Goal: Task Accomplishment & Management: Manage account settings

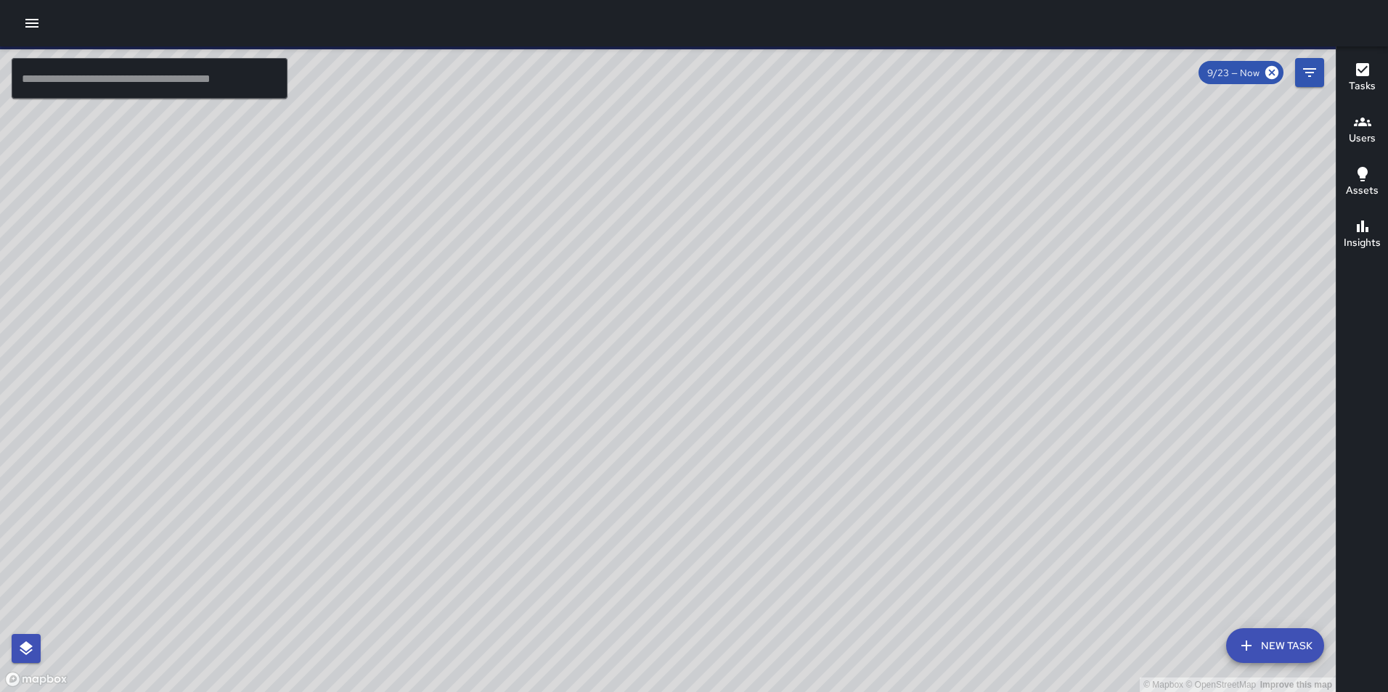
click at [33, 23] on icon "button" at bounding box center [31, 23] width 13 height 9
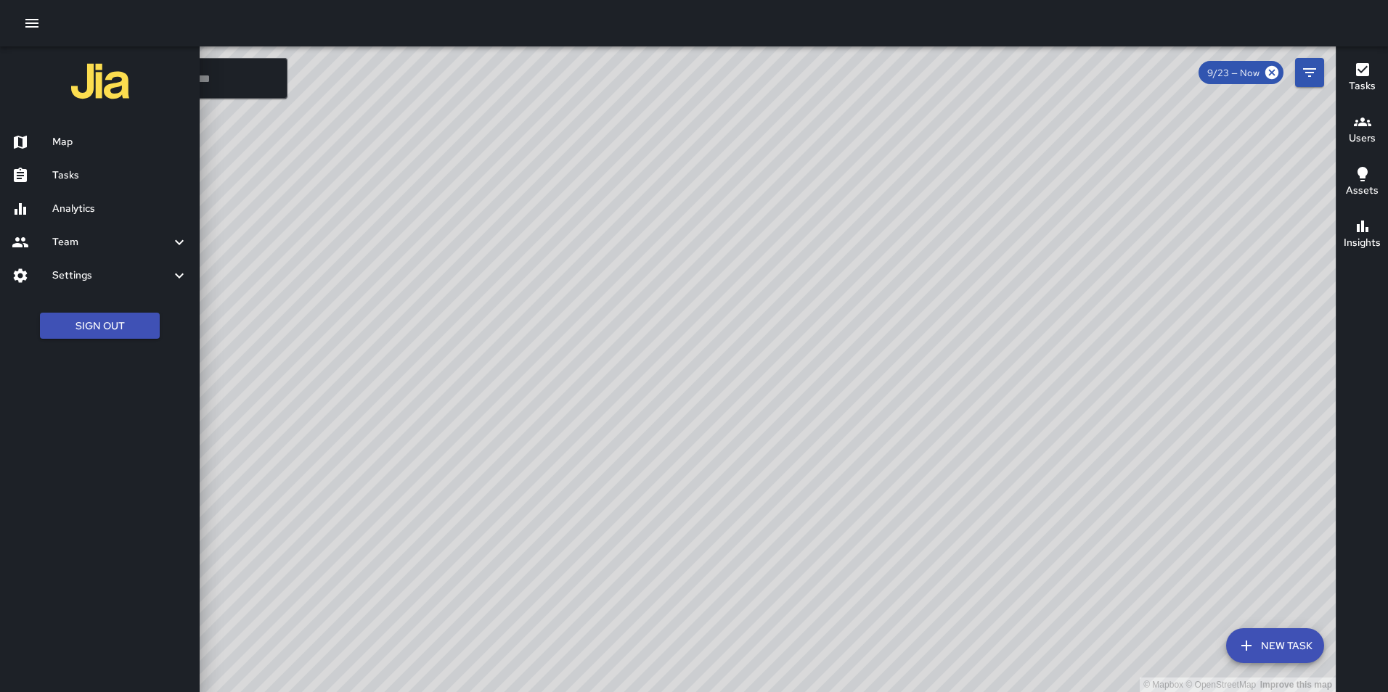
click at [179, 273] on icon at bounding box center [179, 275] width 17 height 17
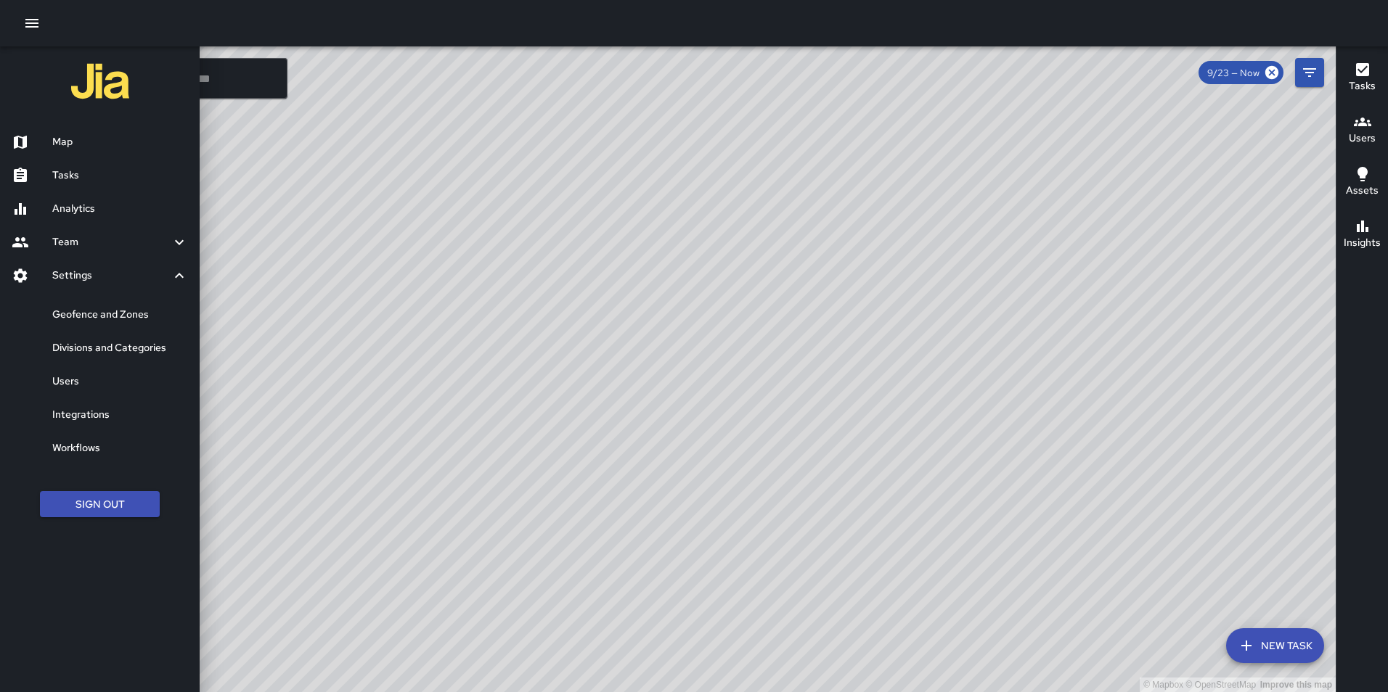
click at [175, 271] on icon at bounding box center [179, 275] width 17 height 17
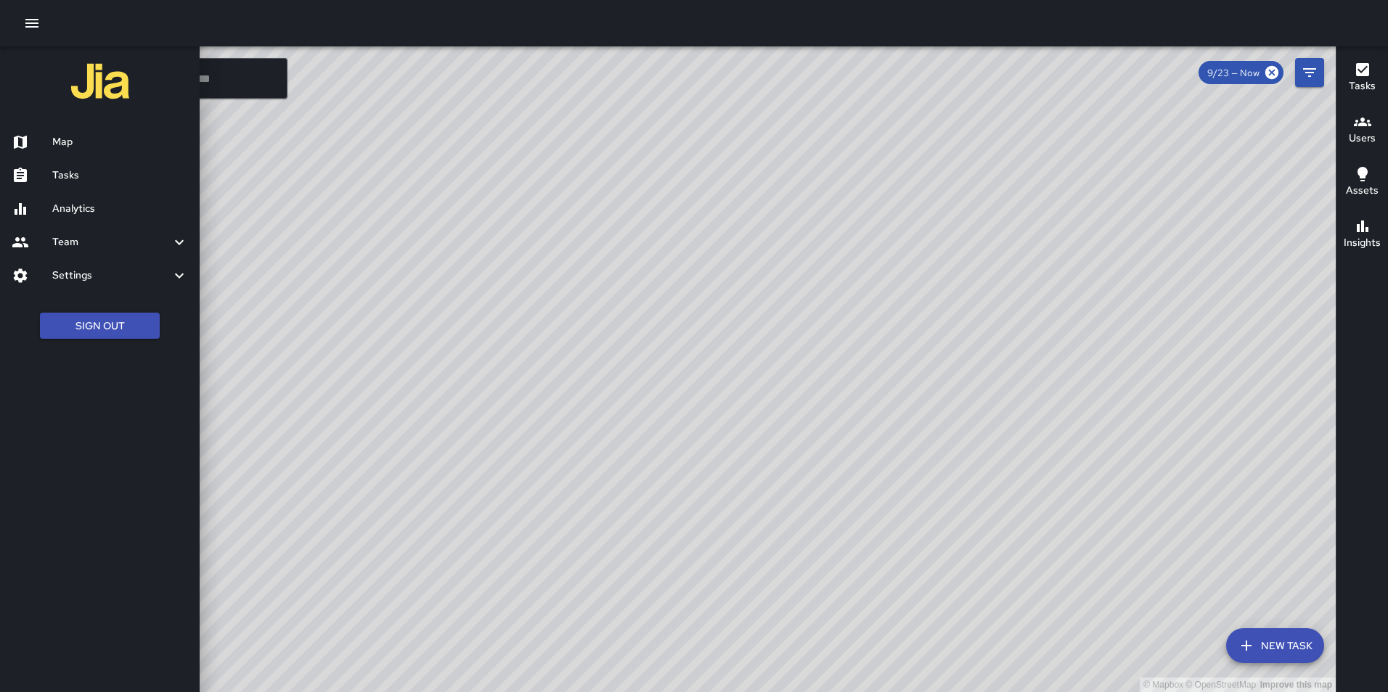
click at [180, 234] on icon at bounding box center [179, 242] width 17 height 17
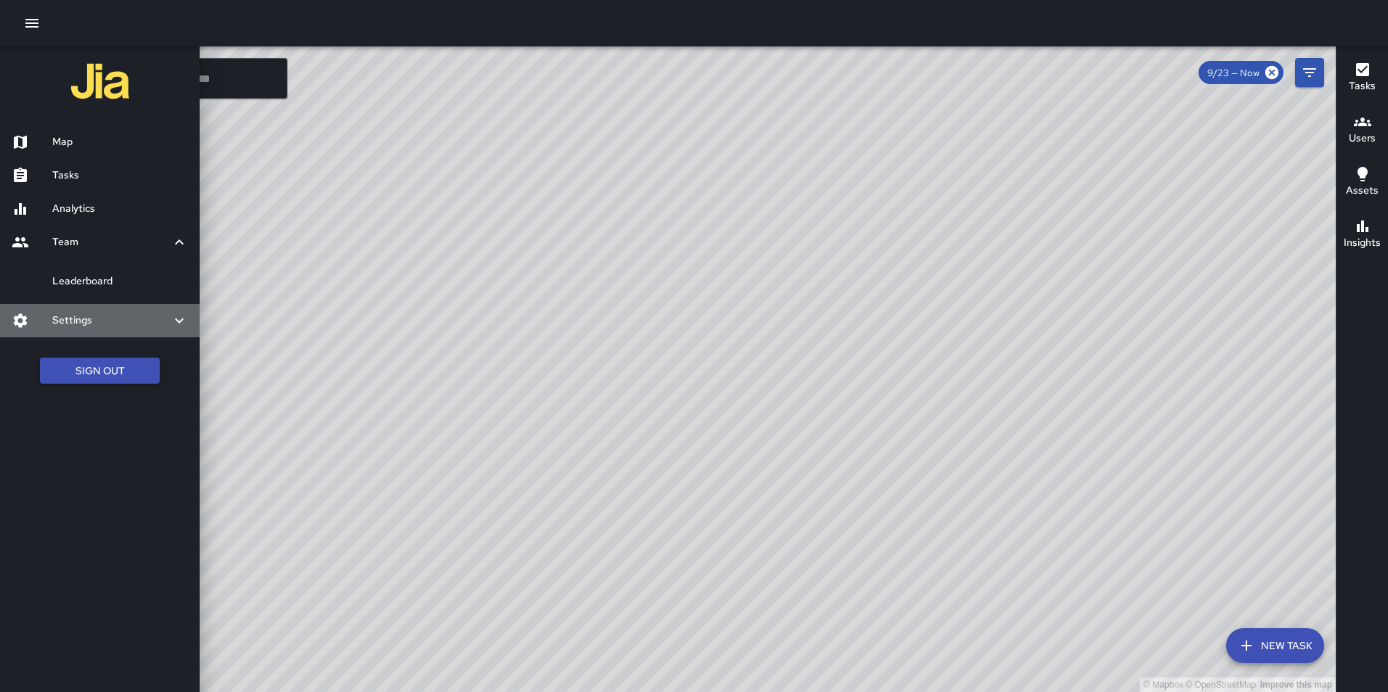
click at [181, 321] on icon at bounding box center [179, 320] width 9 height 5
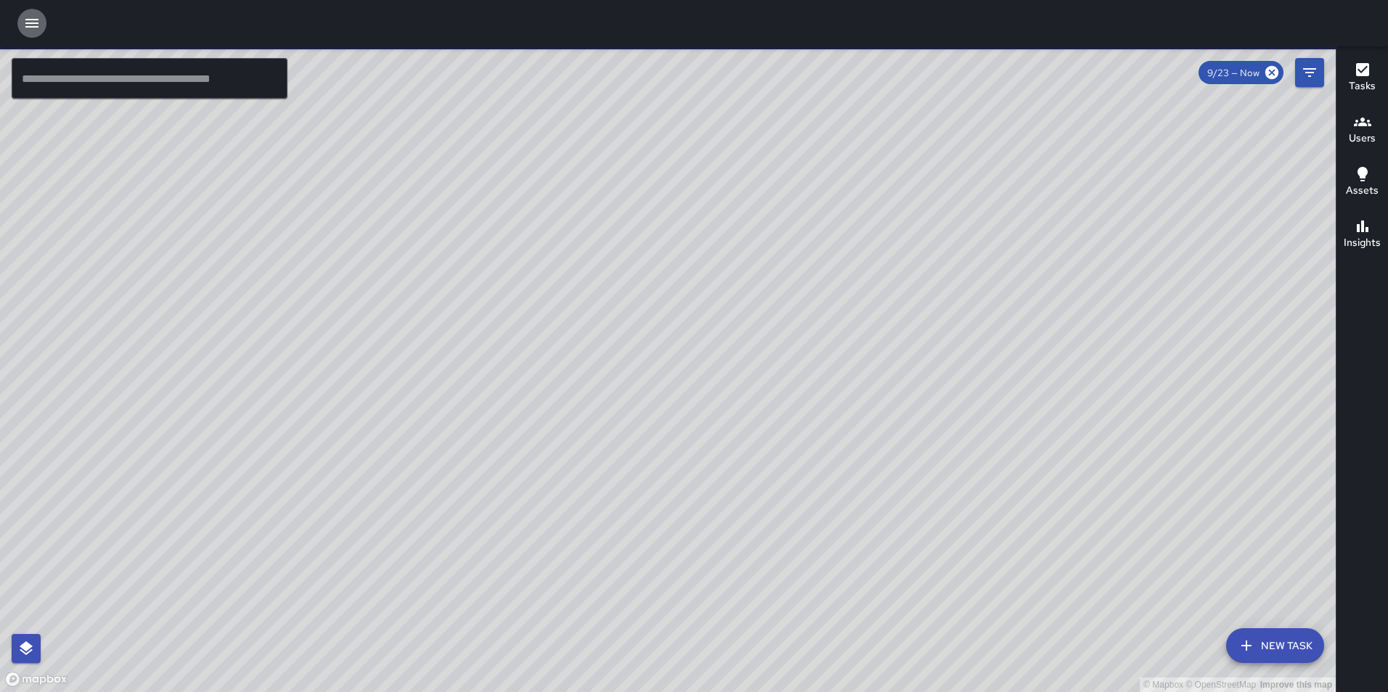
click at [33, 26] on icon "button" at bounding box center [31, 23] width 13 height 9
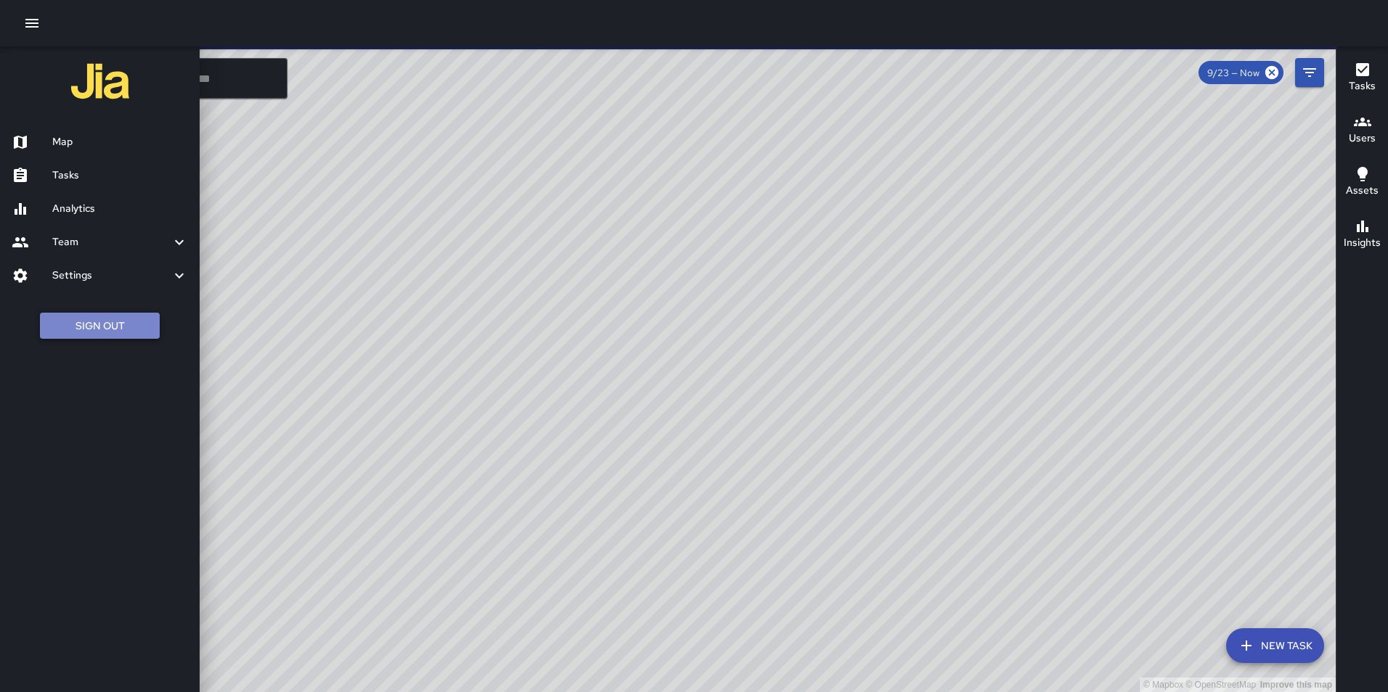
click at [123, 330] on button "Sign Out" at bounding box center [100, 326] width 120 height 27
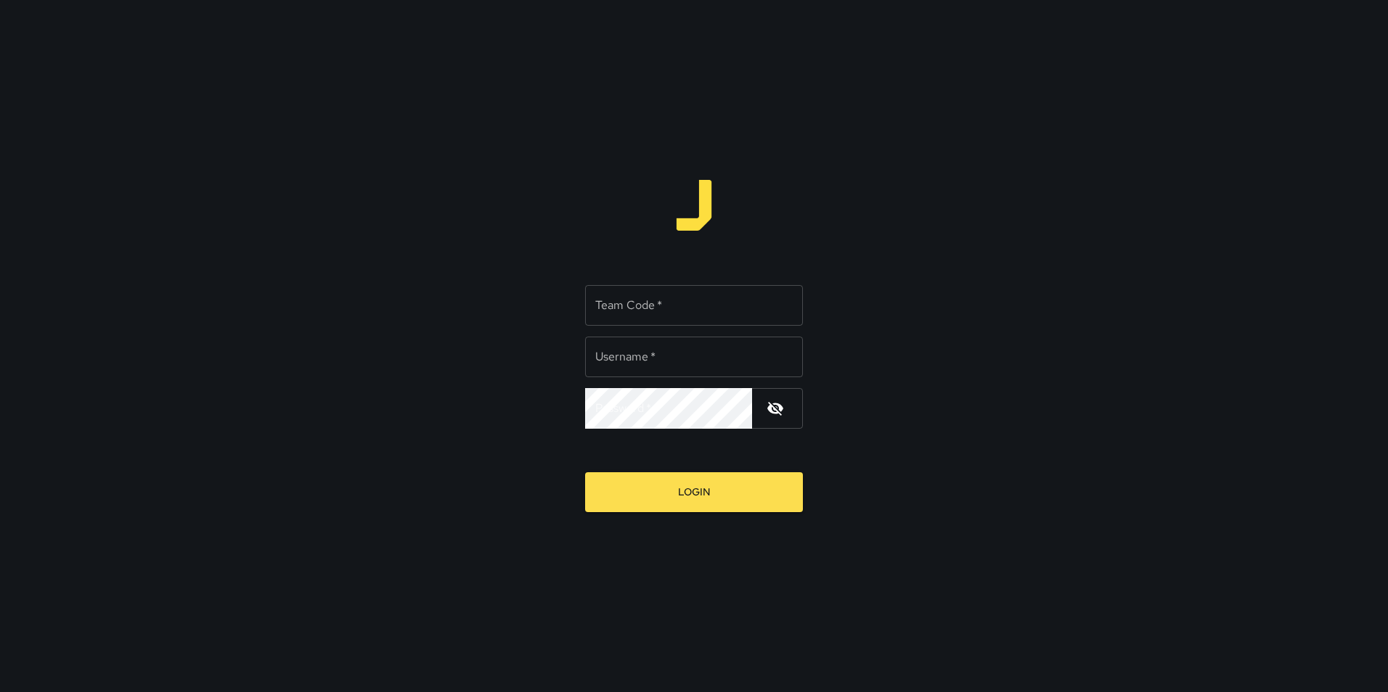
type input "**********"
click at [623, 311] on input "Team Code   *" at bounding box center [694, 305] width 218 height 41
type input "*****"
click at [671, 490] on button "Login" at bounding box center [694, 493] width 218 height 40
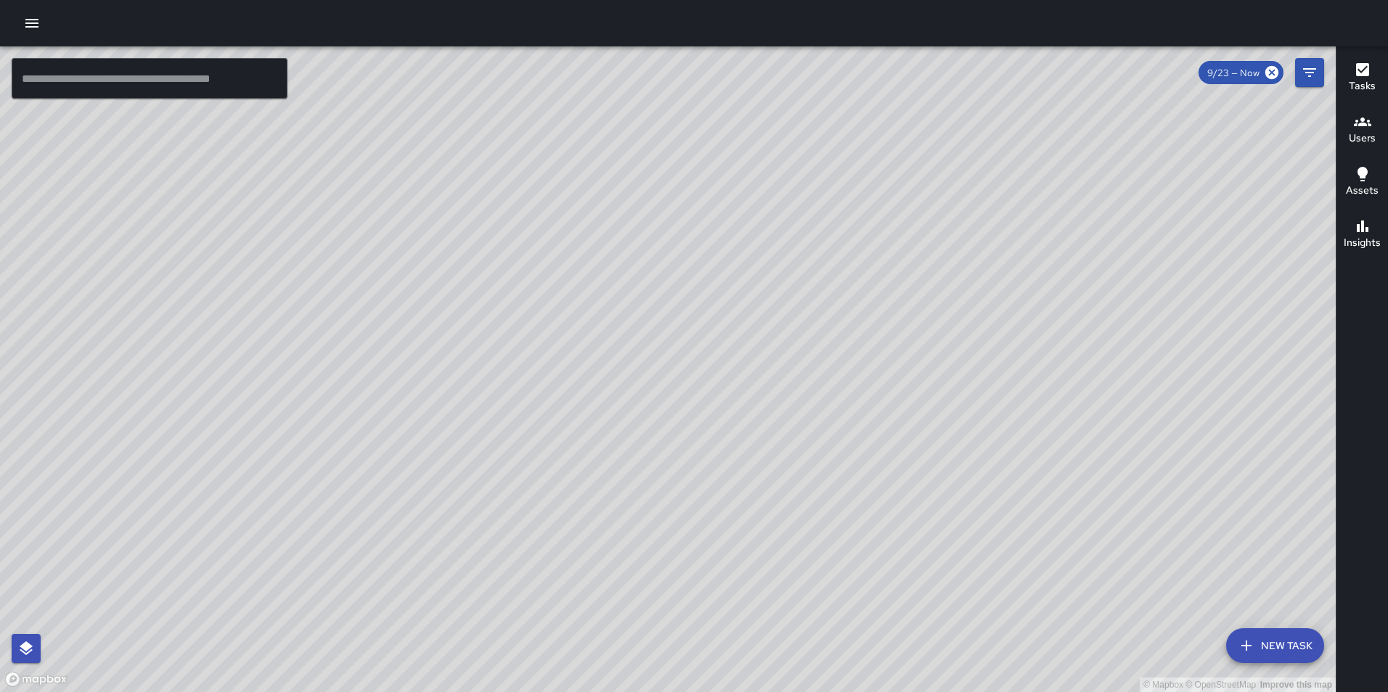
click at [36, 20] on icon "button" at bounding box center [31, 23] width 13 height 9
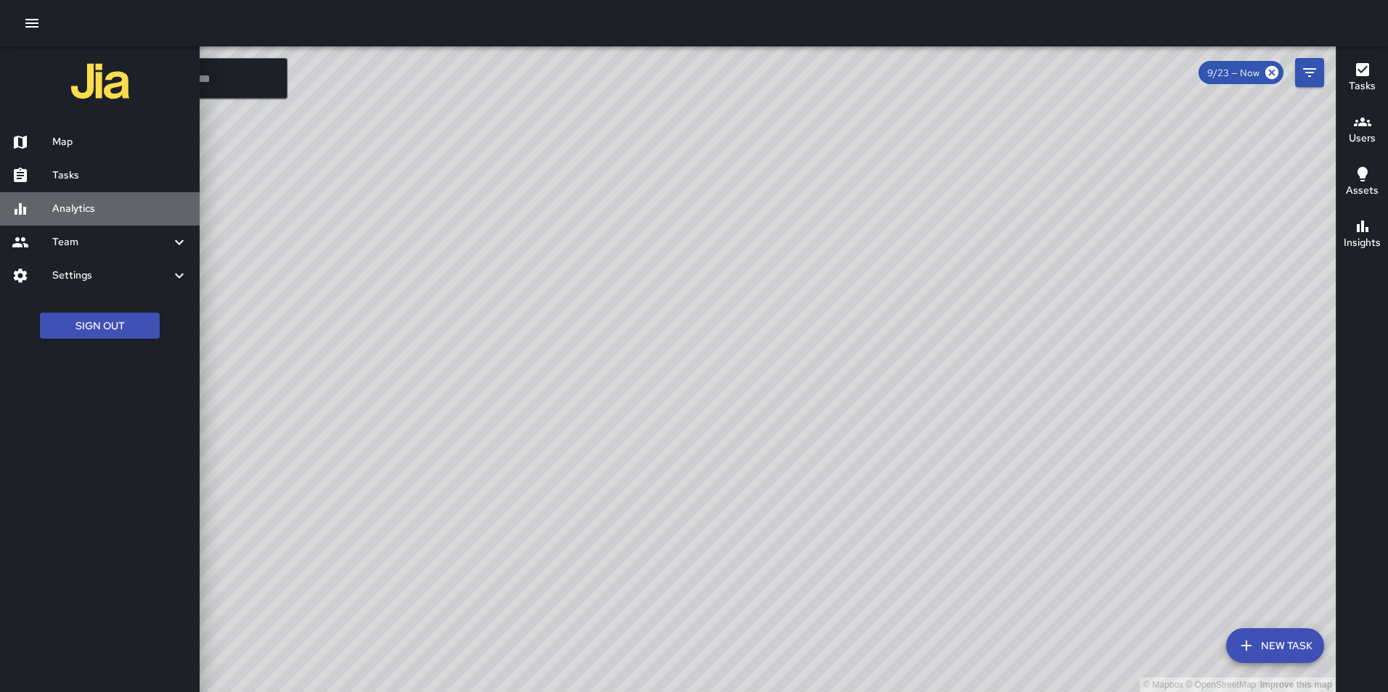
click at [91, 210] on h6 "Analytics" at bounding box center [120, 209] width 136 height 16
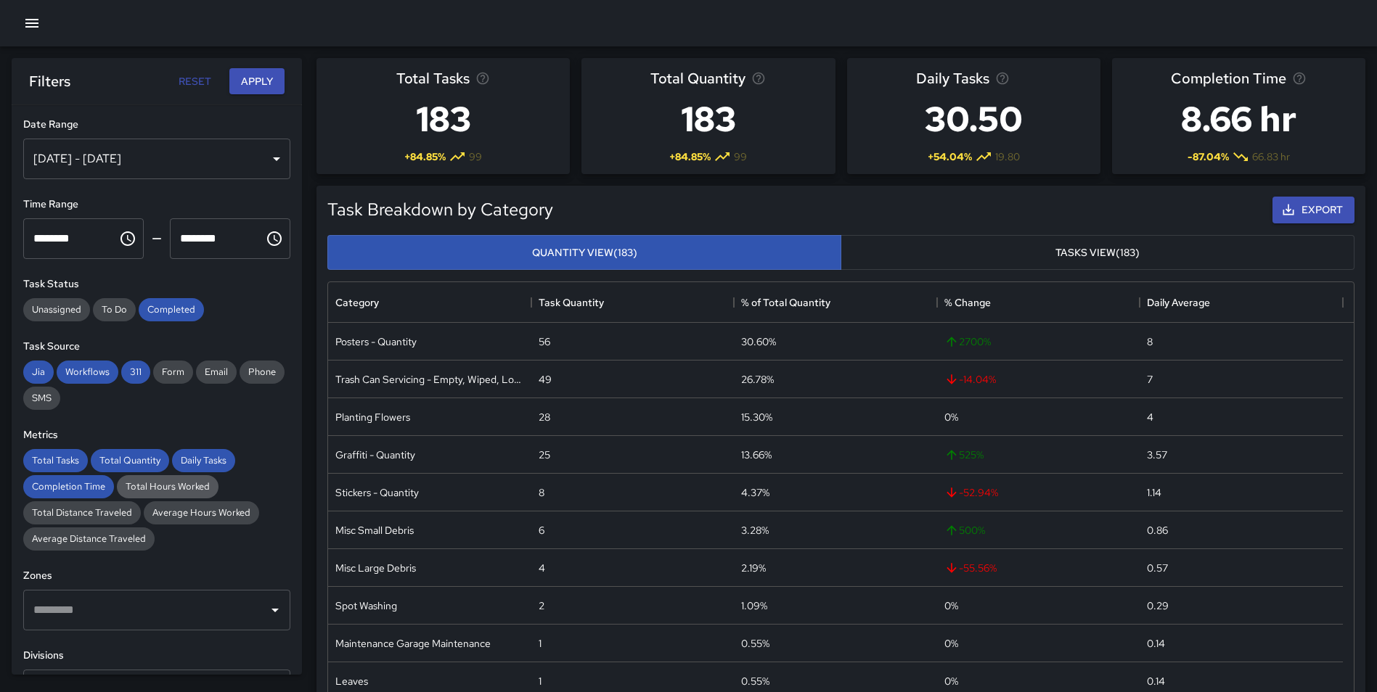
drag, startPoint x: 98, startPoint y: 511, endPoint x: 154, endPoint y: 490, distance: 59.7
click at [98, 511] on span "Total Distance Traveled" at bounding box center [82, 513] width 118 height 12
click at [241, 81] on button "Apply" at bounding box center [256, 81] width 55 height 27
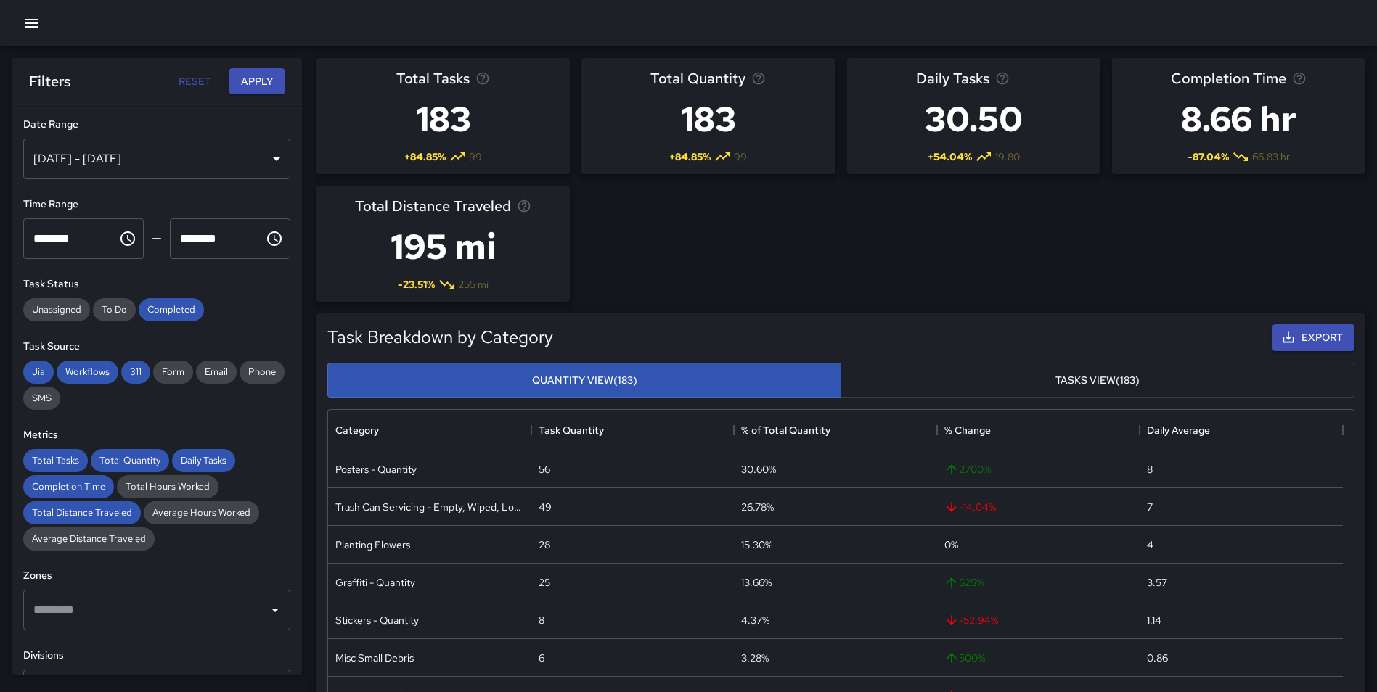
click at [34, 25] on icon "button" at bounding box center [31, 23] width 17 height 17
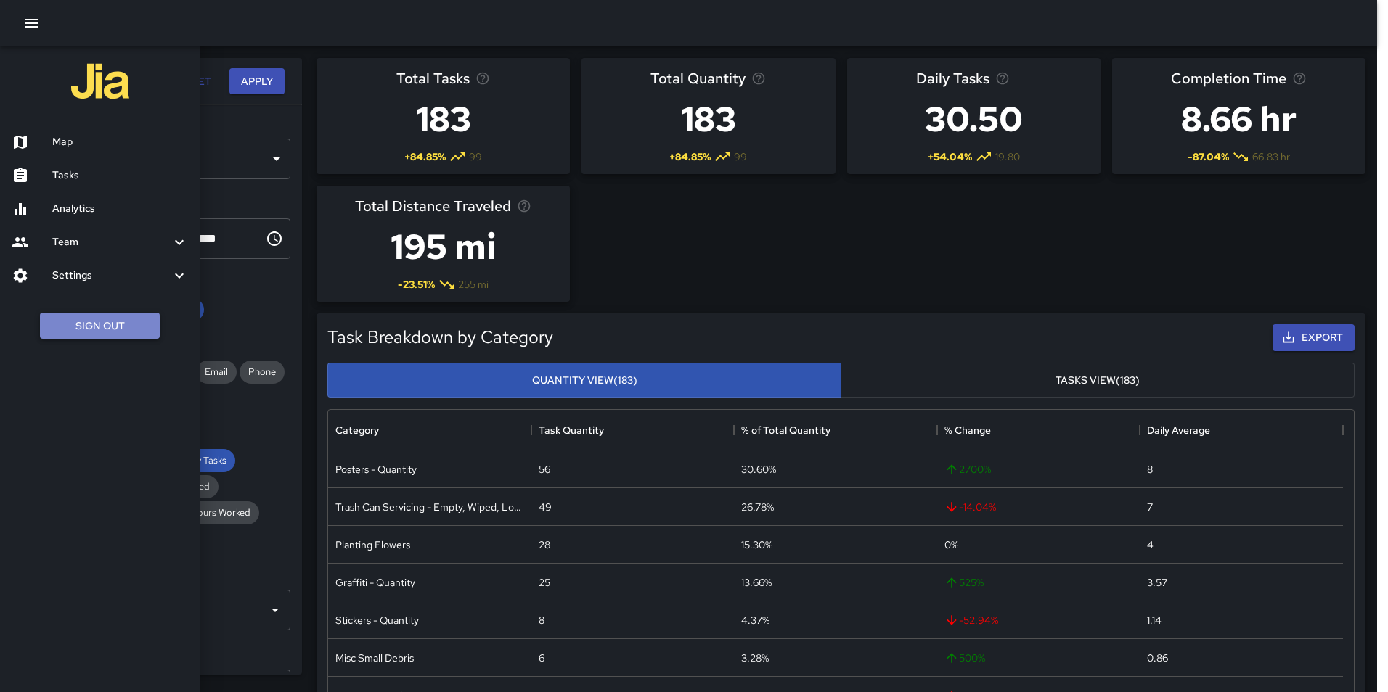
click at [108, 332] on button "Sign Out" at bounding box center [100, 326] width 120 height 27
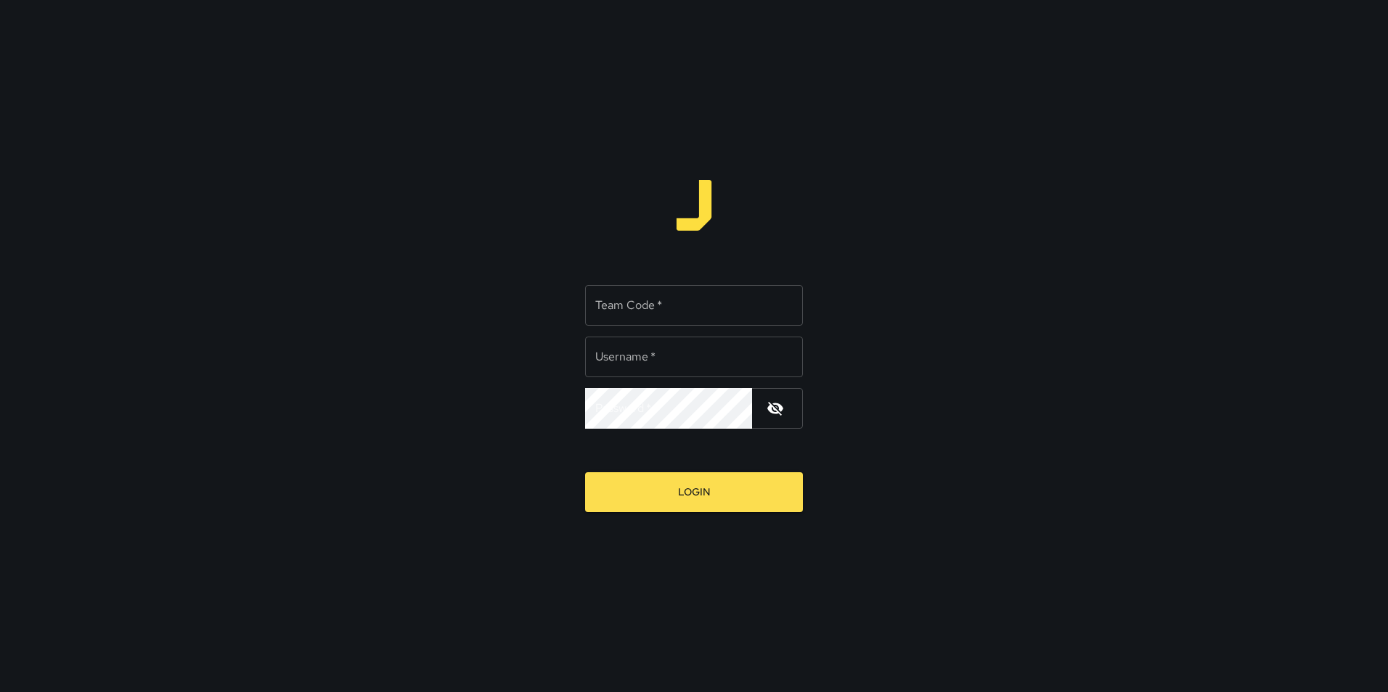
click at [644, 292] on div "Team Code   * Team Code   *" at bounding box center [694, 305] width 218 height 41
type input "**********"
type input "*****"
click at [585, 473] on button "Login" at bounding box center [694, 493] width 218 height 40
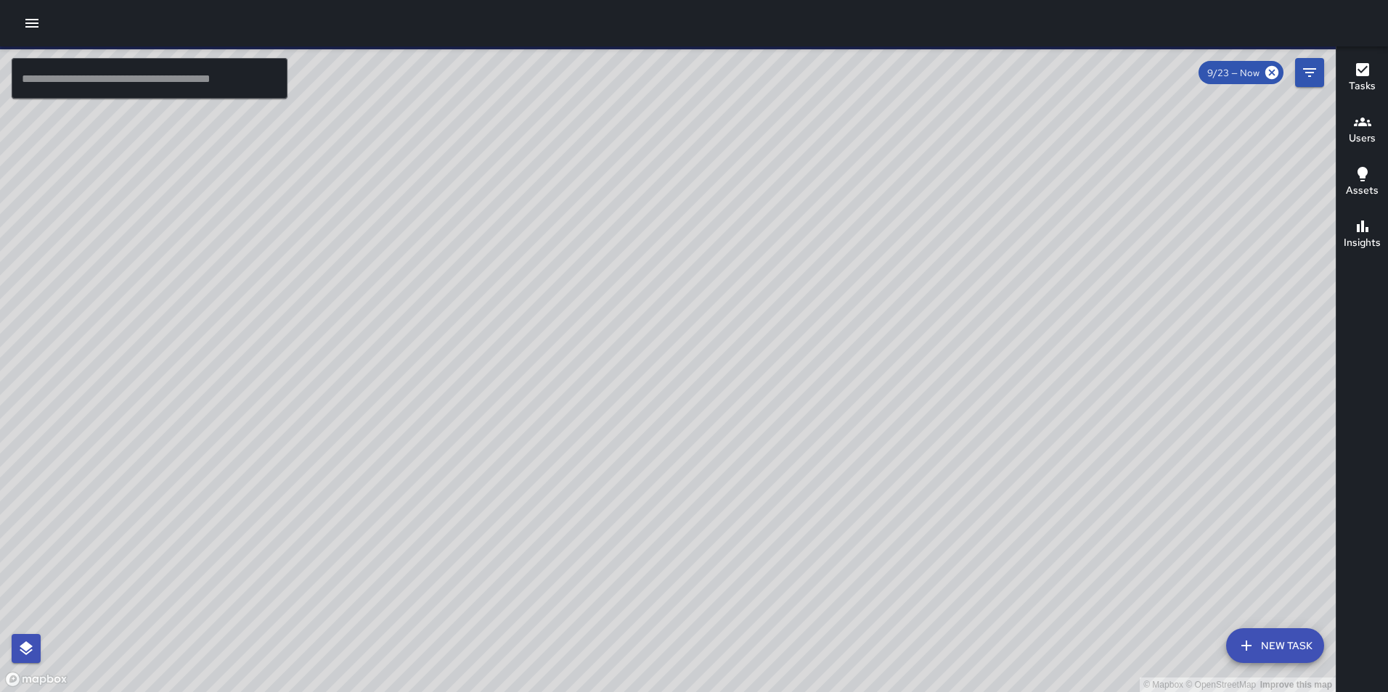
click at [37, 17] on icon "button" at bounding box center [31, 23] width 17 height 17
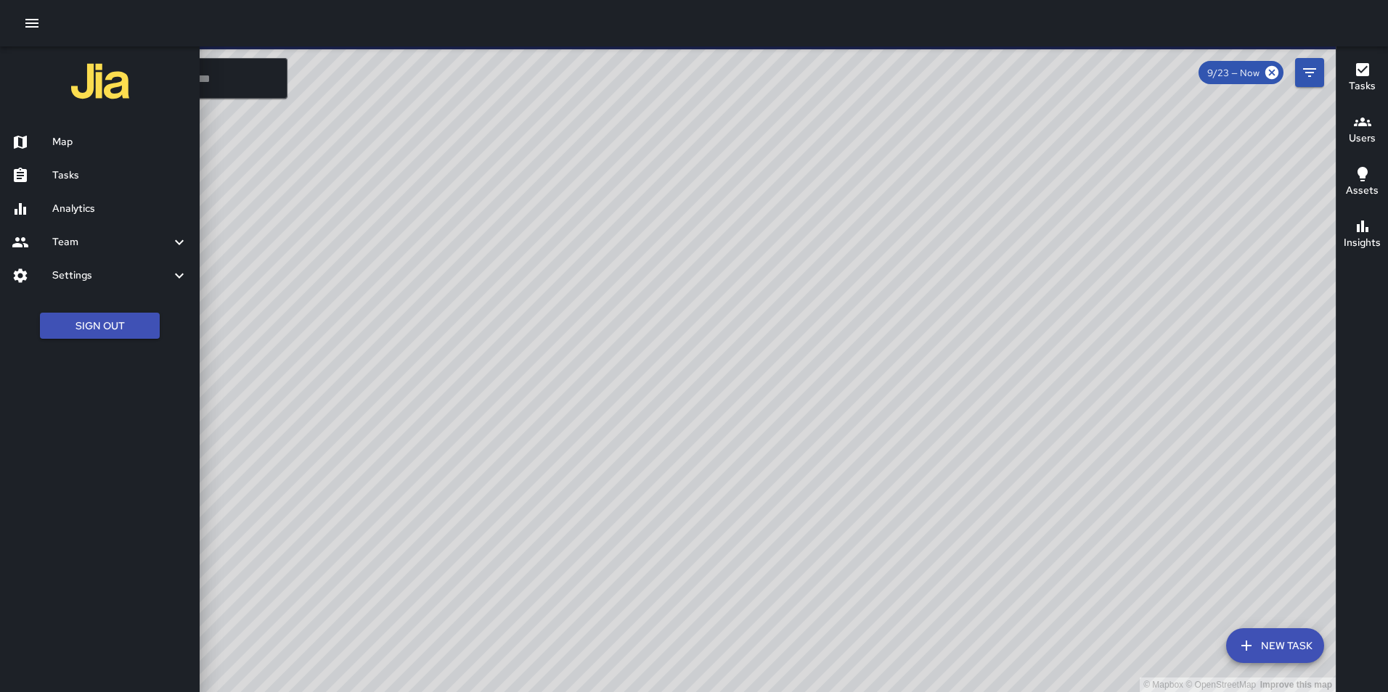
click at [64, 143] on h6 "Map" at bounding box center [120, 142] width 136 height 16
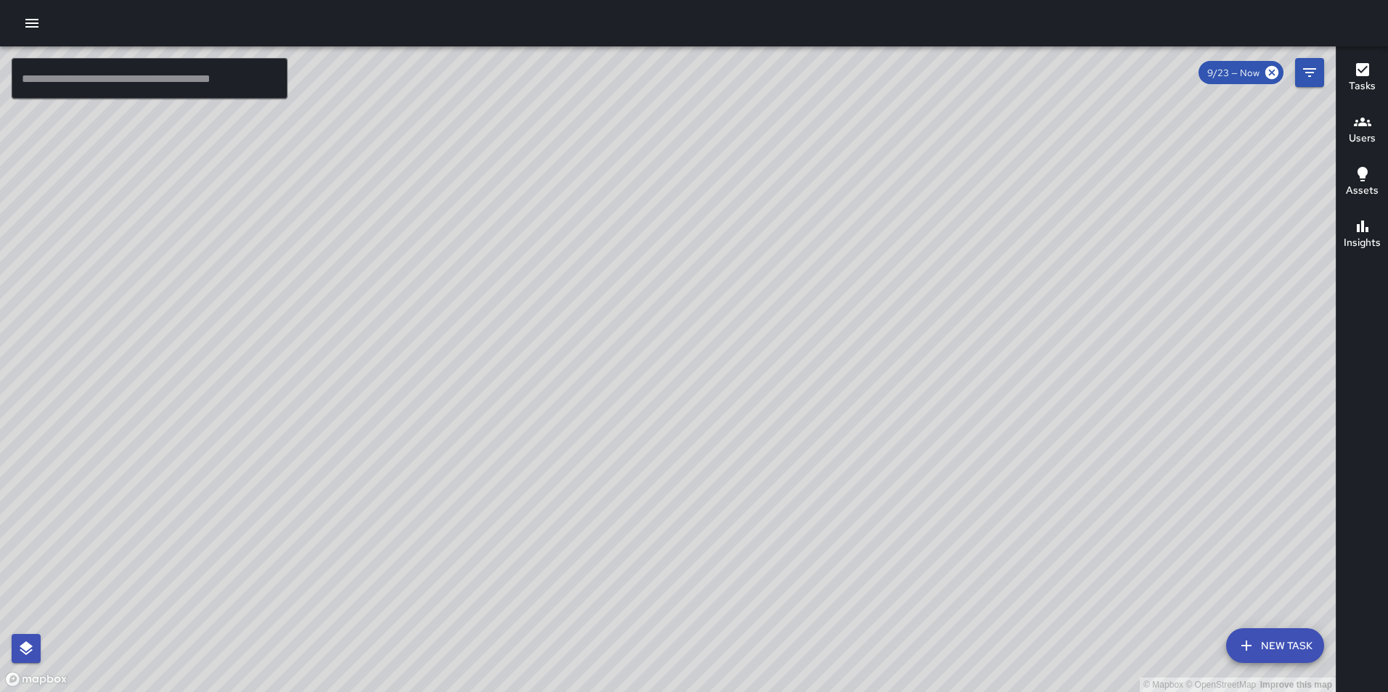
click at [1368, 126] on icon "button" at bounding box center [1362, 122] width 17 height 9
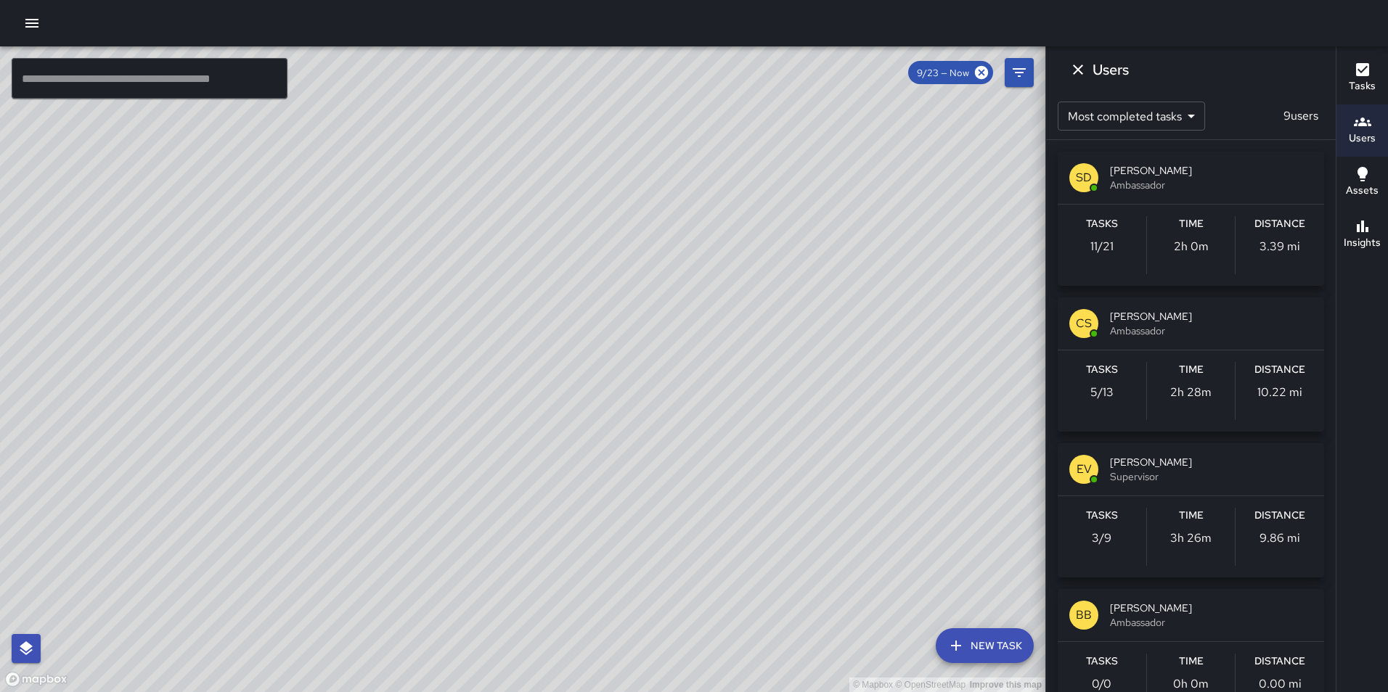
click at [36, 23] on icon "button" at bounding box center [31, 23] width 13 height 9
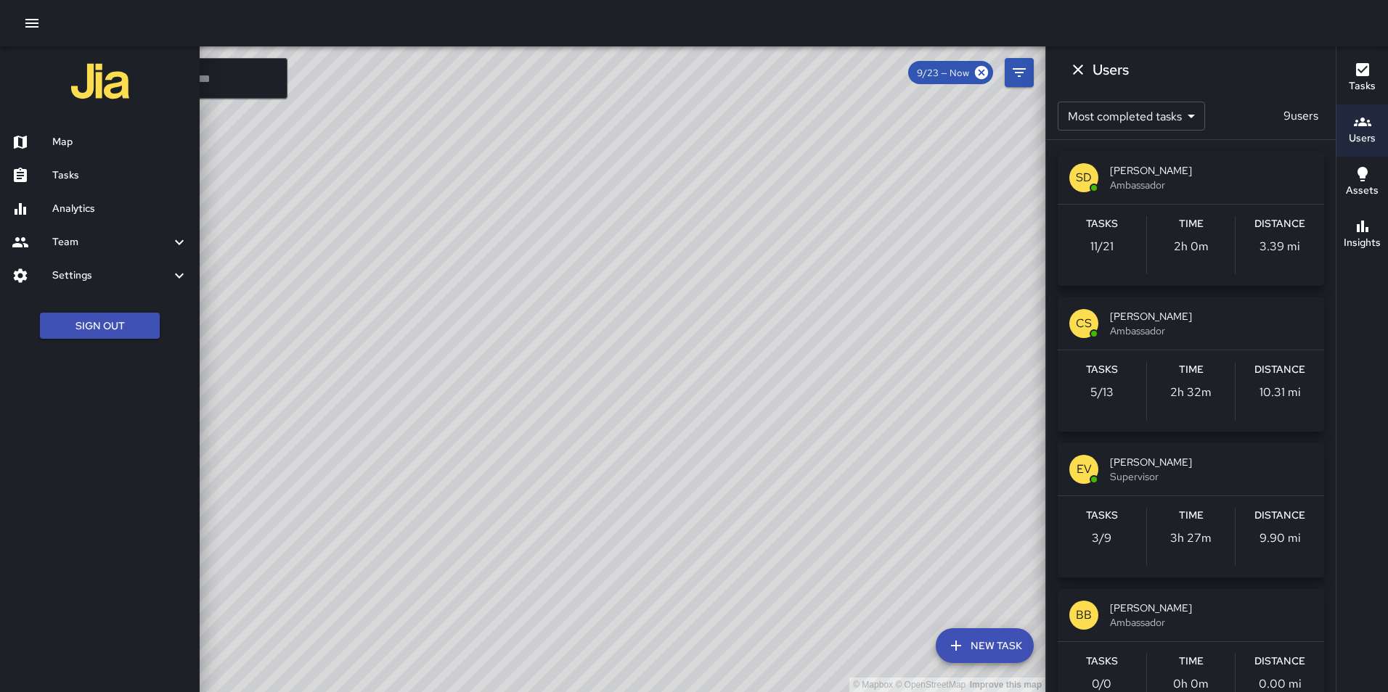
click at [60, 168] on h6 "Tasks" at bounding box center [120, 176] width 136 height 16
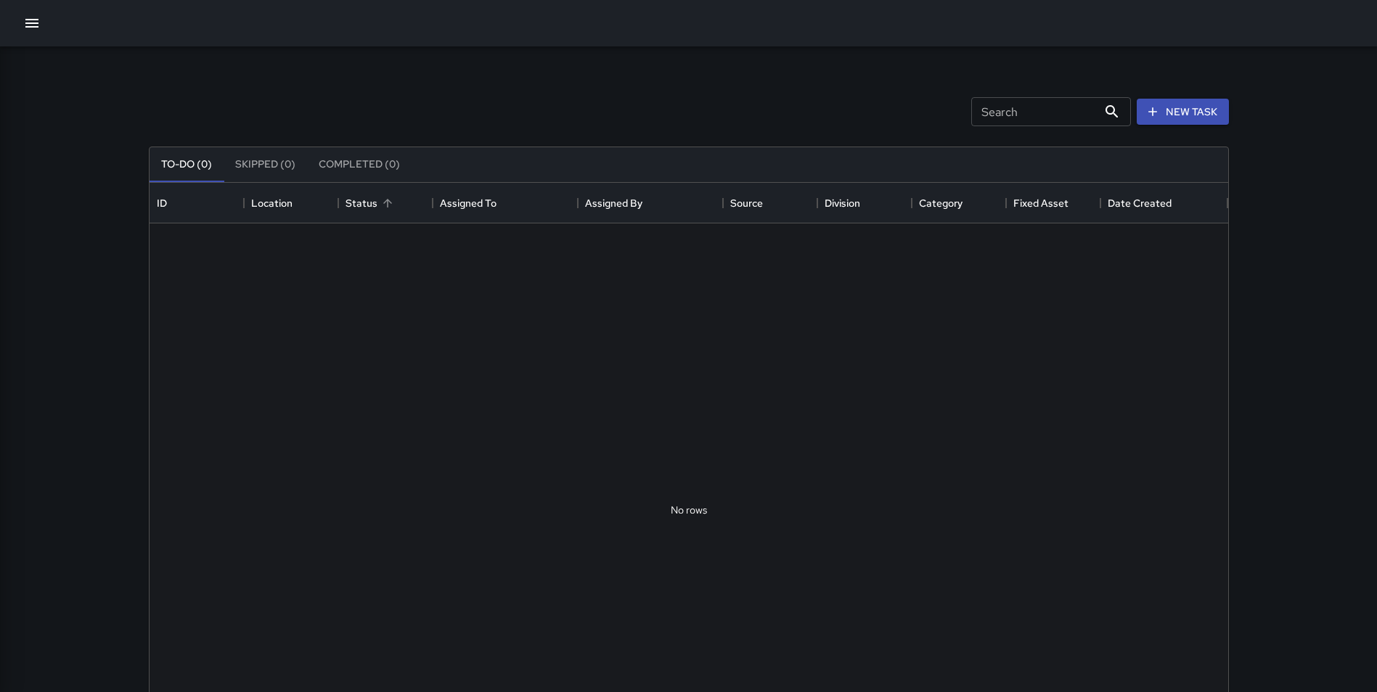
scroll to position [604, 1068]
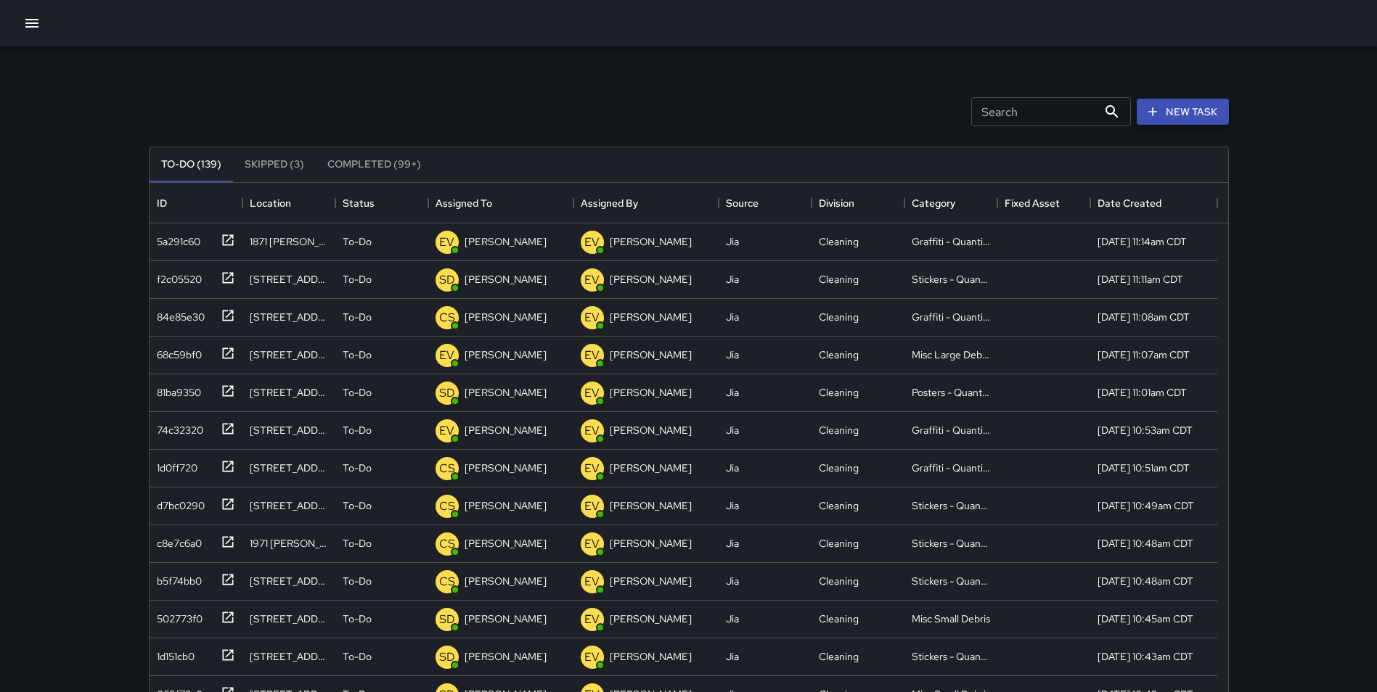
click at [1183, 110] on button "New Task" at bounding box center [1183, 112] width 92 height 27
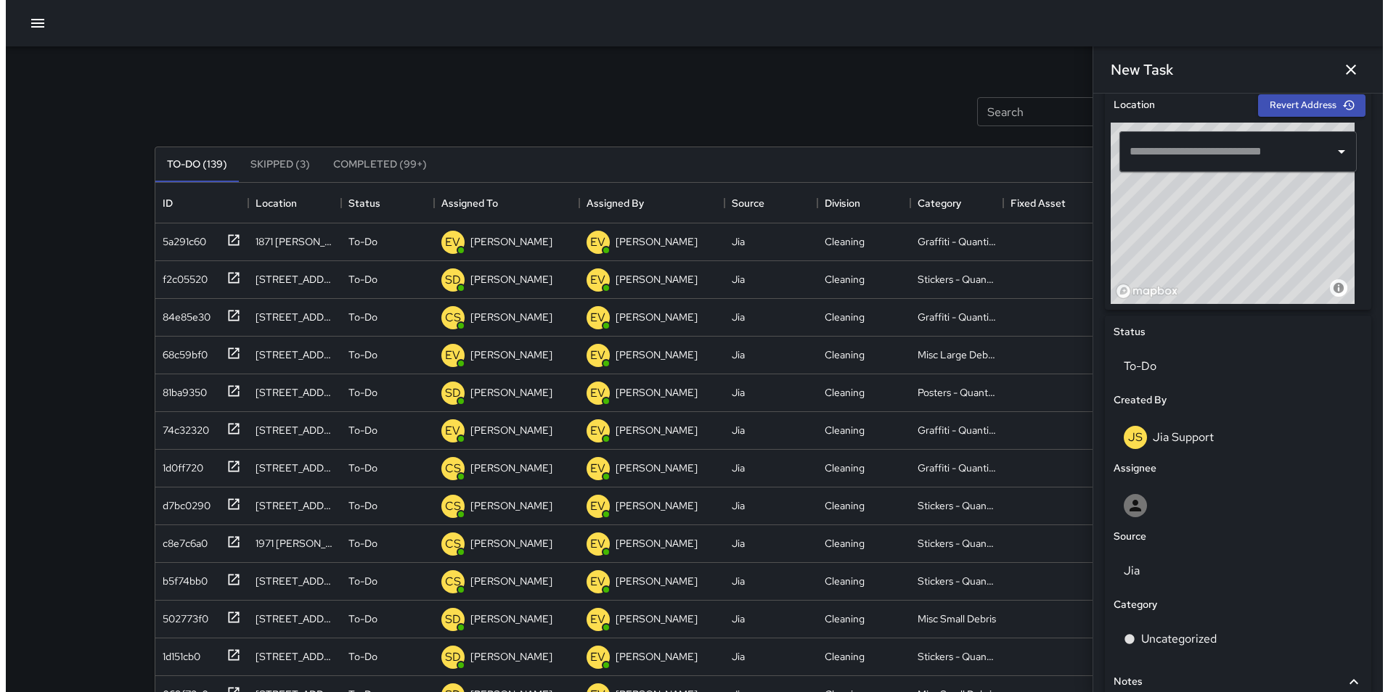
scroll to position [505, 0]
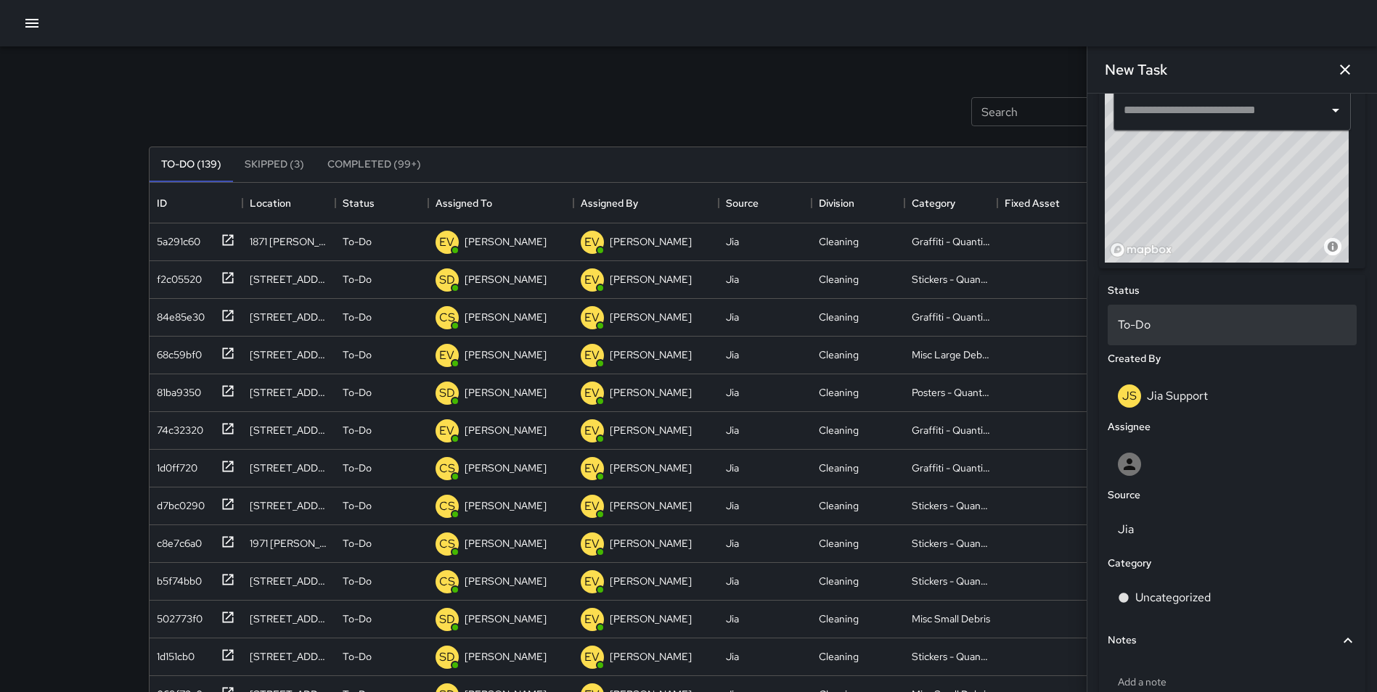
click at [1179, 332] on p "To-Do" at bounding box center [1232, 324] width 229 height 17
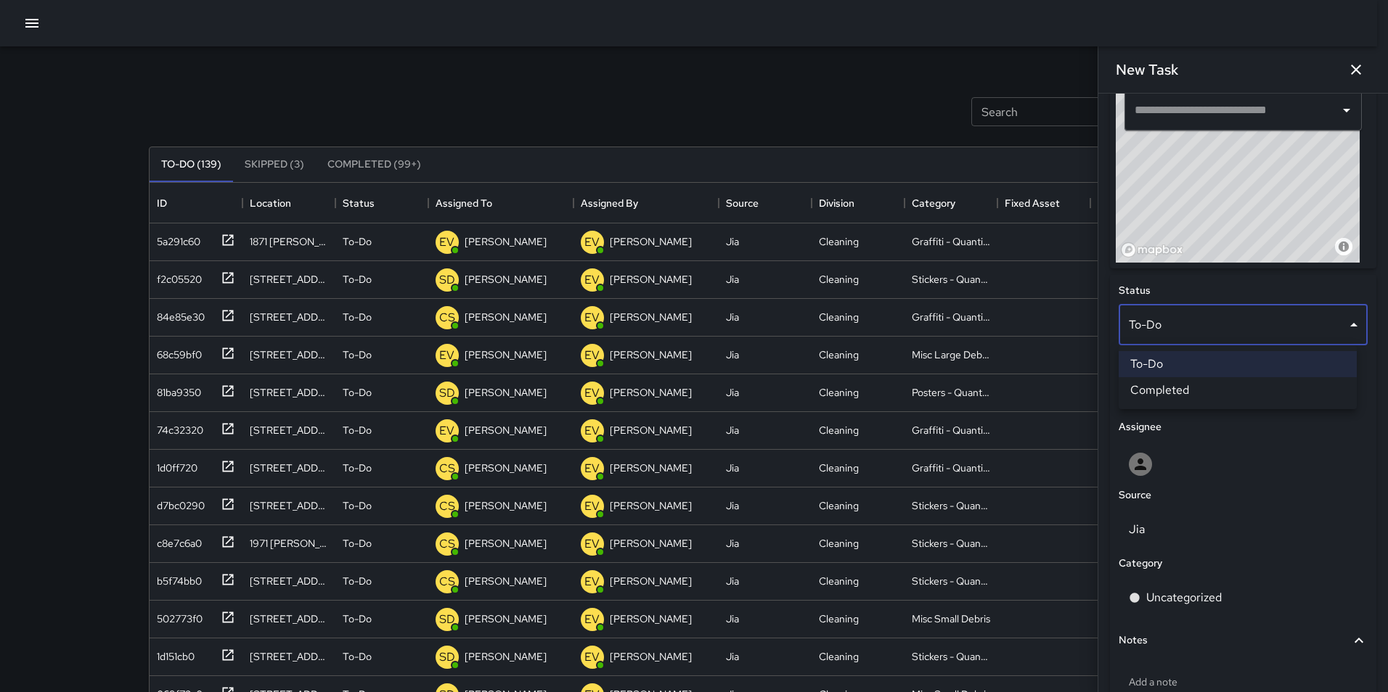
click at [1183, 280] on div at bounding box center [694, 346] width 1388 height 692
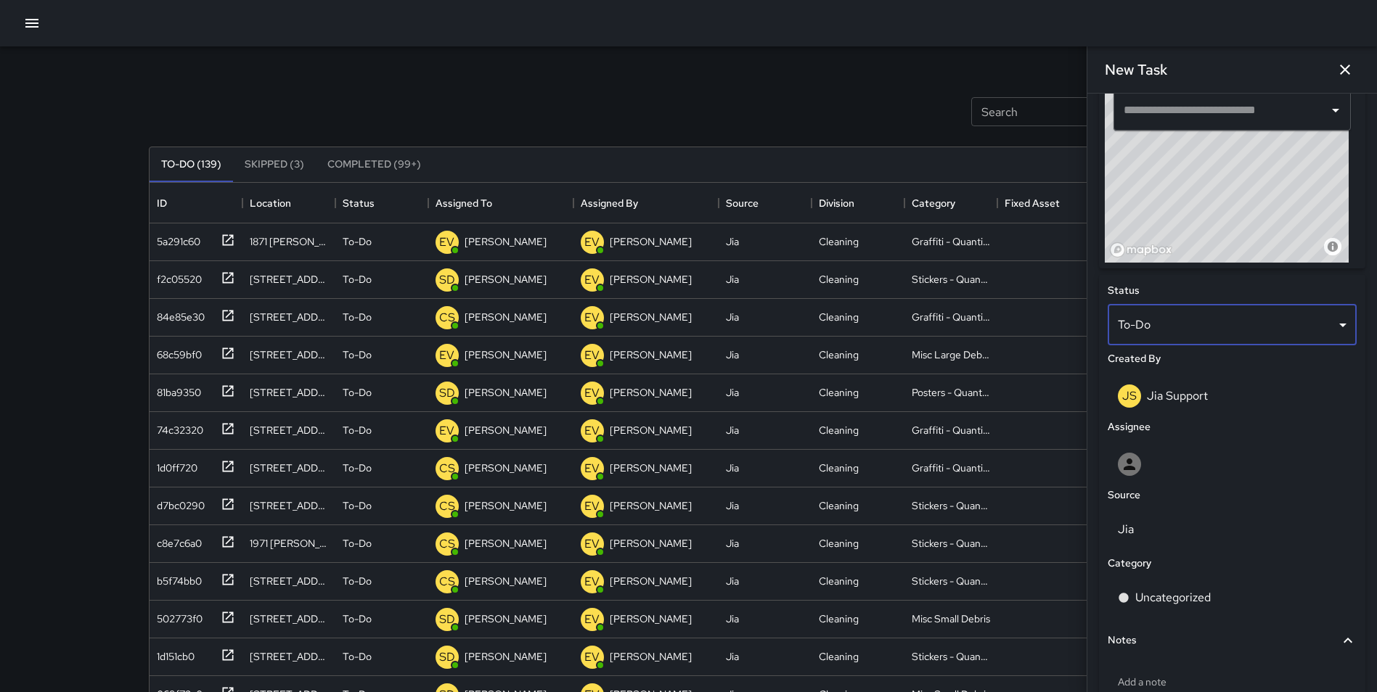
click at [1181, 327] on body "Search Search New Task To-Do (139) Skipped (3) Completed (99+) ID Location Stat…" at bounding box center [688, 428] width 1377 height 857
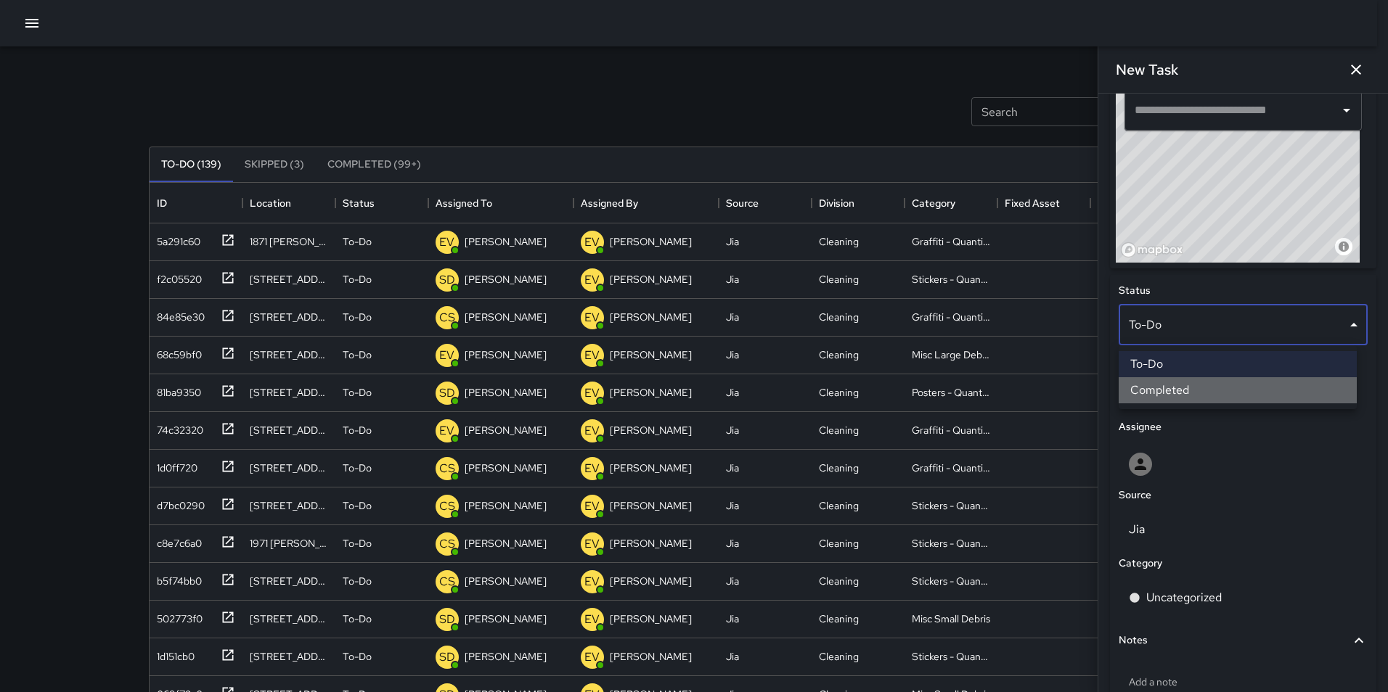
click at [1195, 383] on li "Completed" at bounding box center [1238, 390] width 238 height 26
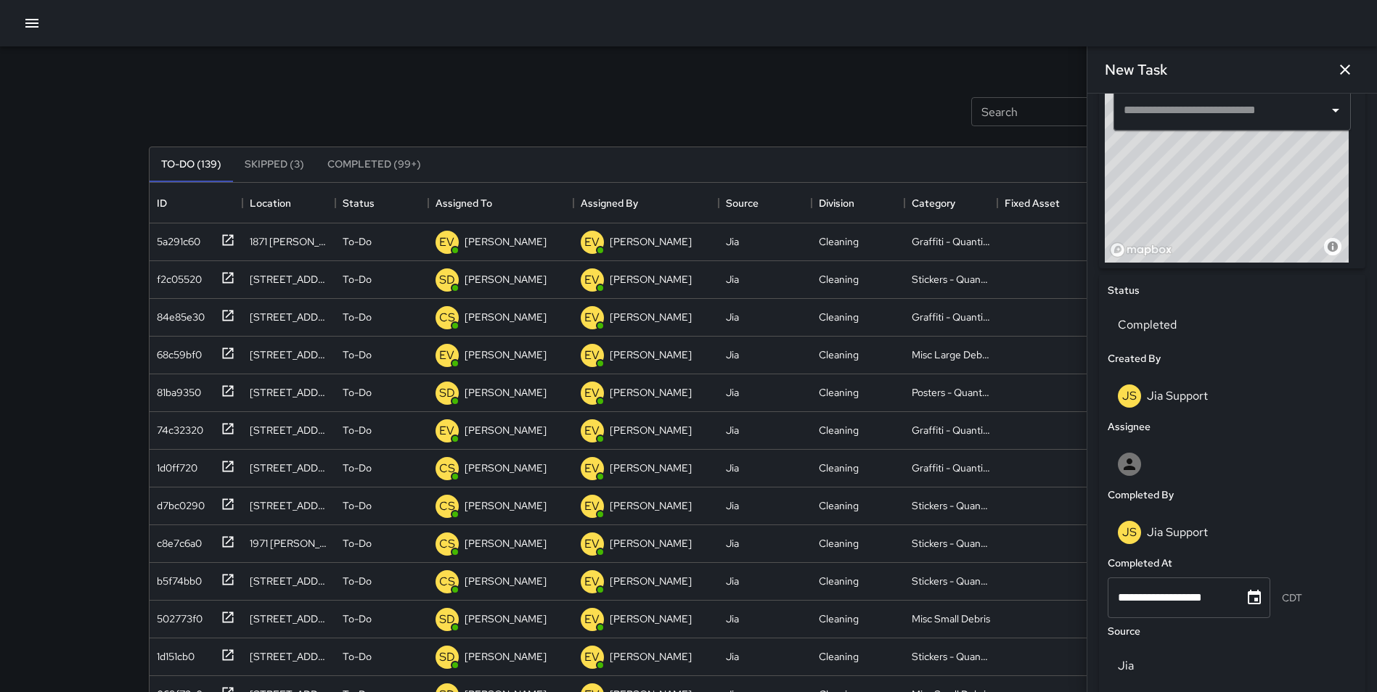
click at [133, 73] on div "Search Search New Task To-Do (139) Skipped (3) Completed (99+) ID Location Stat…" at bounding box center [688, 451] width 1115 height 811
click at [35, 25] on icon "button" at bounding box center [31, 23] width 17 height 17
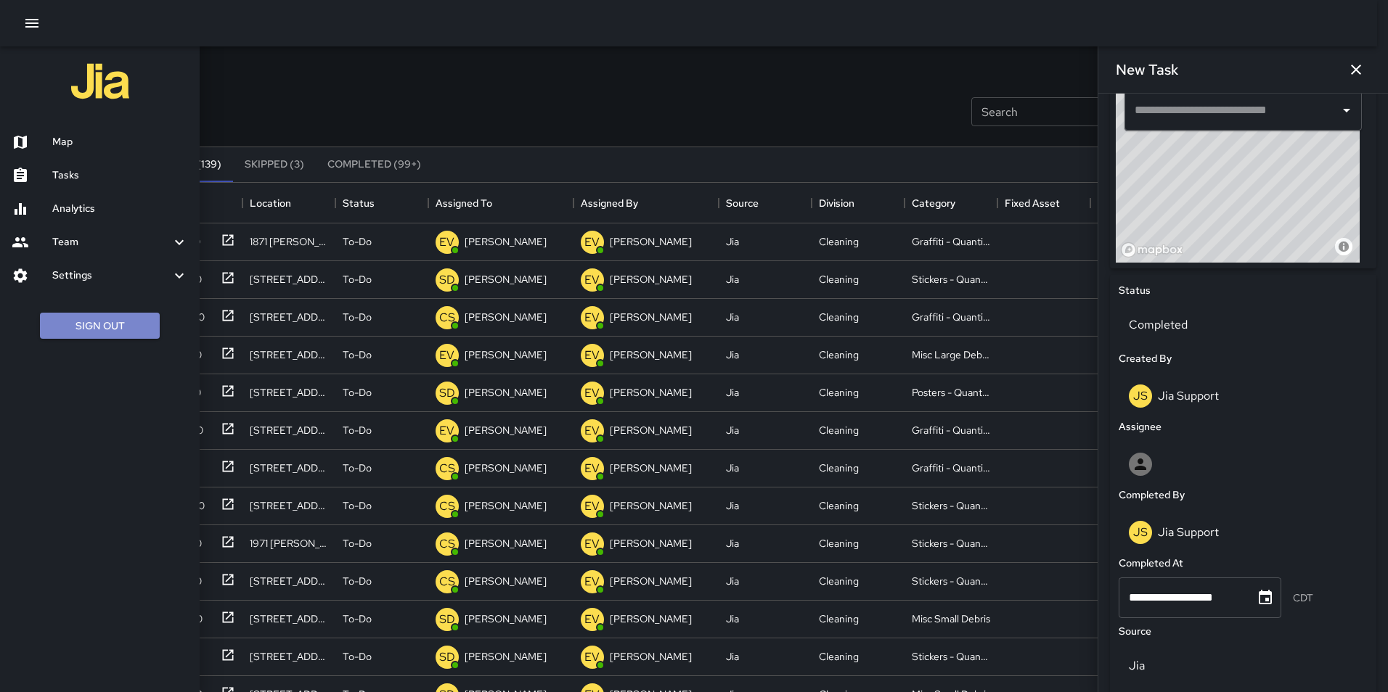
click at [115, 329] on button "Sign Out" at bounding box center [100, 326] width 120 height 27
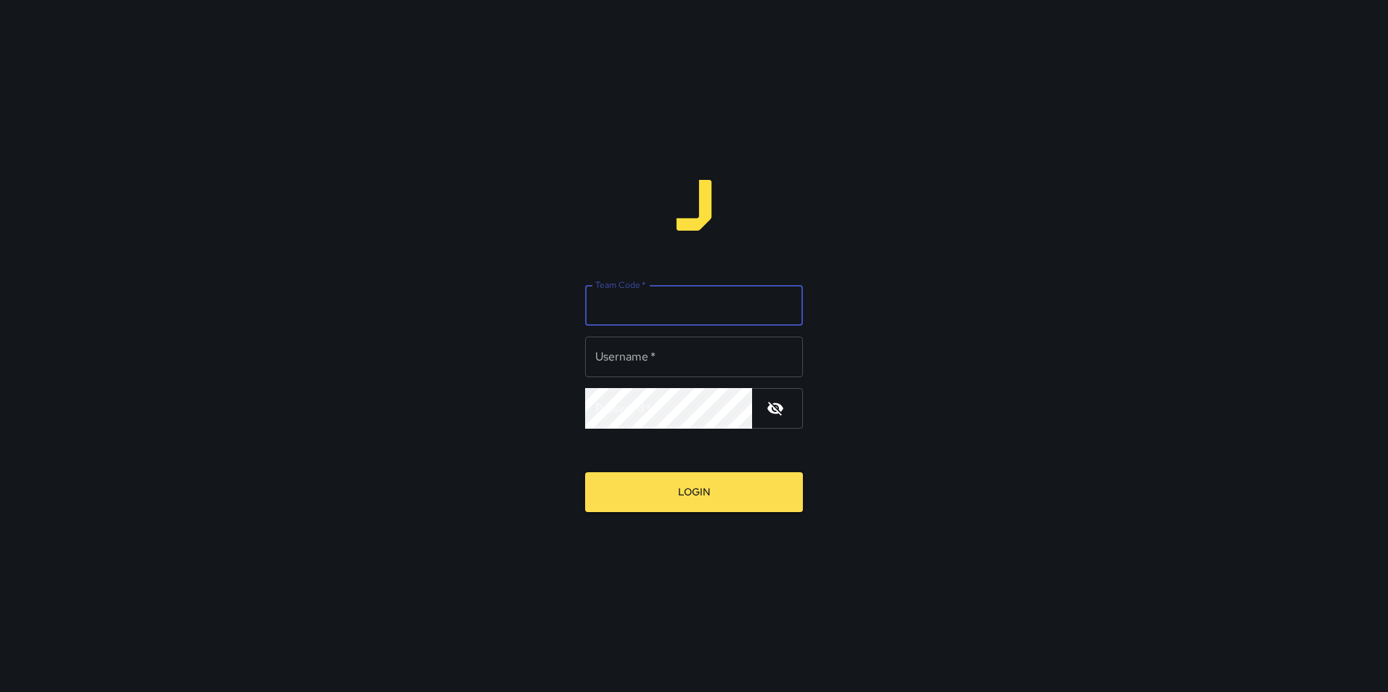
click at [657, 314] on input "Team Code   *" at bounding box center [694, 305] width 218 height 41
type input "**********"
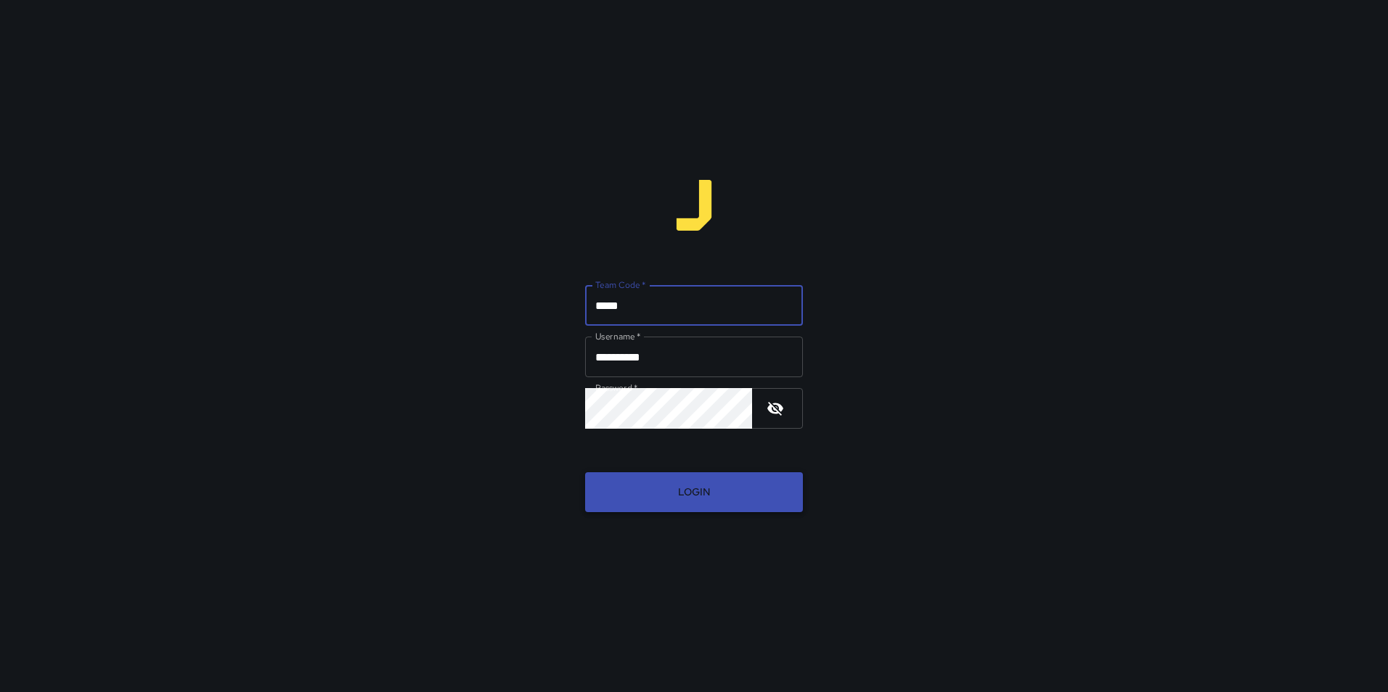
type input "*****"
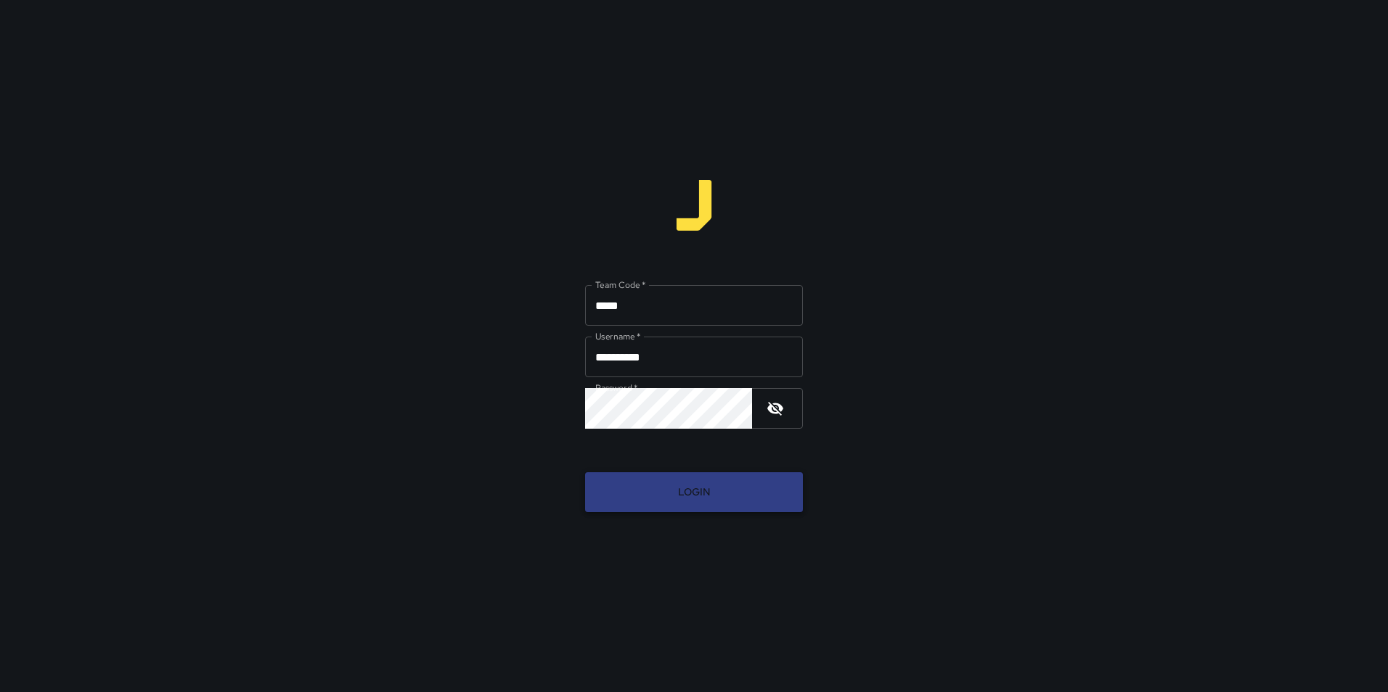
click at [686, 498] on button "Login" at bounding box center [694, 493] width 218 height 40
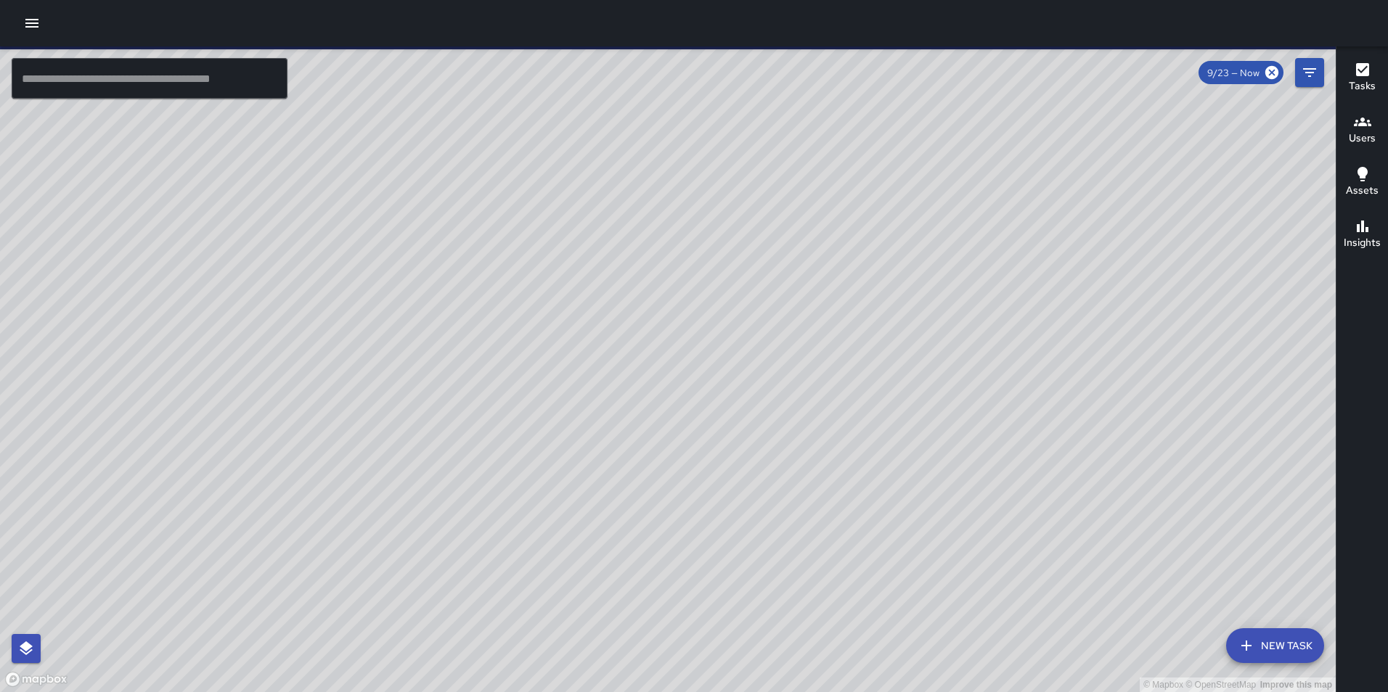
click at [1254, 647] on icon "button" at bounding box center [1246, 645] width 17 height 17
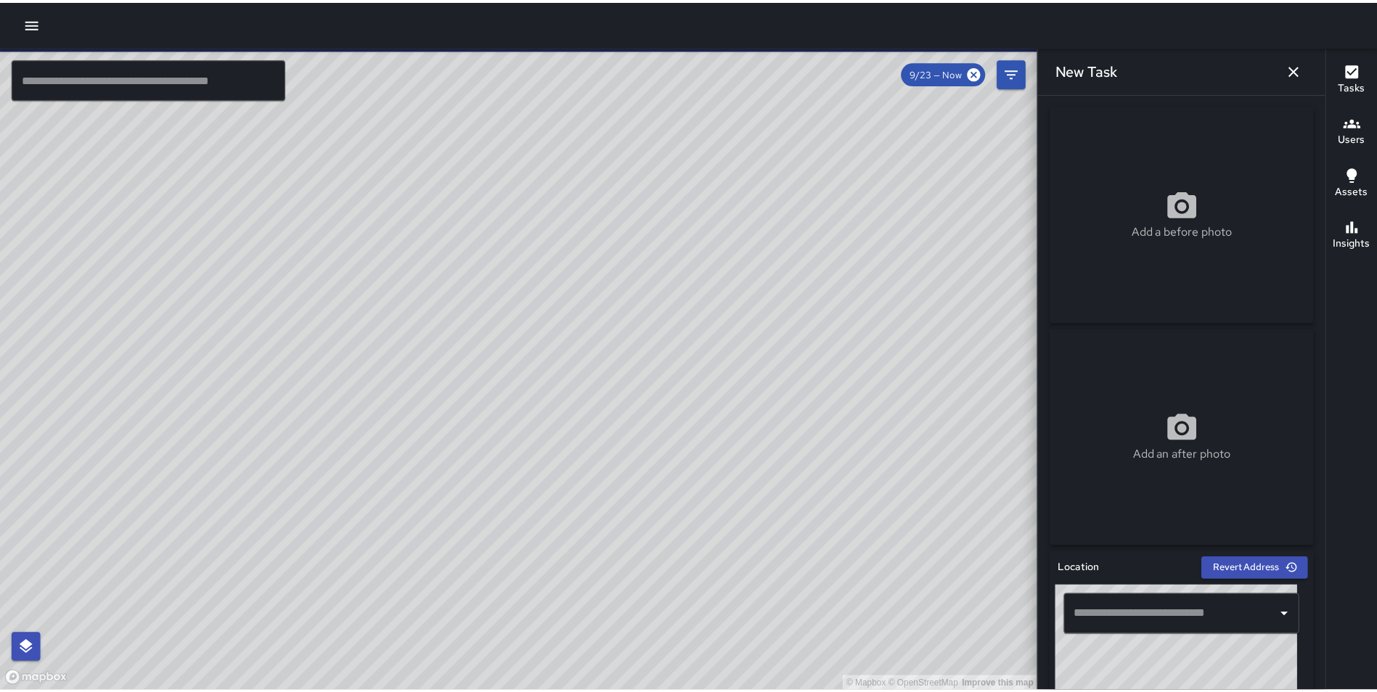
scroll to position [601, 0]
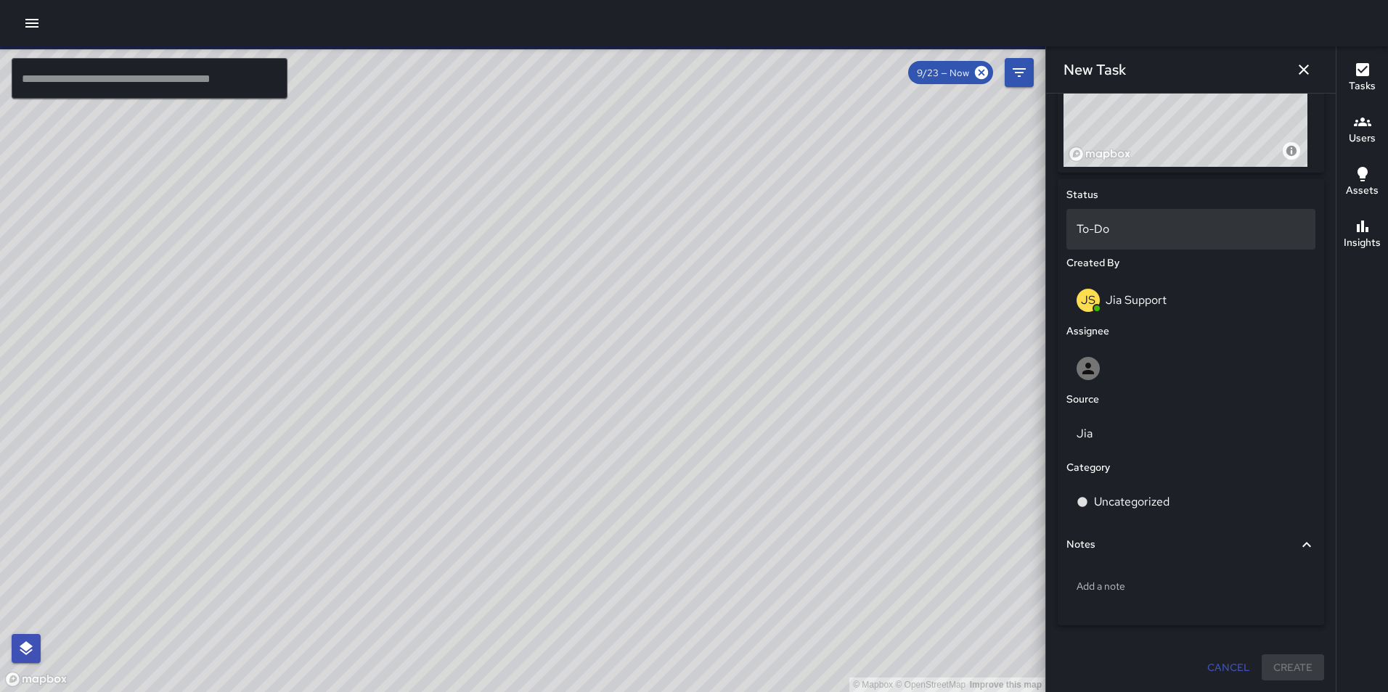
click at [1166, 228] on p "To-Do" at bounding box center [1190, 229] width 229 height 17
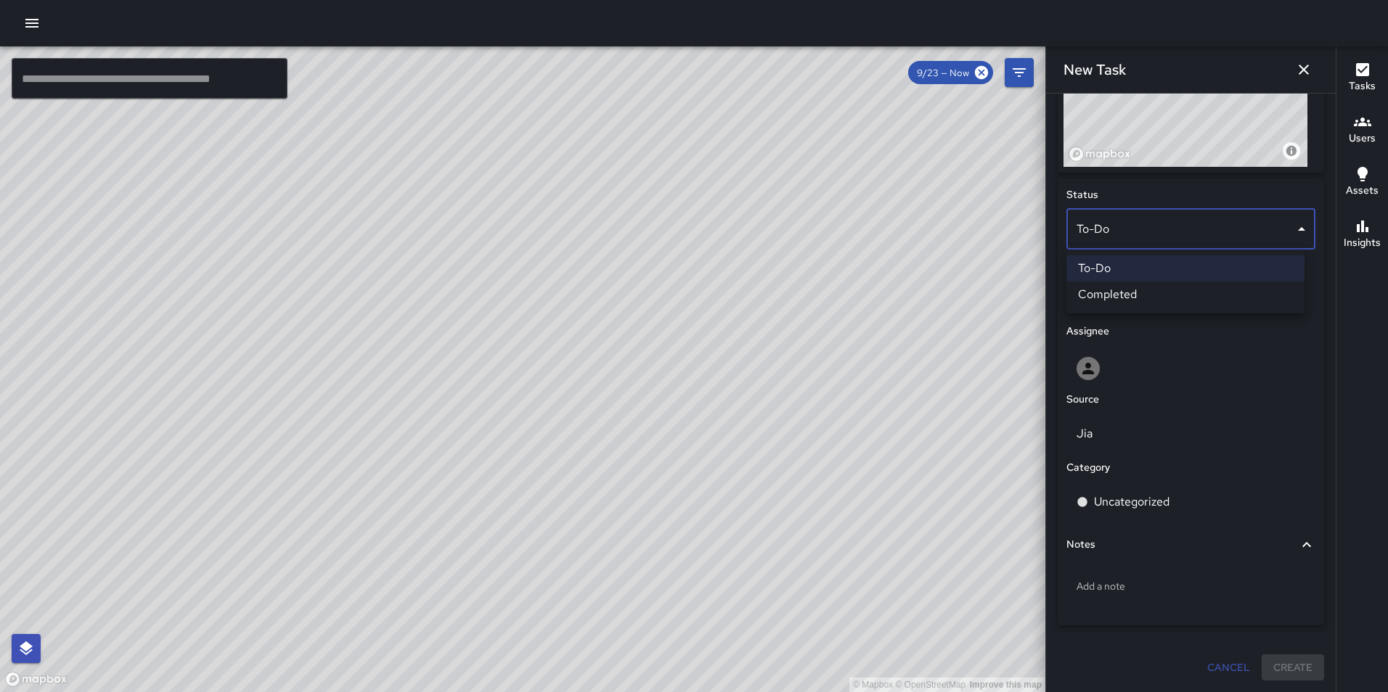
click at [1324, 306] on div at bounding box center [694, 346] width 1388 height 692
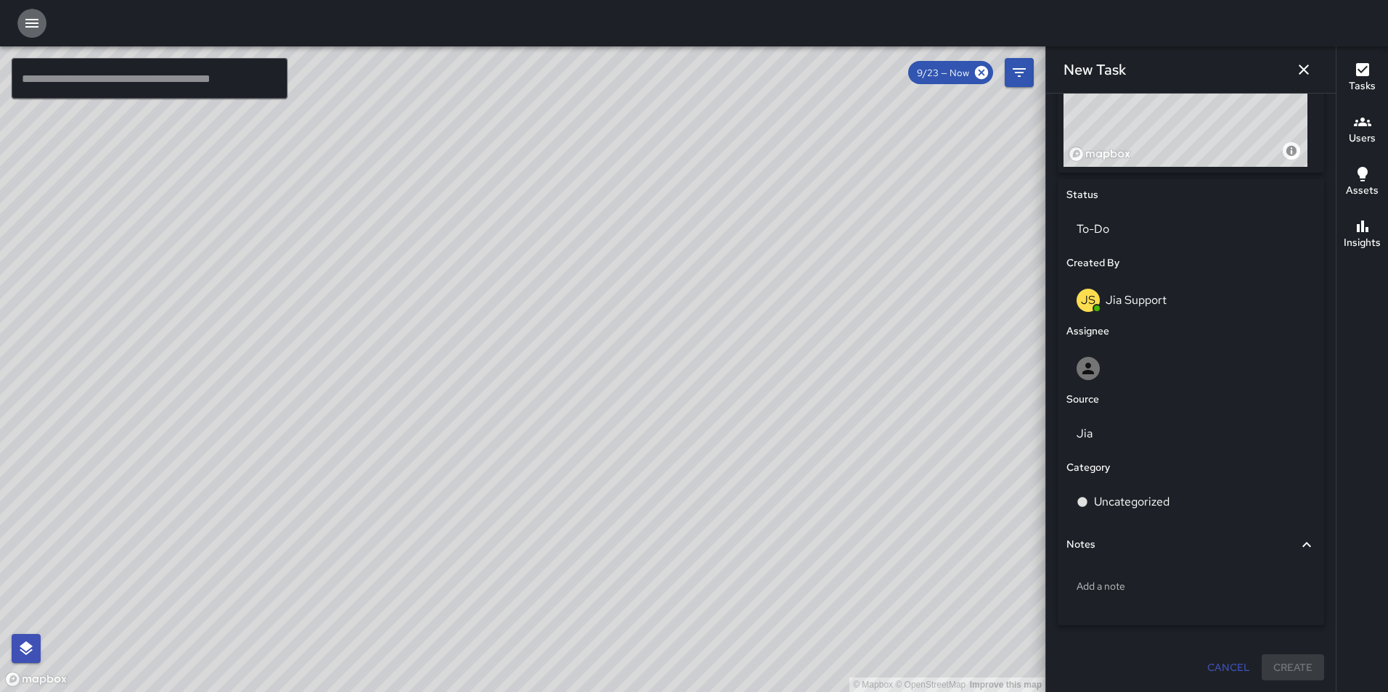
click at [39, 23] on icon "button" at bounding box center [31, 23] width 17 height 17
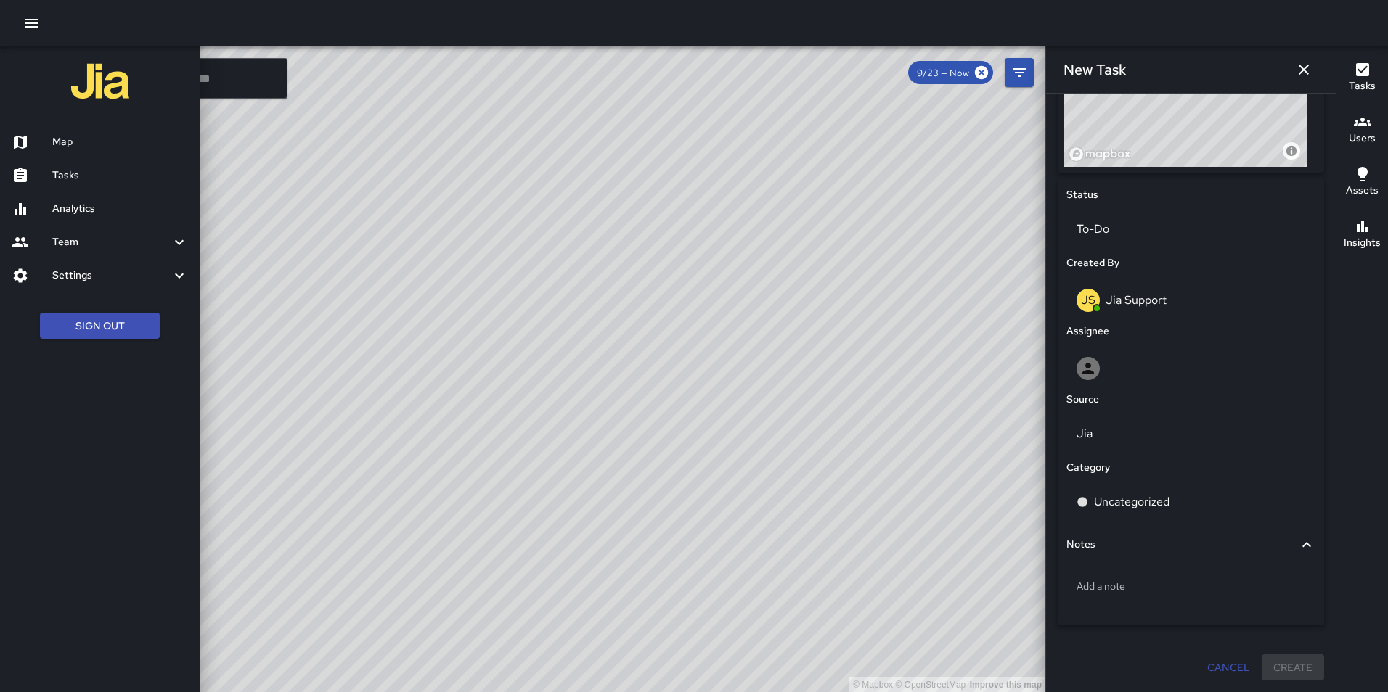
click at [75, 176] on h6 "Tasks" at bounding box center [120, 176] width 136 height 16
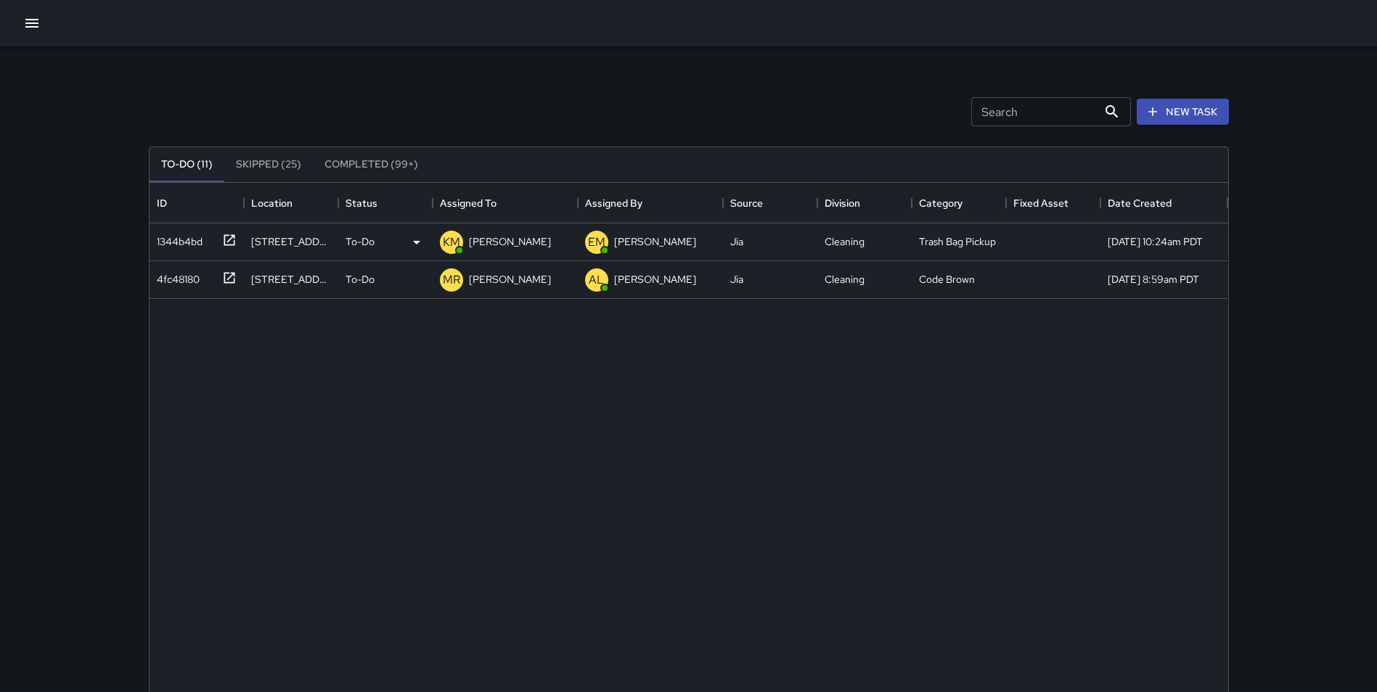
scroll to position [604, 1068]
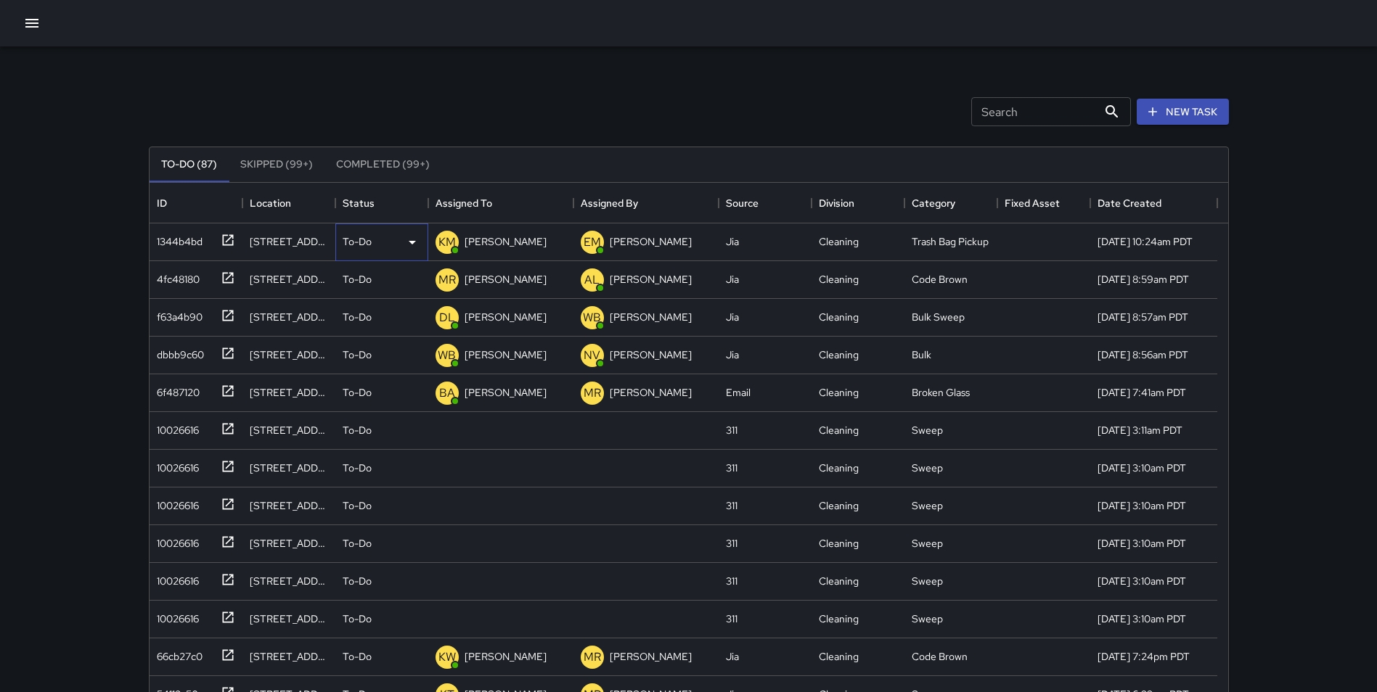
click at [396, 239] on div "To-Do" at bounding box center [382, 242] width 78 height 17
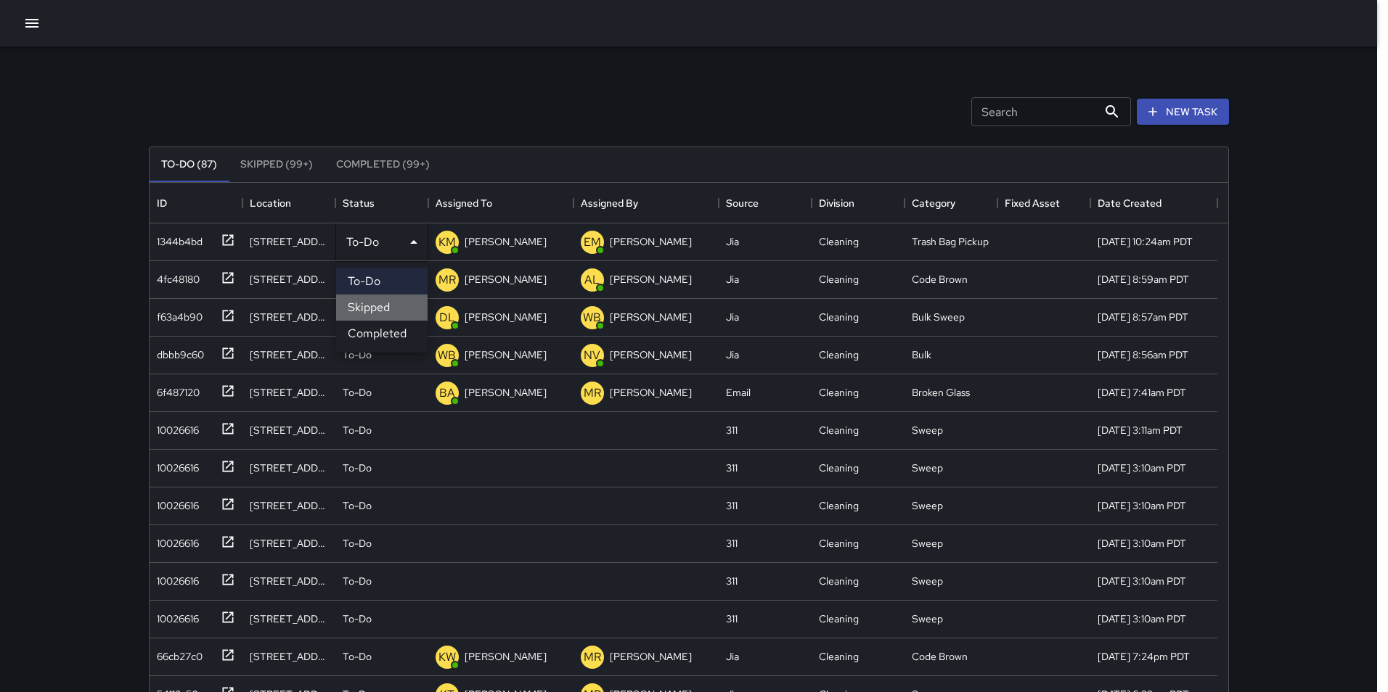
click at [399, 303] on li "Skipped" at bounding box center [381, 308] width 91 height 26
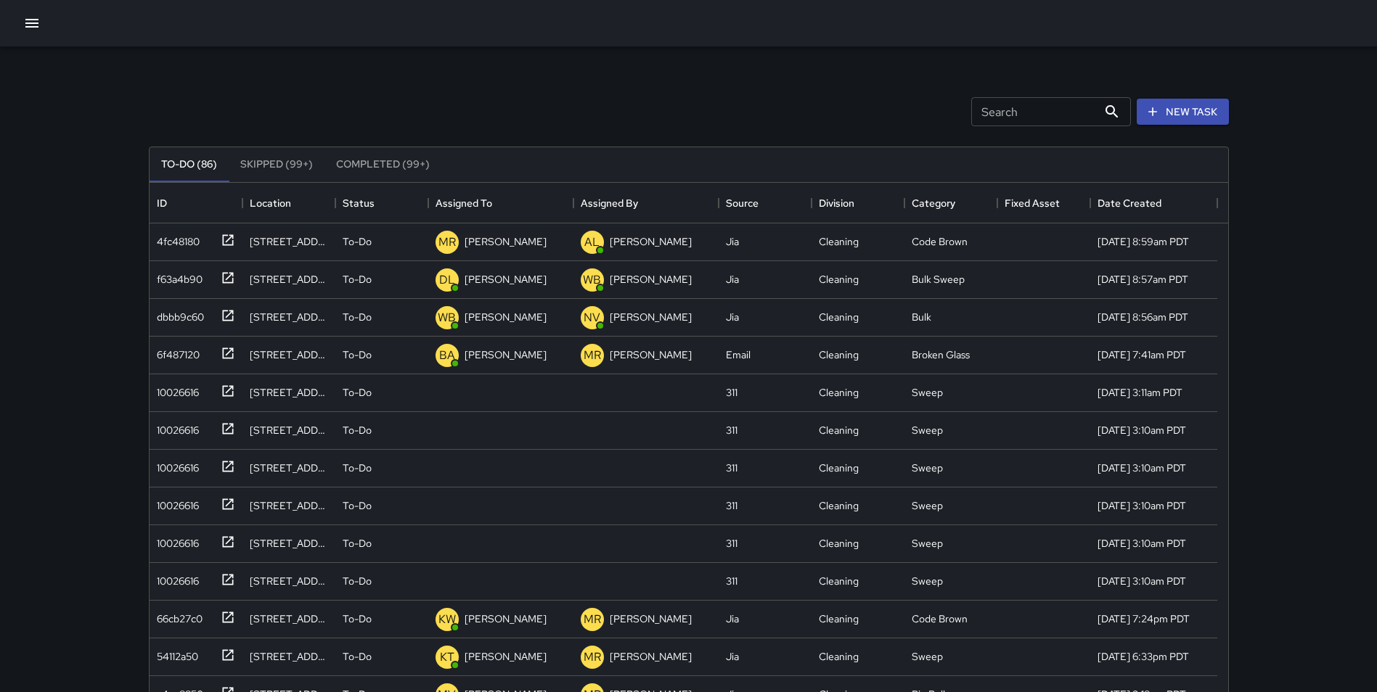
click at [282, 158] on button "Skipped (99+)" at bounding box center [277, 164] width 96 height 35
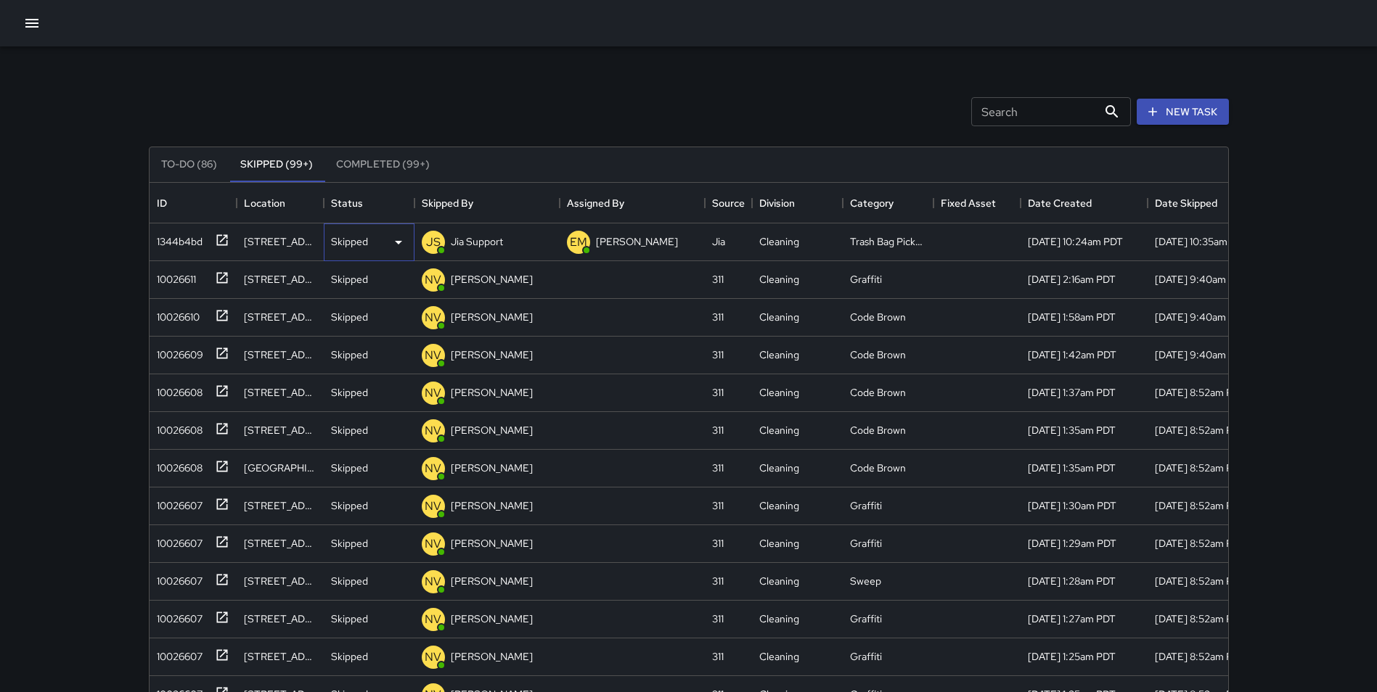
click at [374, 246] on div "Skipped" at bounding box center [369, 242] width 76 height 17
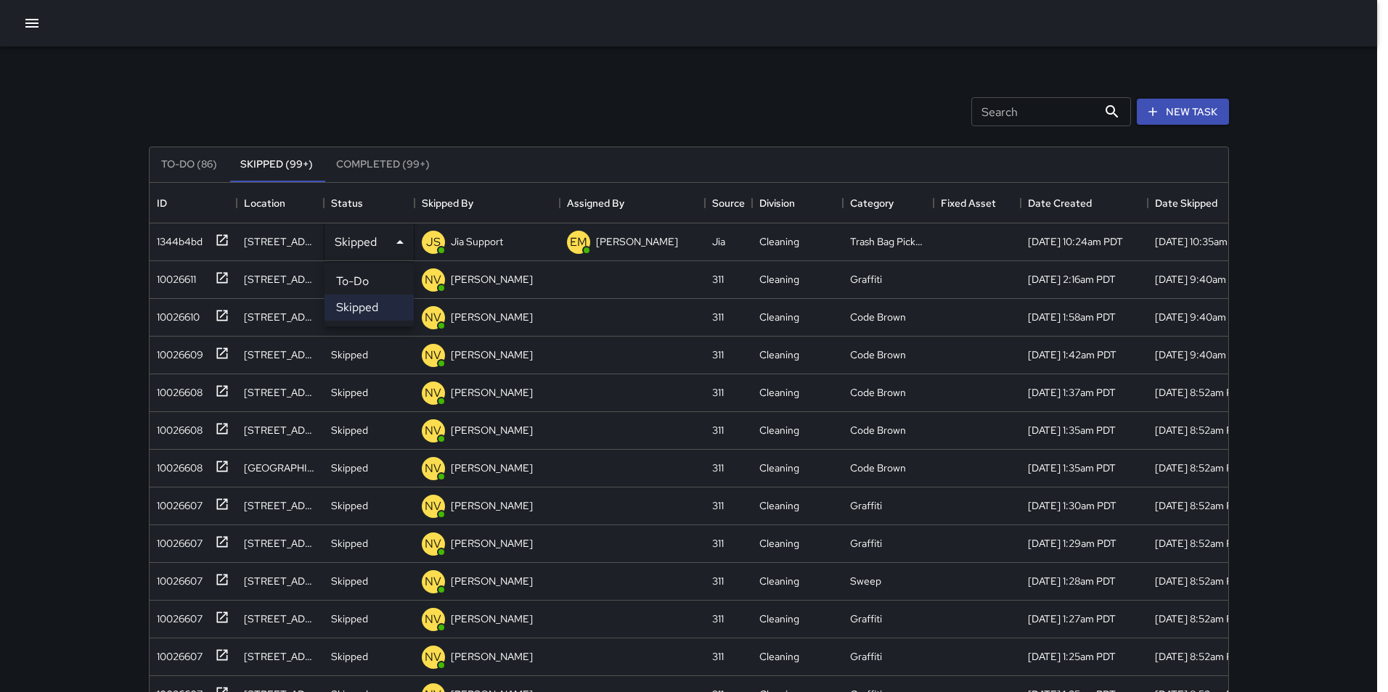
click at [362, 277] on li "To-Do" at bounding box center [368, 282] width 89 height 26
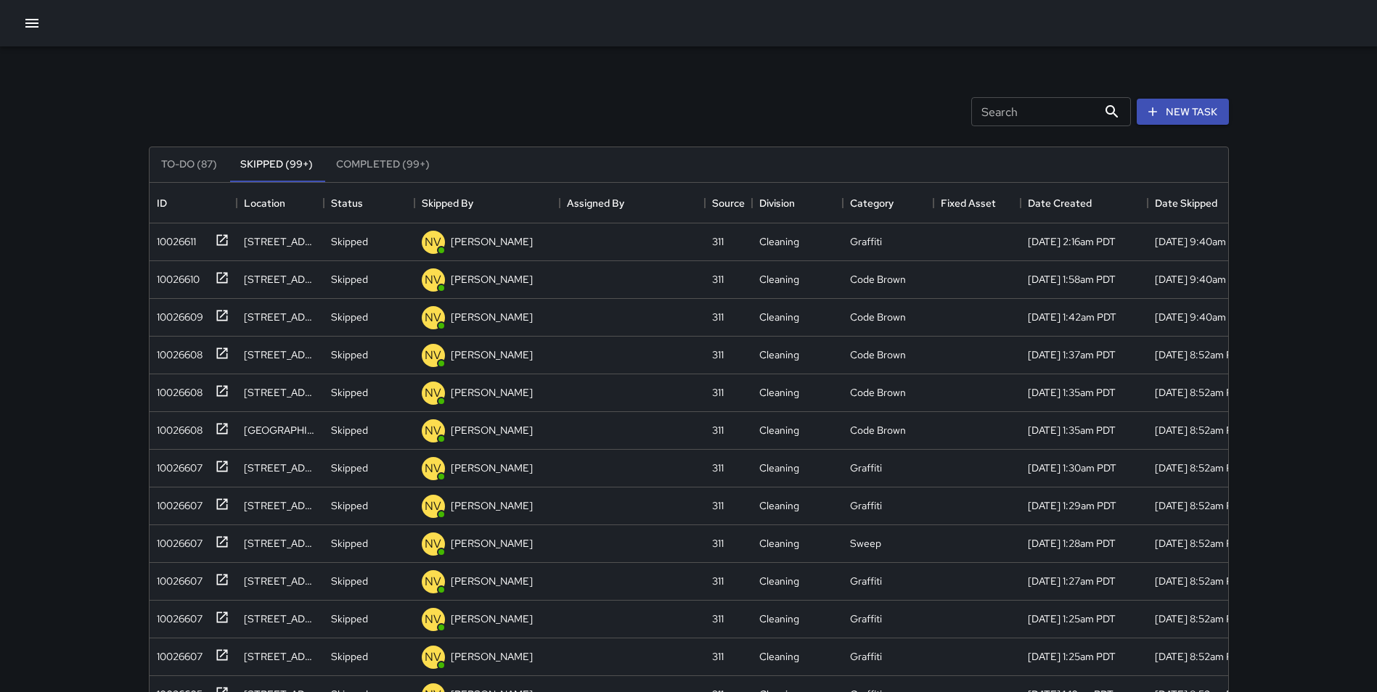
drag, startPoint x: 296, startPoint y: 75, endPoint x: 38, endPoint y: 41, distance: 260.7
click at [267, 75] on div "Search Search New Task" at bounding box center [689, 111] width 1086 height 75
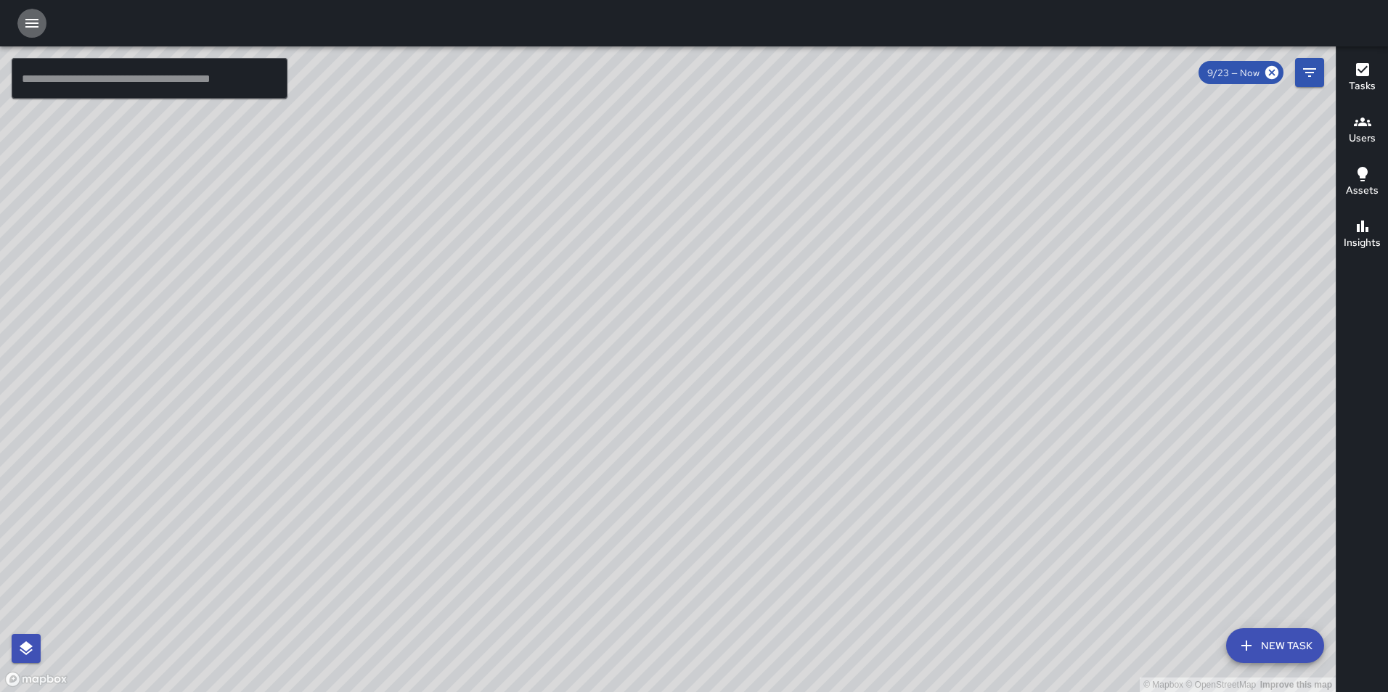
click at [36, 24] on icon "button" at bounding box center [31, 23] width 13 height 9
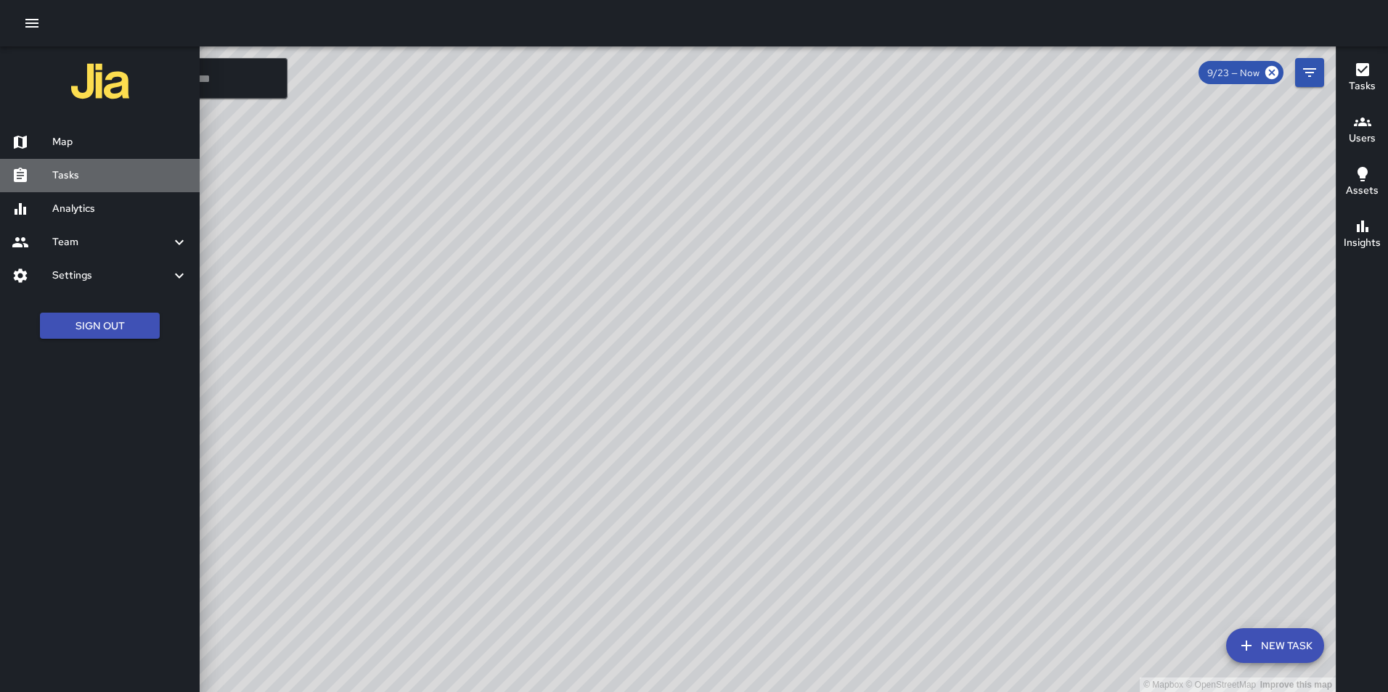
click at [81, 174] on h6 "Tasks" at bounding box center [120, 176] width 136 height 16
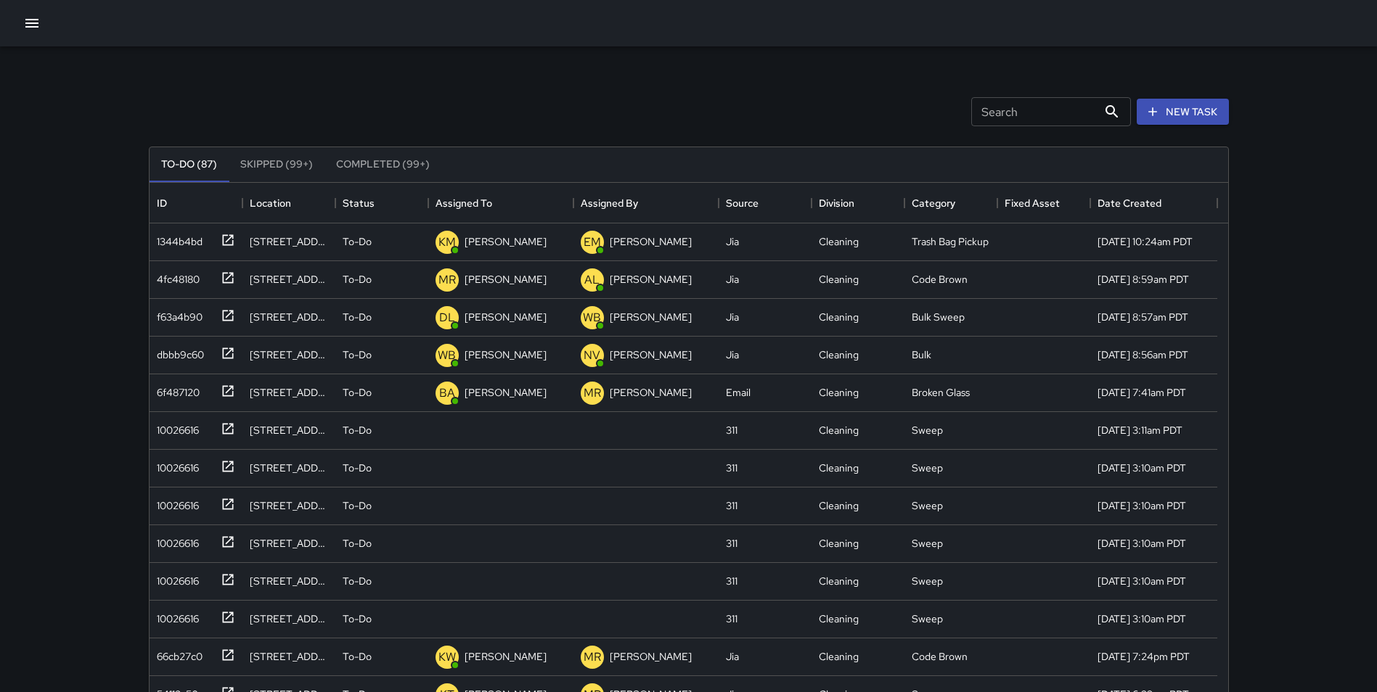
scroll to position [604, 1068]
click at [184, 240] on div "1344b4bd" at bounding box center [177, 239] width 52 height 20
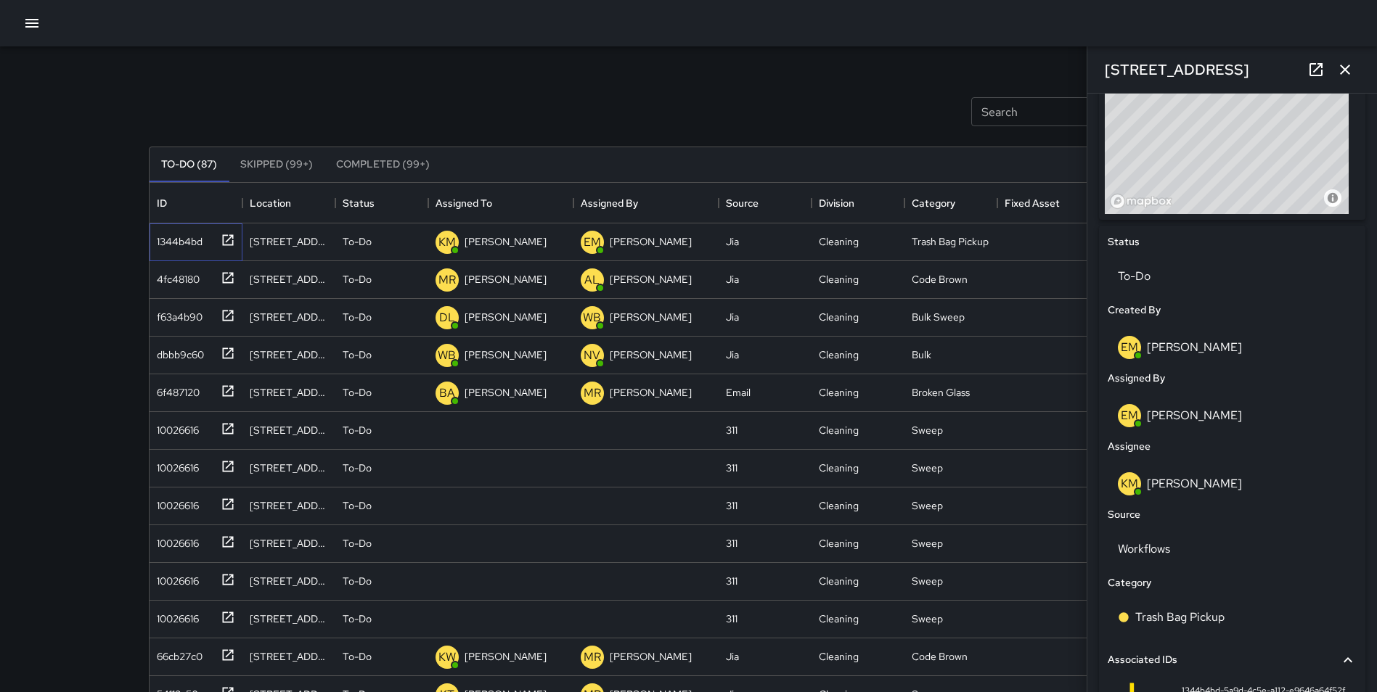
scroll to position [556, 0]
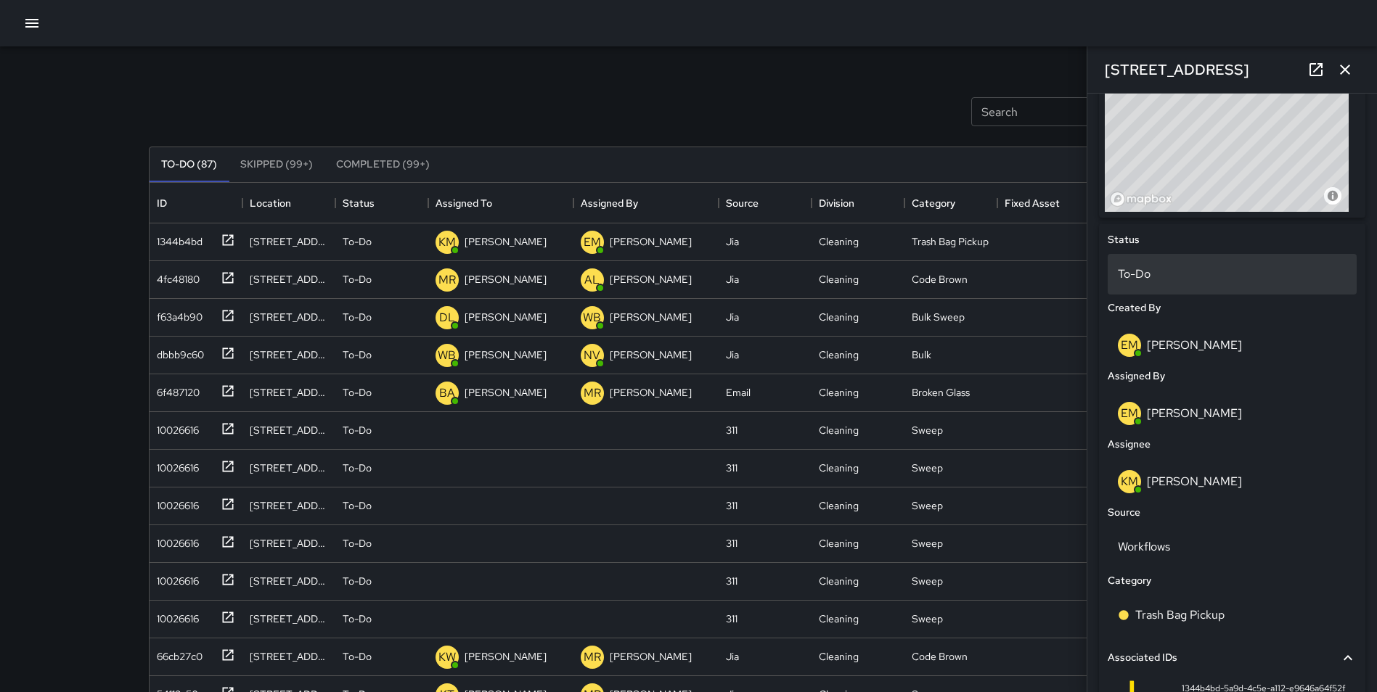
click at [1165, 275] on p "To-Do" at bounding box center [1232, 274] width 229 height 17
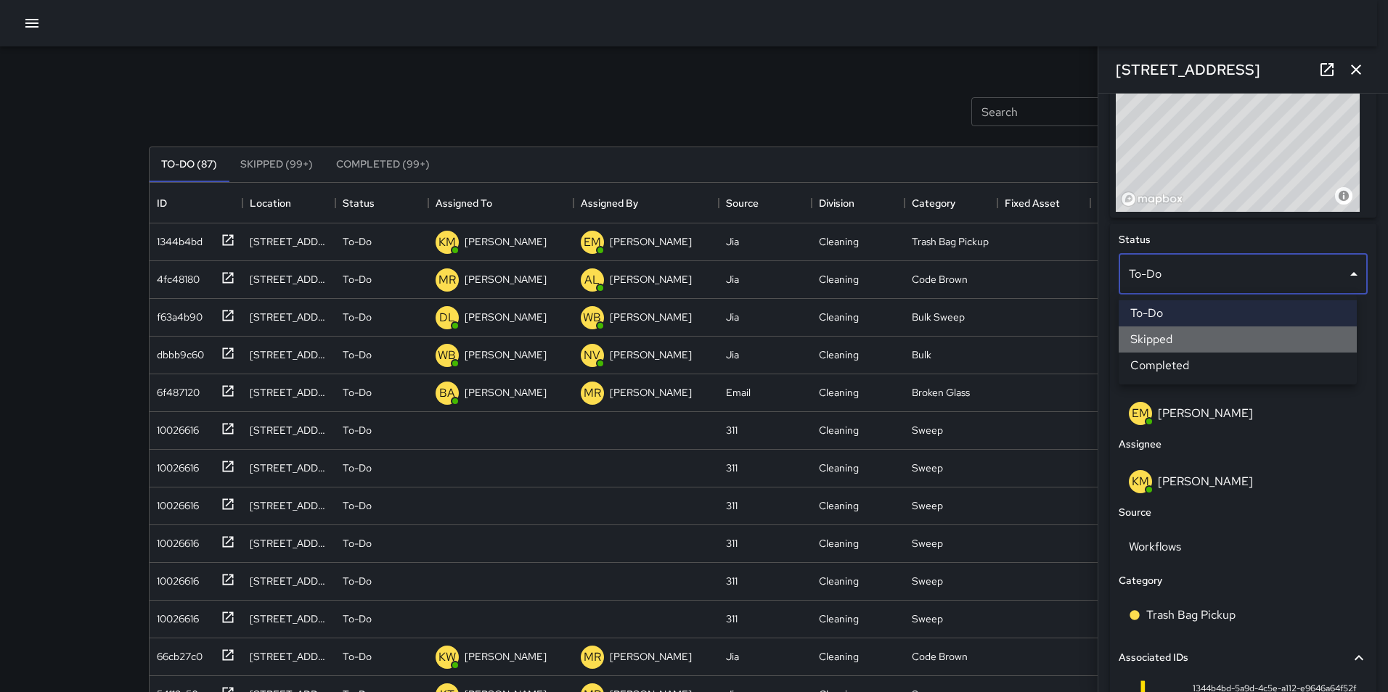
click at [1185, 335] on li "Skipped" at bounding box center [1238, 340] width 238 height 26
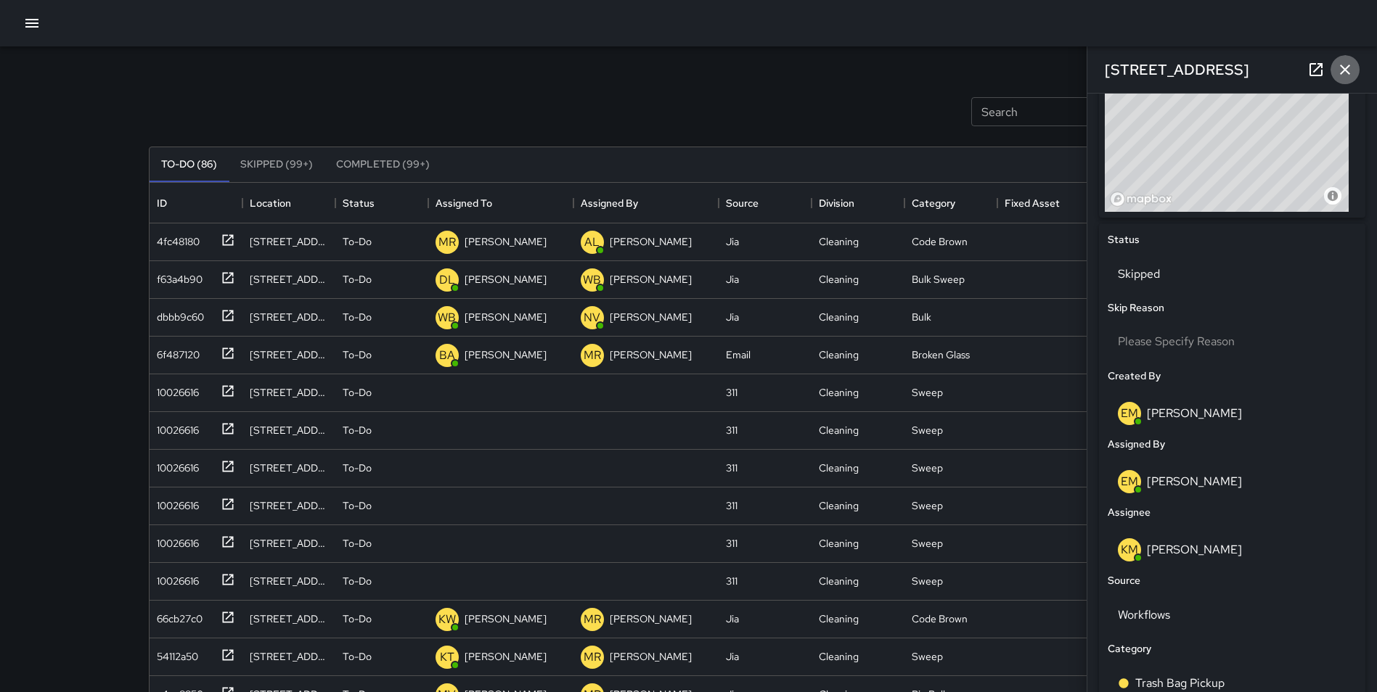
click at [1346, 73] on icon "button" at bounding box center [1344, 69] width 17 height 17
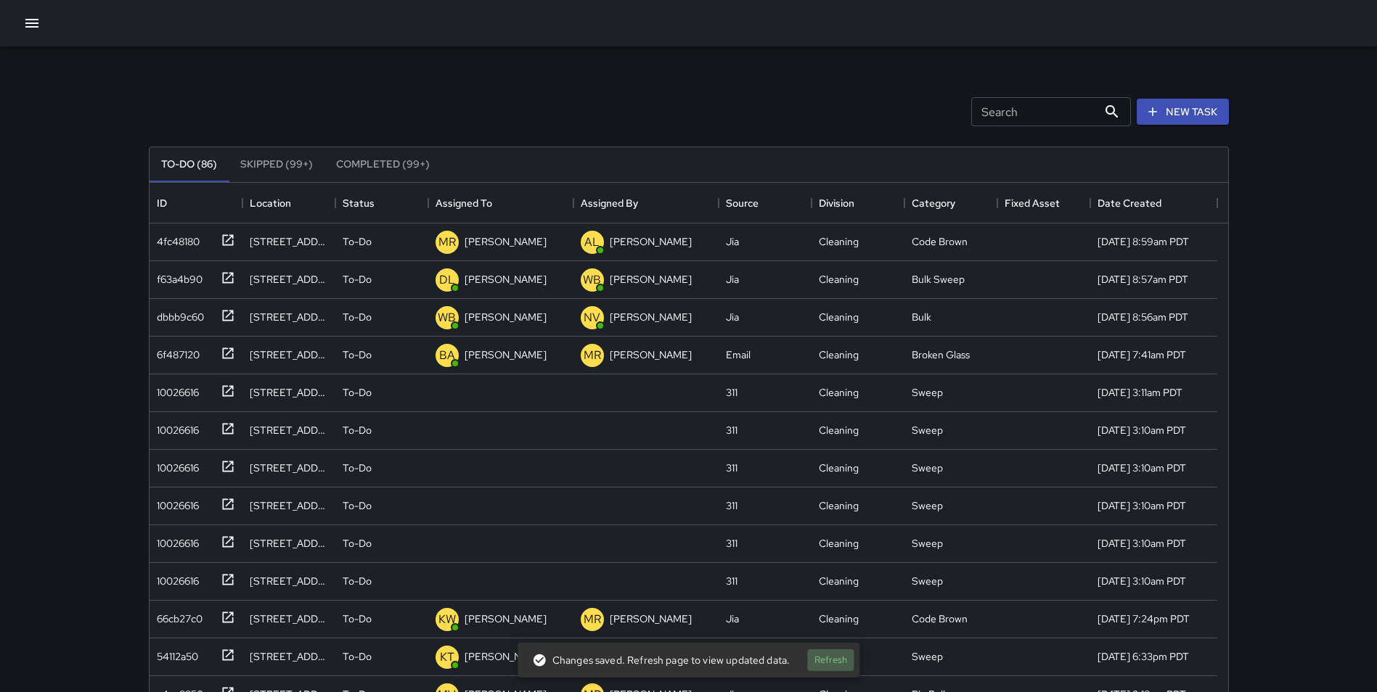
click at [829, 658] on button "Refresh" at bounding box center [830, 661] width 46 height 23
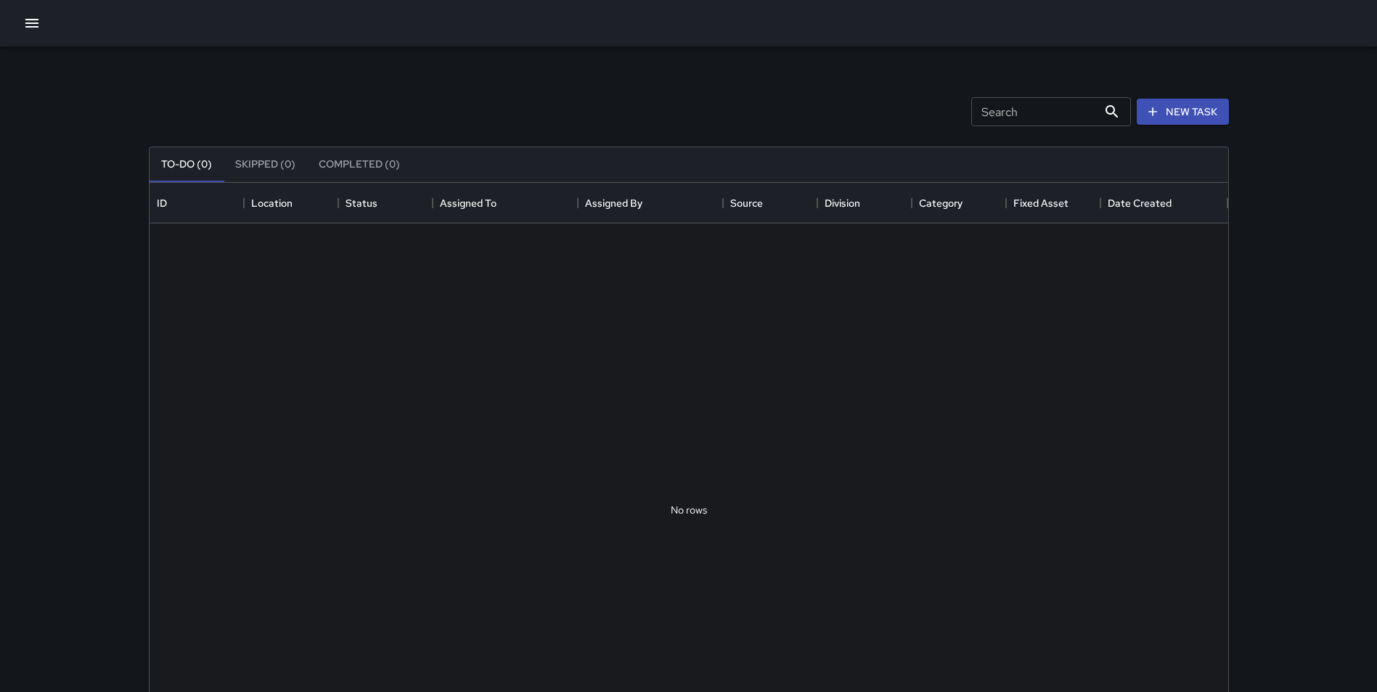
scroll to position [604, 1068]
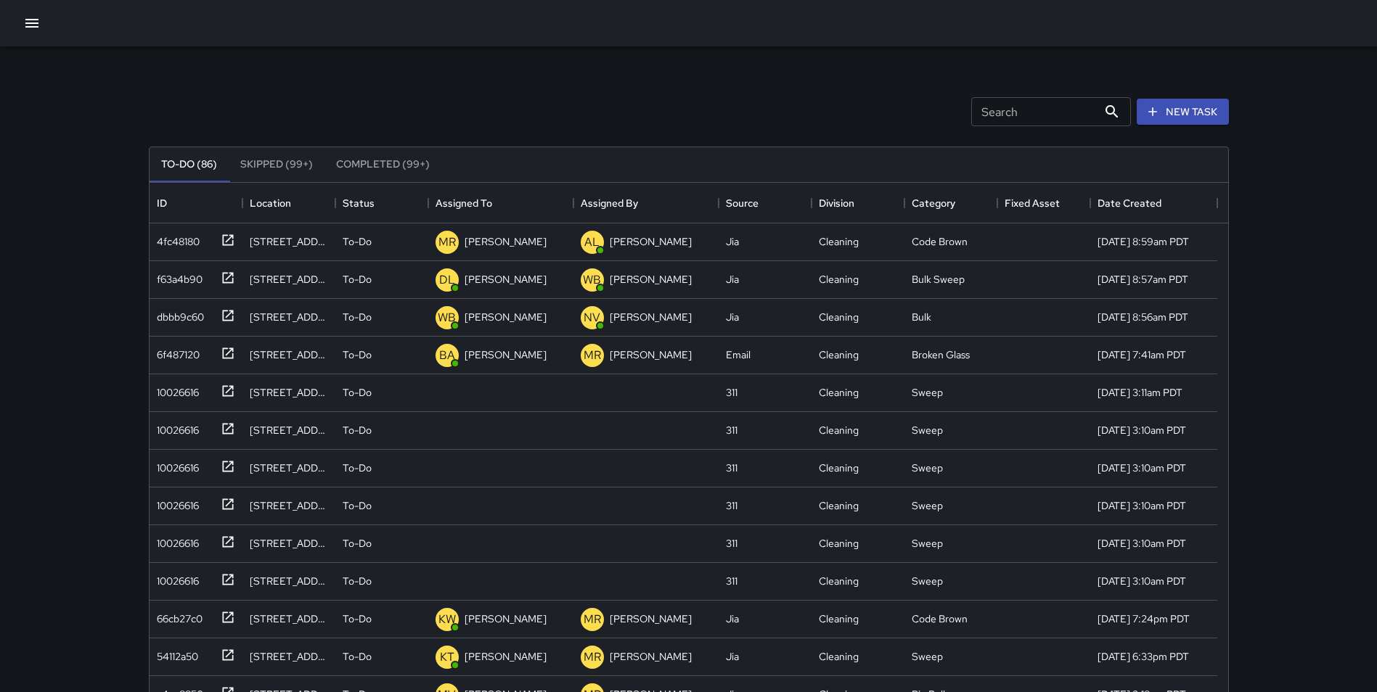
click at [266, 161] on button "Skipped (99+)" at bounding box center [277, 164] width 96 height 35
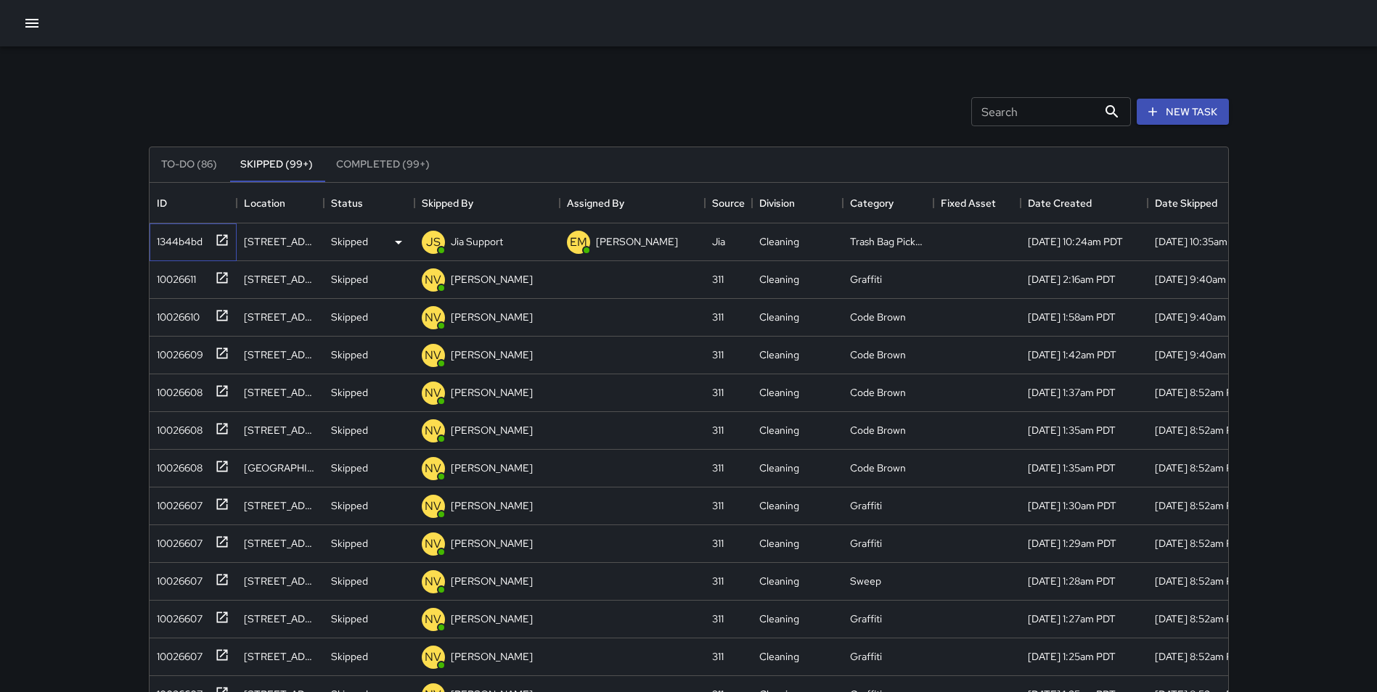
drag, startPoint x: 217, startPoint y: 241, endPoint x: 310, endPoint y: 233, distance: 93.3
click at [306, 233] on div "1344b4bd 672 Minna Street Skipped JS Jia Support EM Elimar Martinez Jia Cleanin…" at bounding box center [712, 243] width 1125 height 38
click at [368, 242] on div "Skipped" at bounding box center [369, 242] width 76 height 17
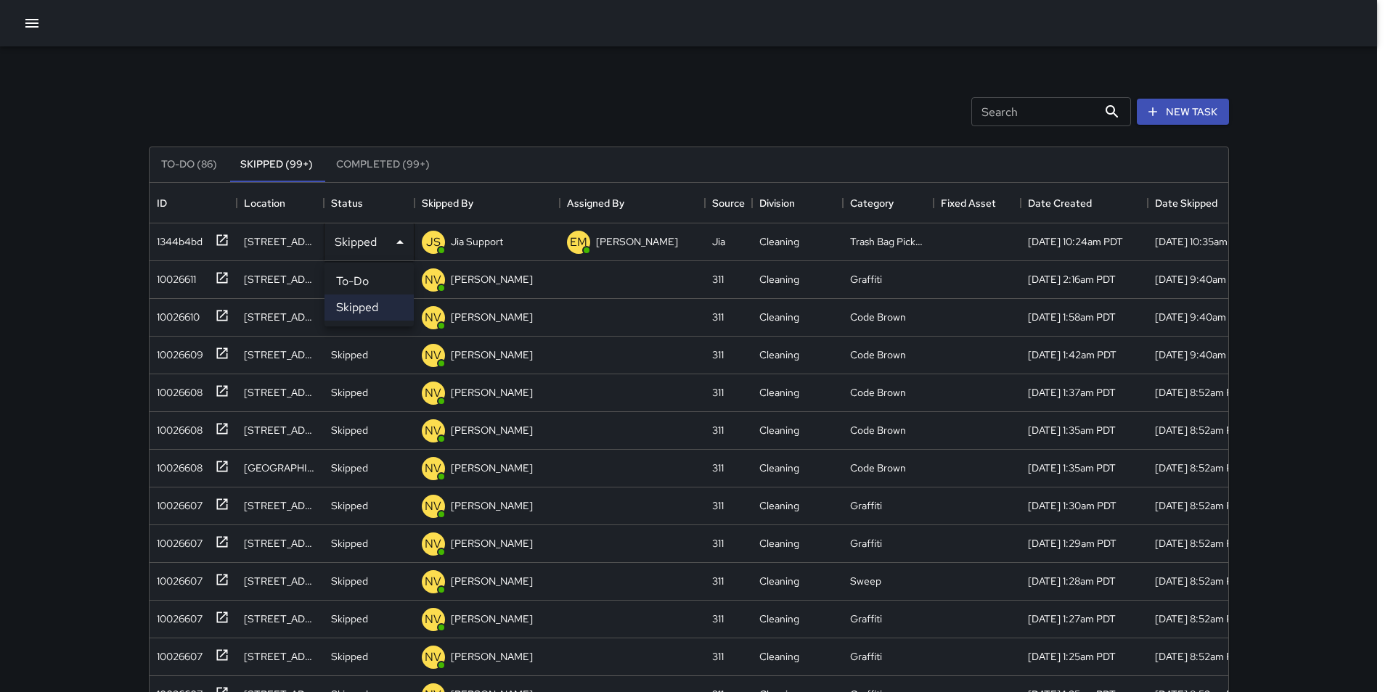
click at [366, 279] on li "To-Do" at bounding box center [368, 282] width 89 height 26
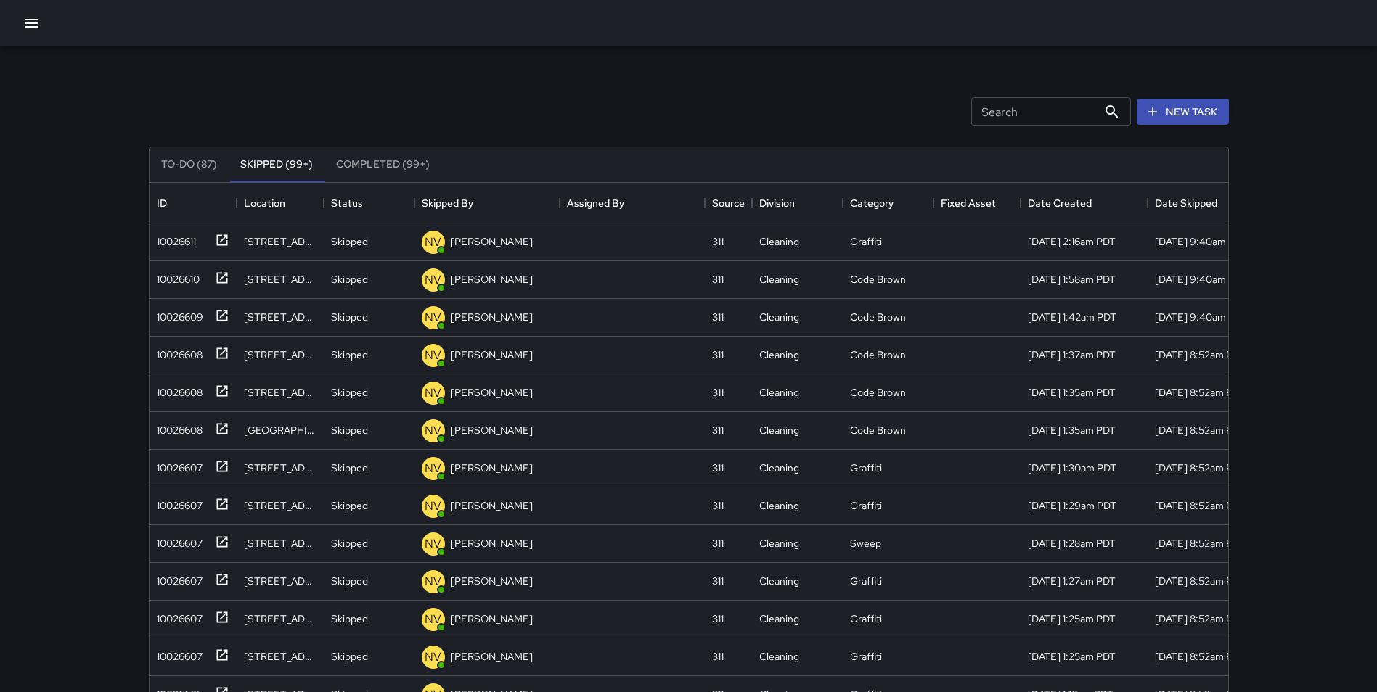
click at [282, 78] on div "Search Search New Task" at bounding box center [689, 111] width 1086 height 75
click at [531, 107] on div "Search Search New Task" at bounding box center [689, 111] width 1086 height 75
click at [185, 163] on button "To-Do (77)" at bounding box center [189, 164] width 79 height 35
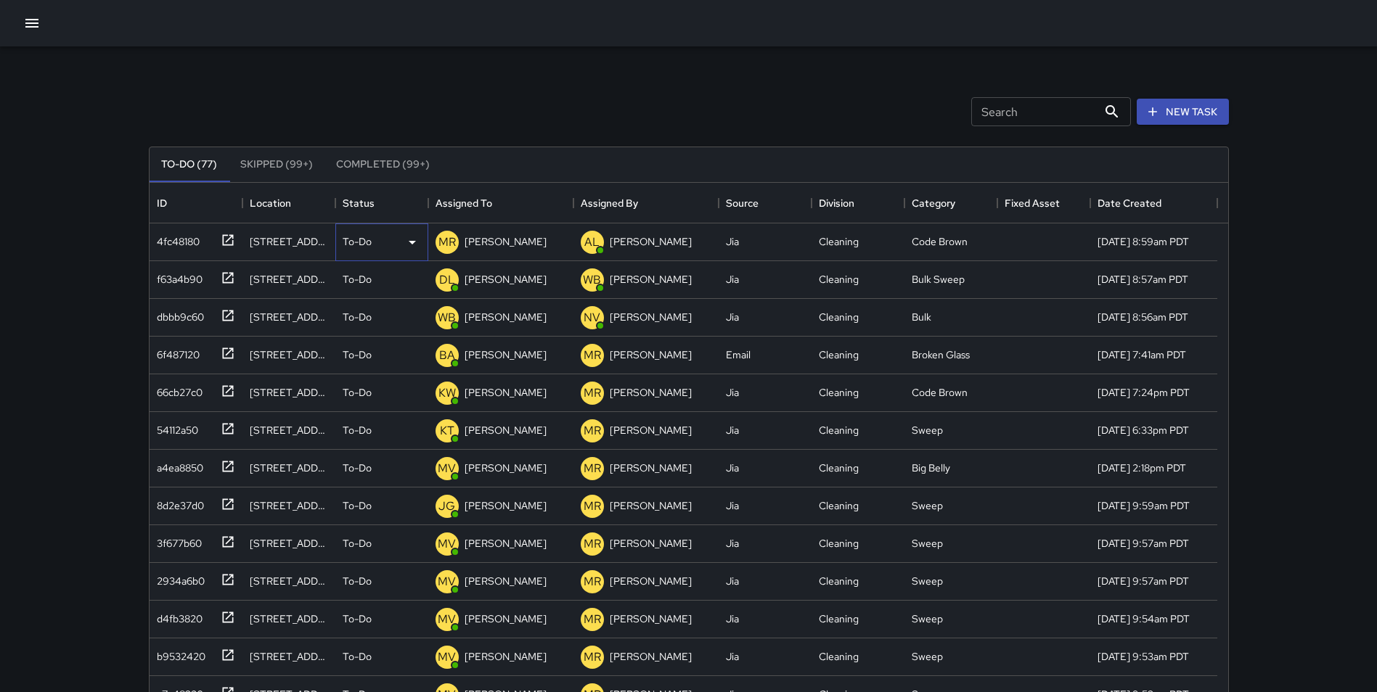
click at [401, 240] on div "To-Do" at bounding box center [382, 242] width 78 height 17
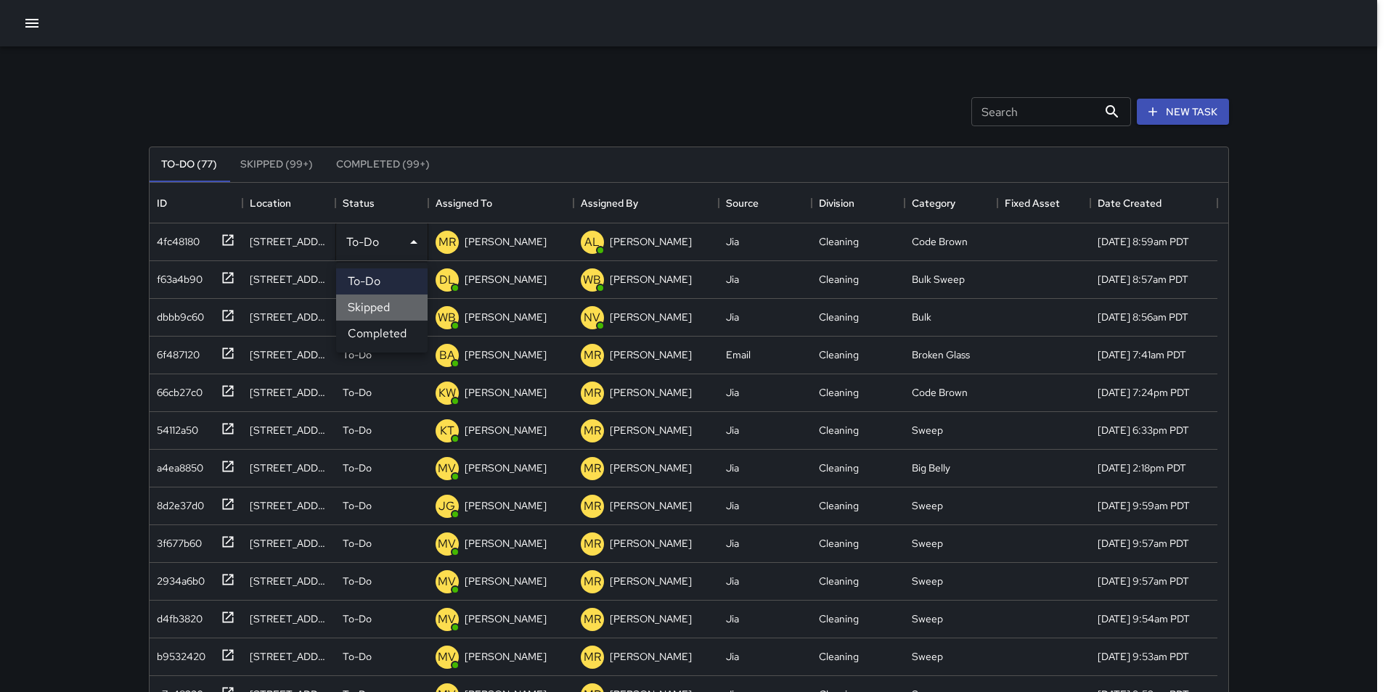
click at [396, 304] on li "Skipped" at bounding box center [381, 308] width 91 height 26
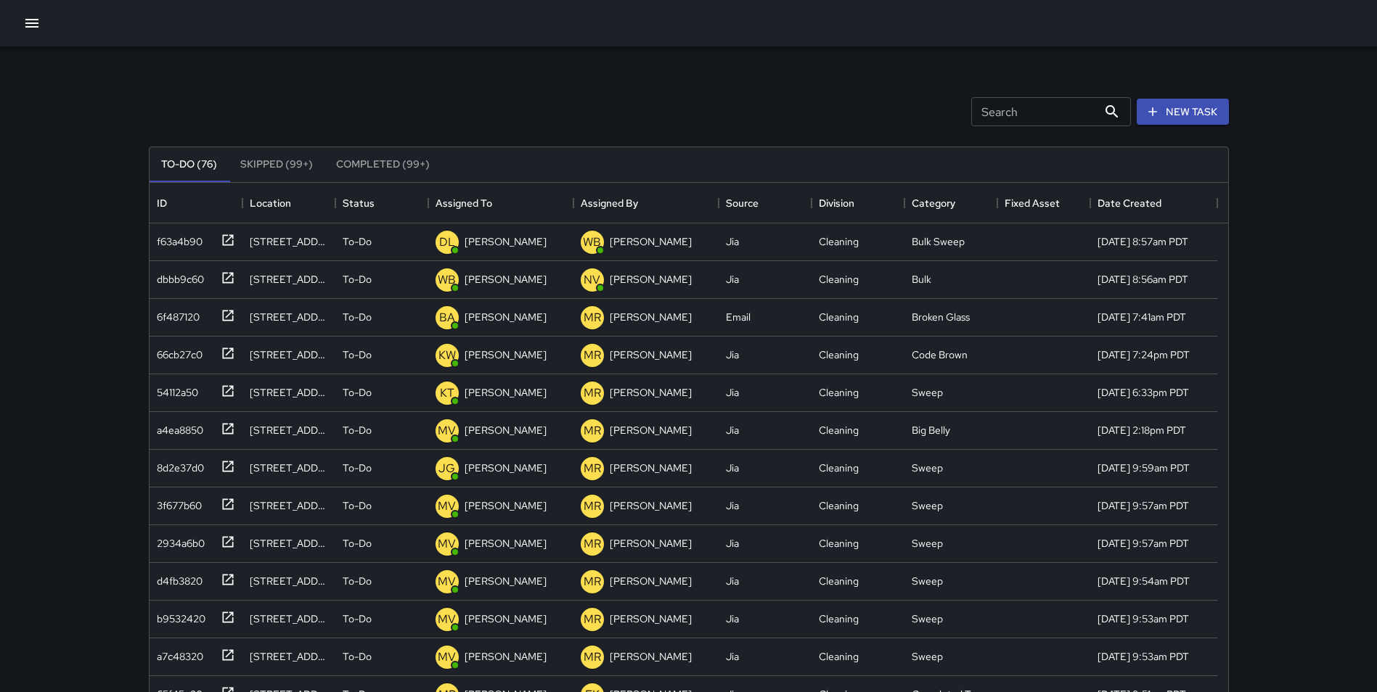
click at [518, 73] on div "Search Search New Task To-Do (76) Skipped (99+) Completed (99+) ID Location Sta…" at bounding box center [688, 451] width 1115 height 811
click at [285, 164] on button "Skipped (99+)" at bounding box center [277, 164] width 96 height 35
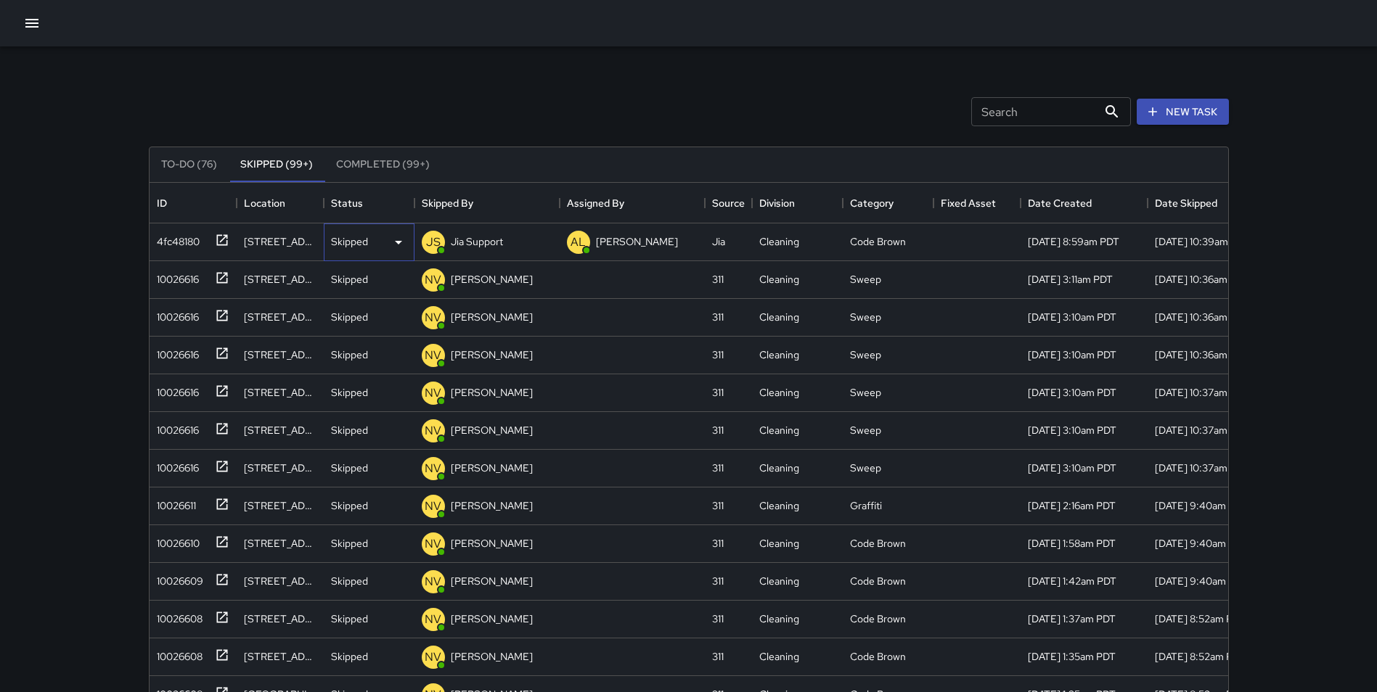
click at [373, 244] on div "Skipped" at bounding box center [369, 242] width 76 height 17
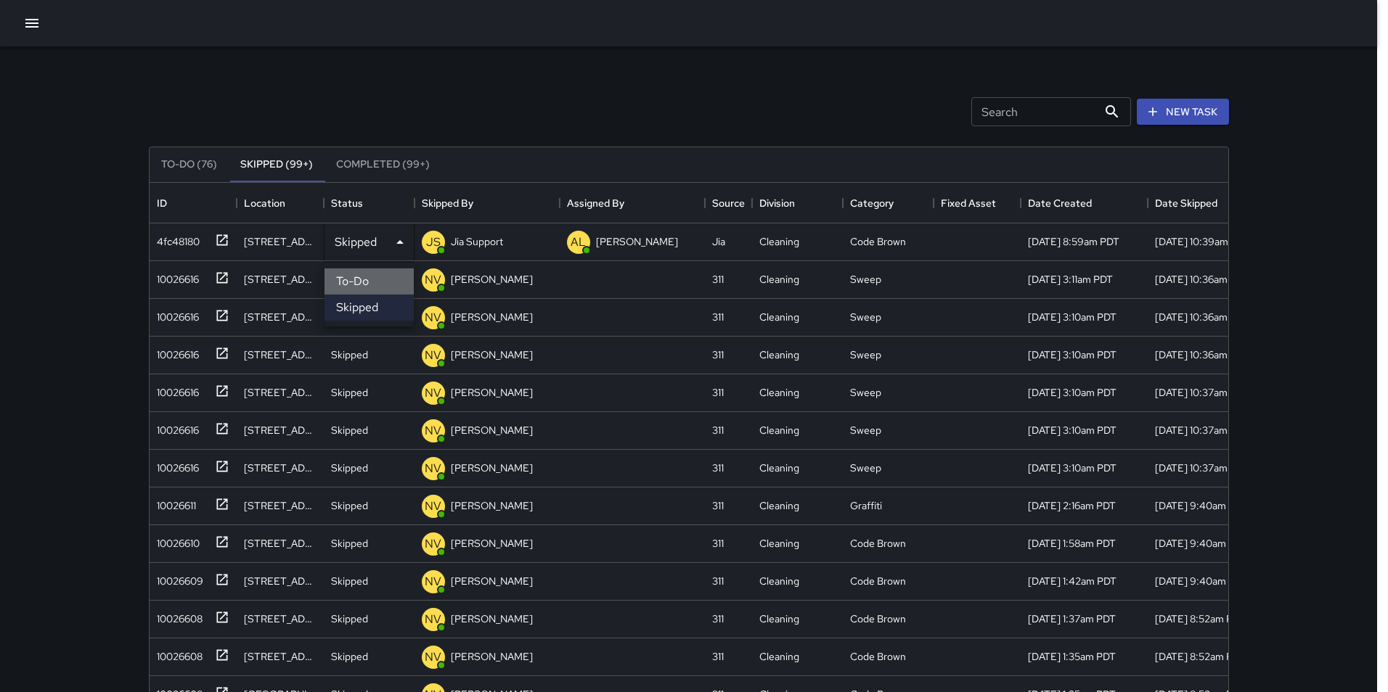
click at [375, 279] on li "To-Do" at bounding box center [368, 282] width 89 height 26
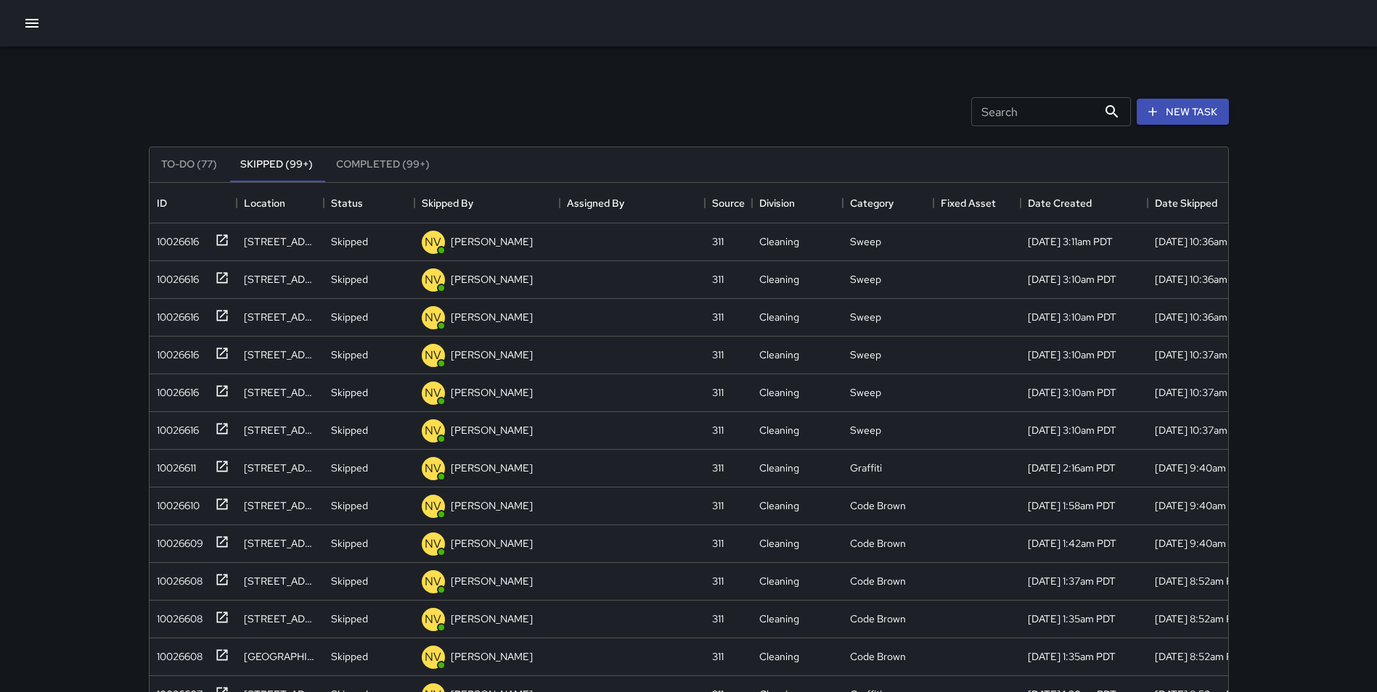
click at [412, 69] on div "Search Search New Task To-Do (77) Skipped (99+) Completed (99+) ID Location Sta…" at bounding box center [688, 451] width 1115 height 811
click at [159, 165] on button "To-Do (77)" at bounding box center [189, 164] width 79 height 35
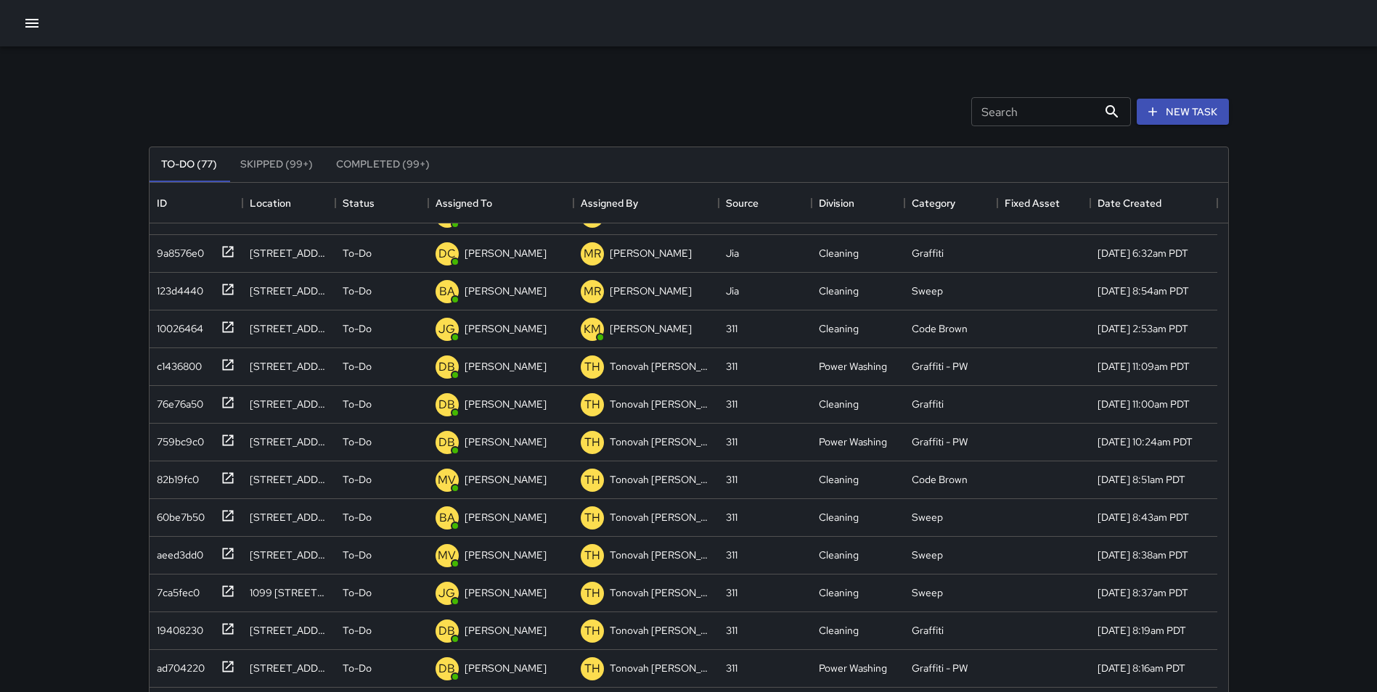
scroll to position [827, 0]
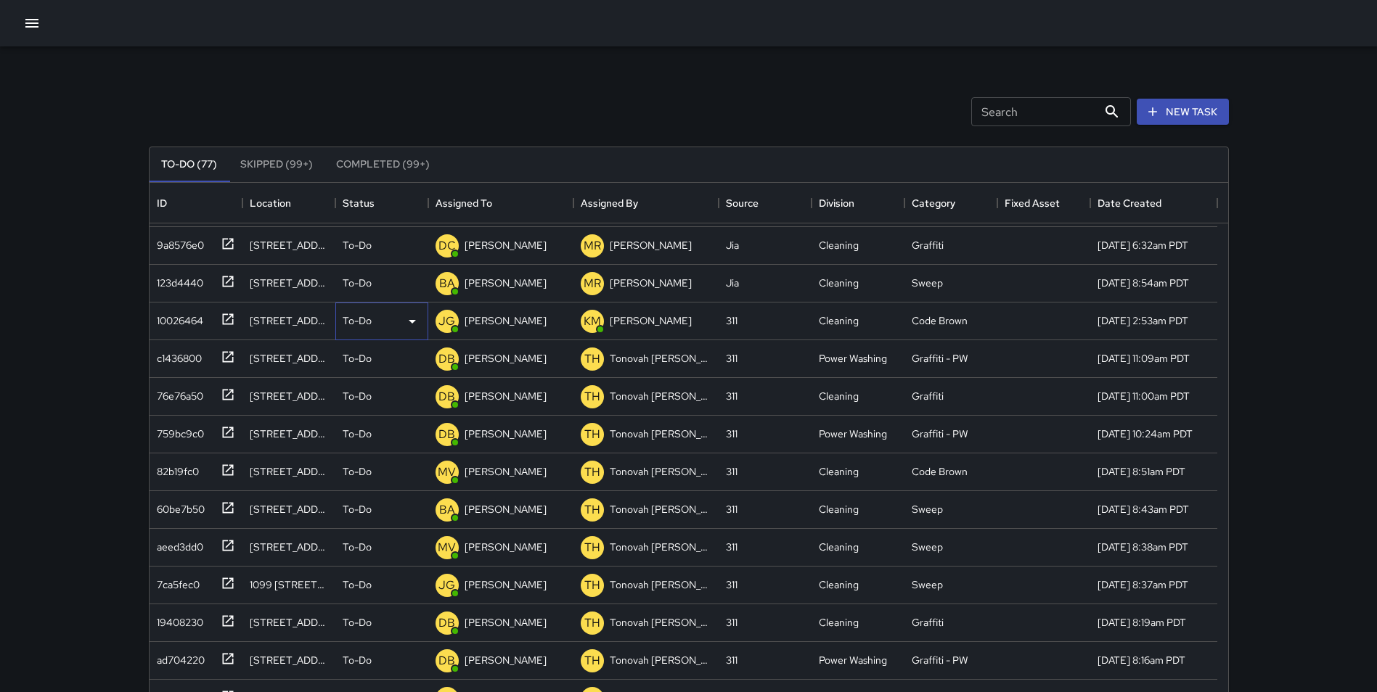
click at [399, 320] on div "To-Do" at bounding box center [382, 321] width 78 height 17
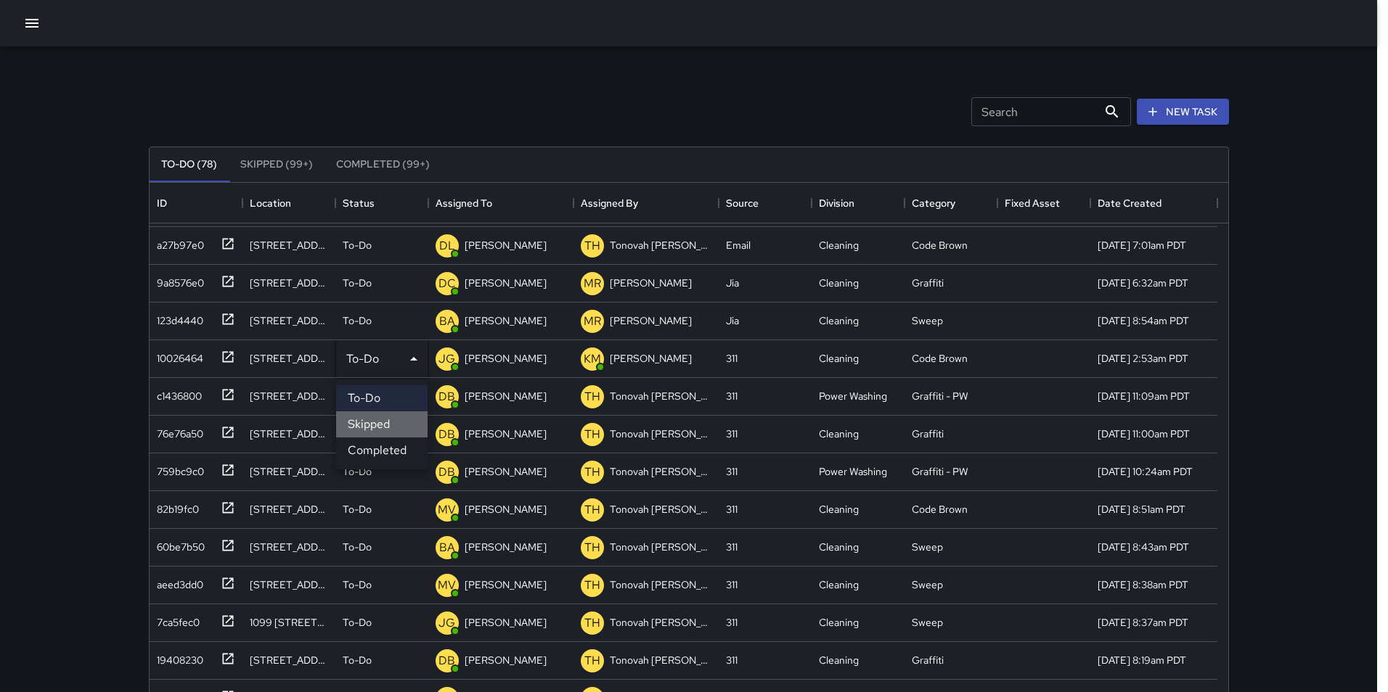
click at [377, 420] on li "Skipped" at bounding box center [381, 425] width 91 height 26
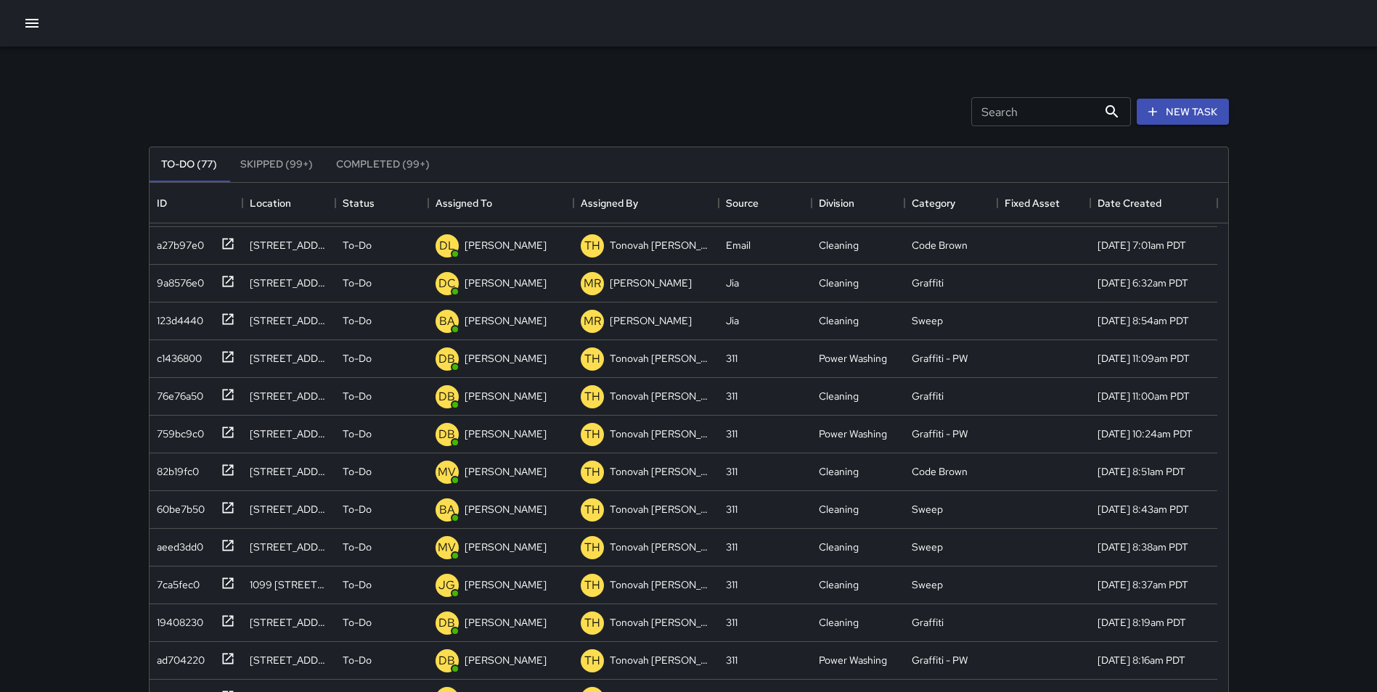
click at [267, 161] on button "Skipped (99+)" at bounding box center [277, 164] width 96 height 35
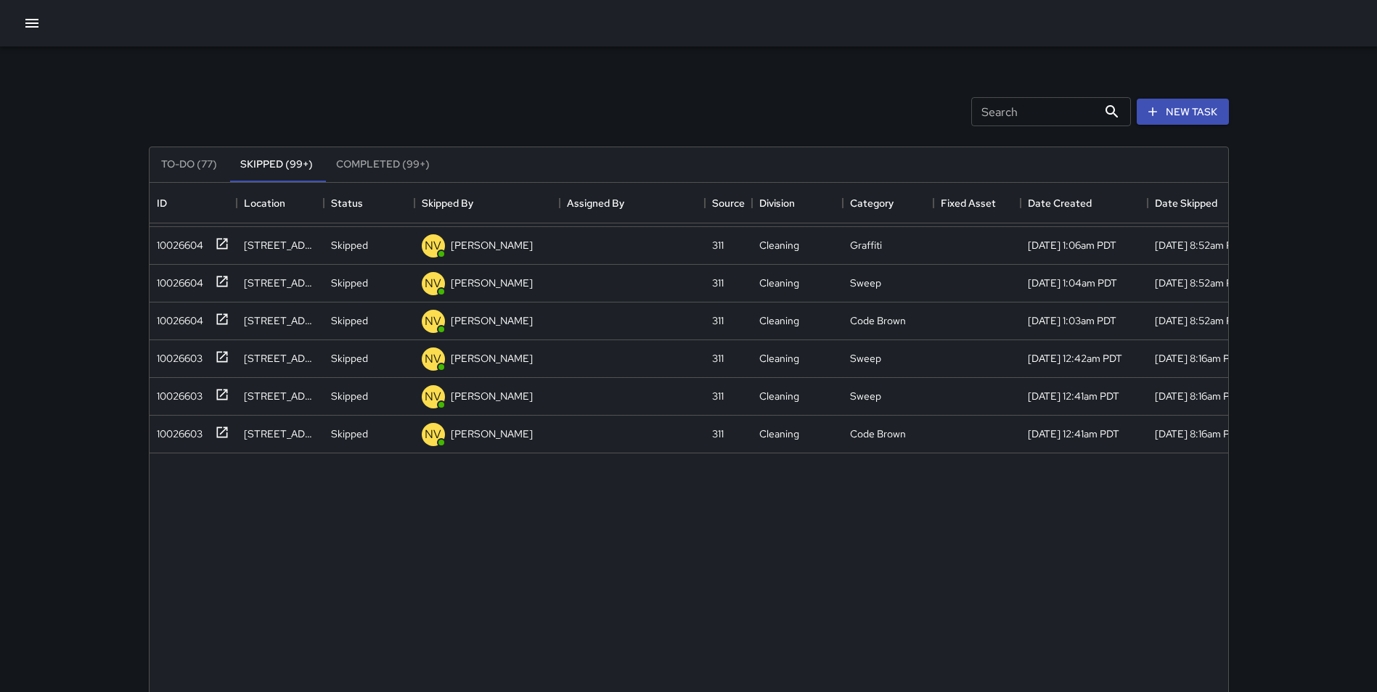
scroll to position [0, 0]
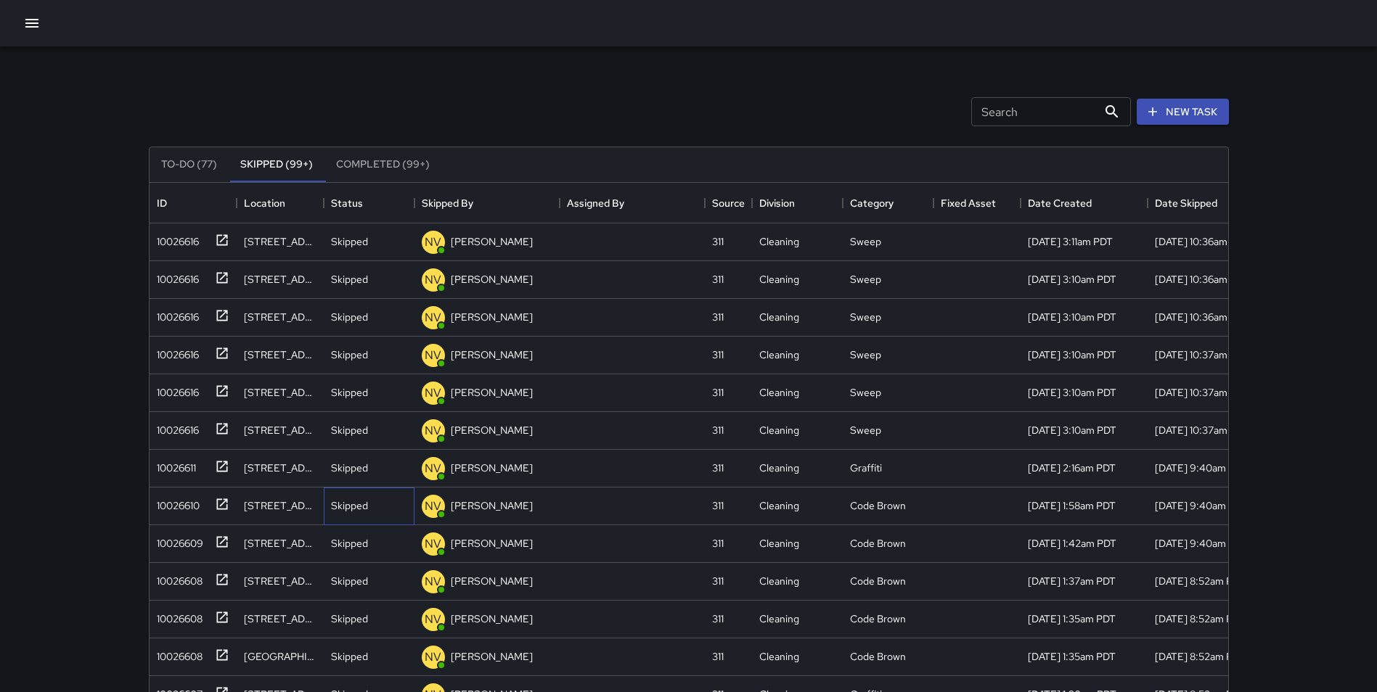
click at [353, 507] on p "Skipped" at bounding box center [349, 506] width 37 height 15
click at [186, 512] on div "10026610" at bounding box center [175, 503] width 49 height 20
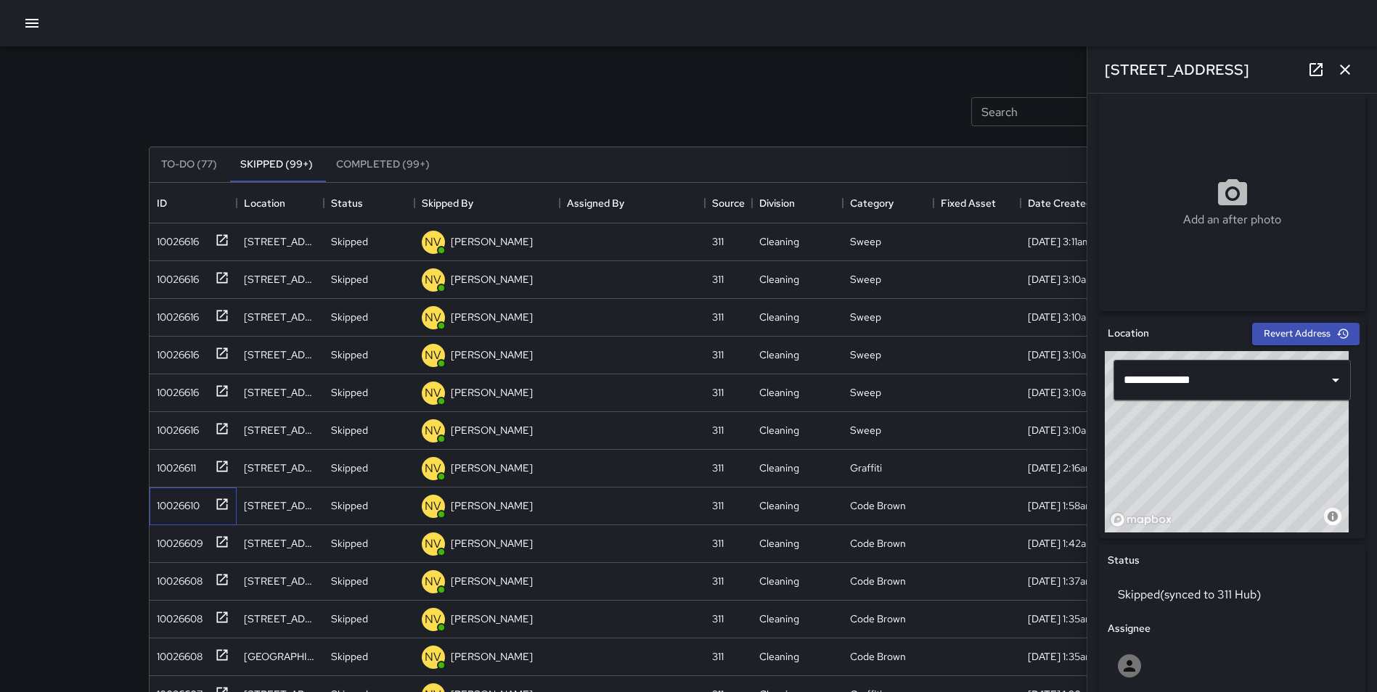
scroll to position [194, 0]
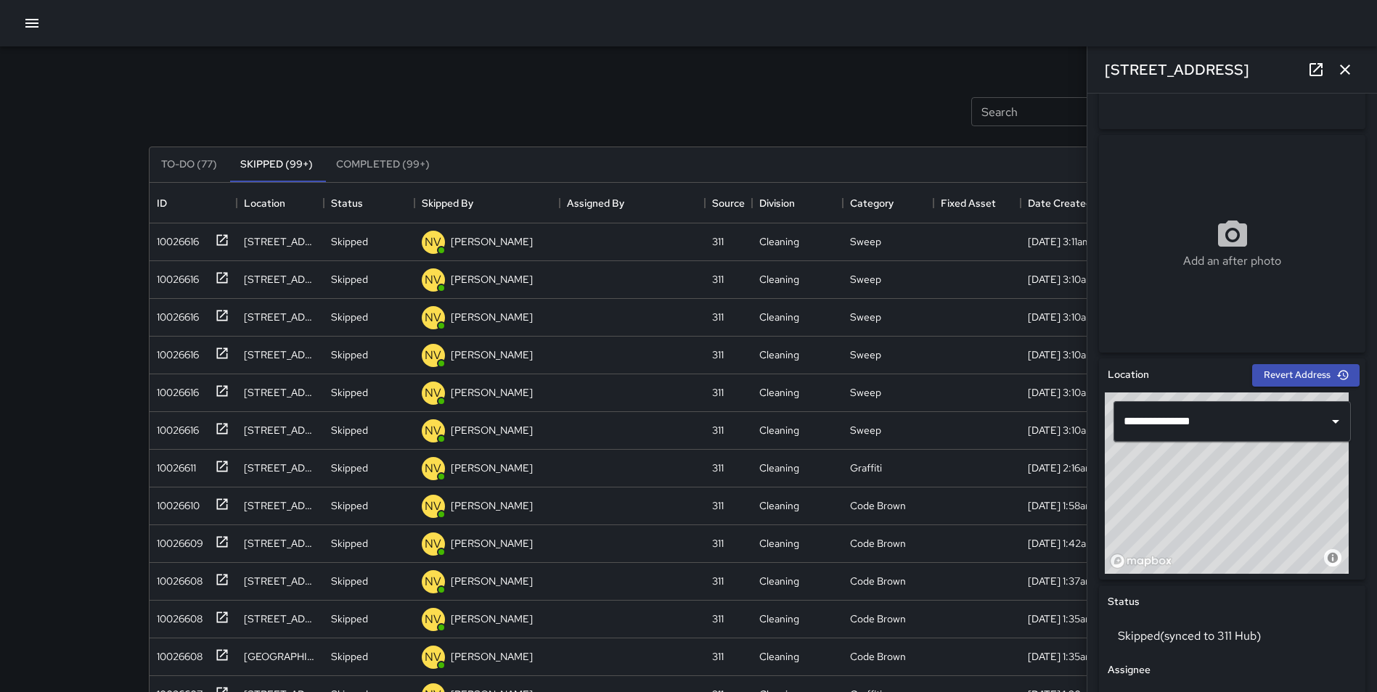
click at [1341, 57] on button "button" at bounding box center [1344, 69] width 29 height 29
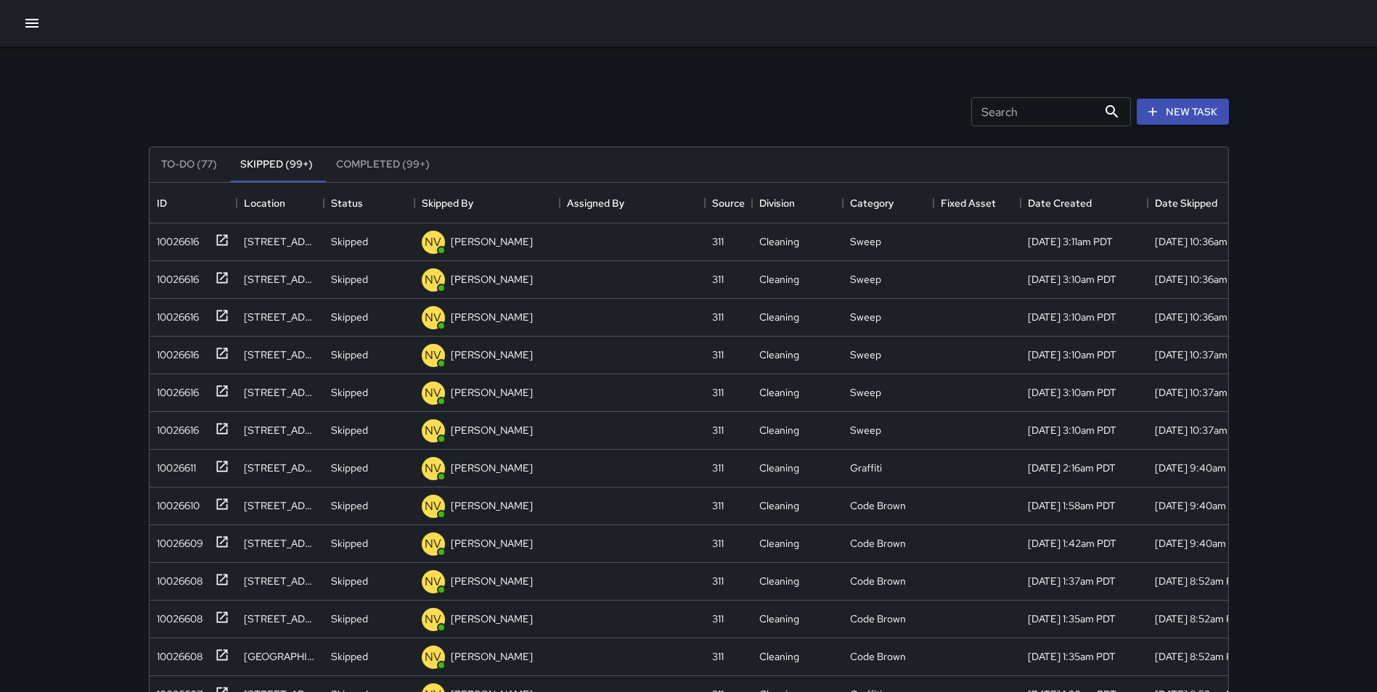
click at [706, 88] on div "Search Search New Task" at bounding box center [689, 111] width 1086 height 75
click at [188, 158] on button "To-Do (77)" at bounding box center [189, 164] width 79 height 35
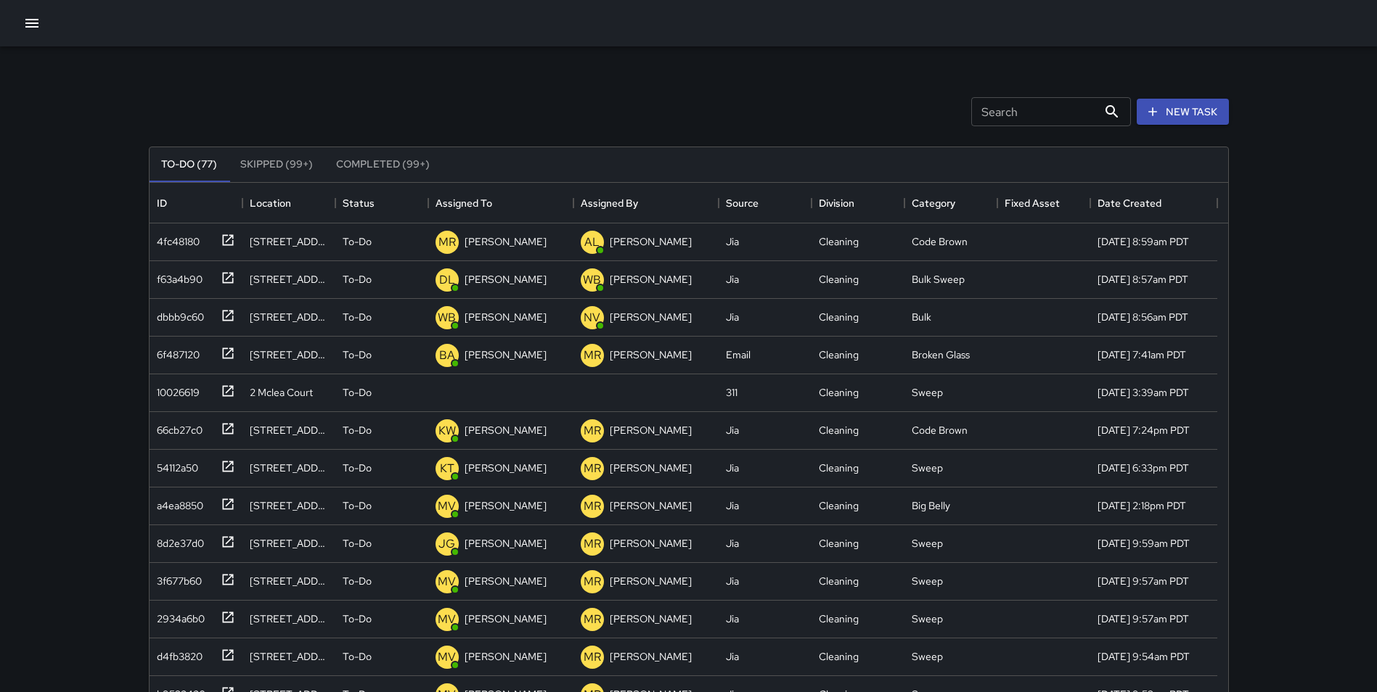
click at [1271, 61] on div "Search Search New Task To-Do (77) Skipped (99+) Completed (99+) ID Location Sta…" at bounding box center [688, 428] width 1377 height 857
click at [1305, 139] on div "Search Search New Task To-Do (77) Skipped (99+) Completed (99+) ID Location Sta…" at bounding box center [688, 428] width 1377 height 857
click at [405, 394] on icon at bounding box center [412, 393] width 17 height 17
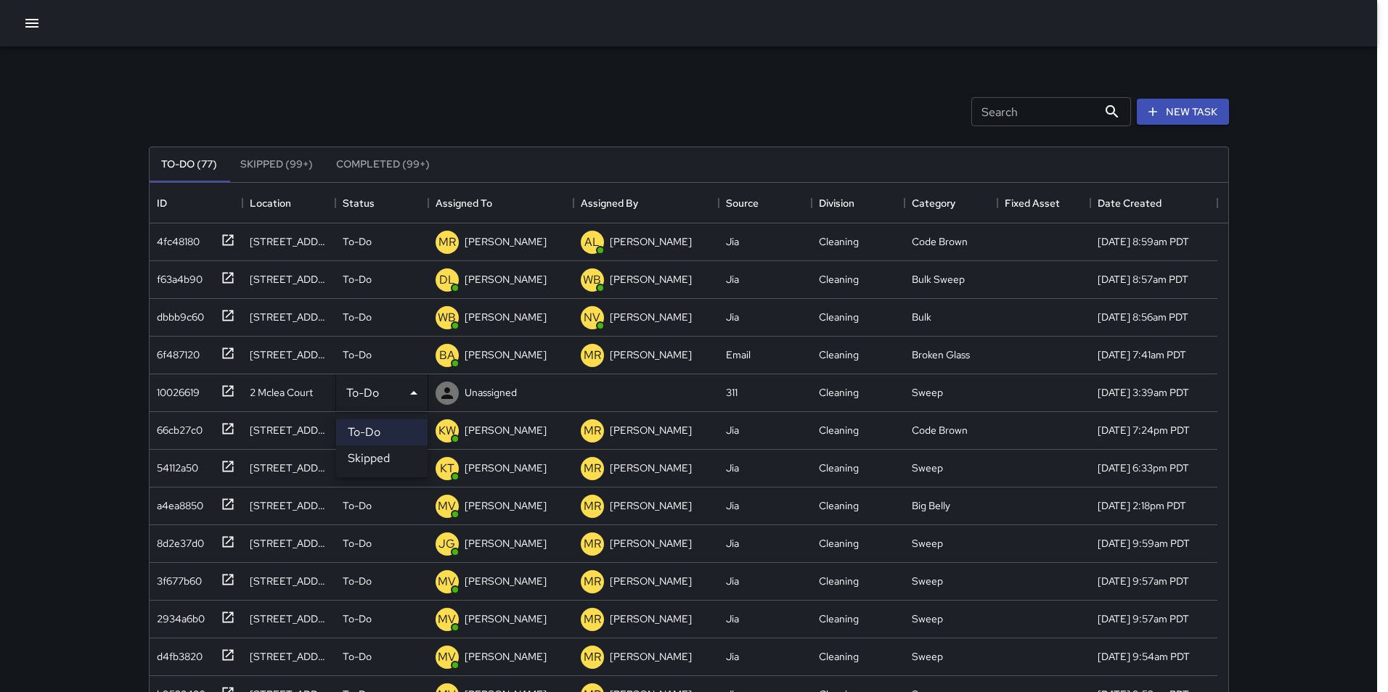
click at [398, 451] on li "Skipped" at bounding box center [381, 459] width 91 height 26
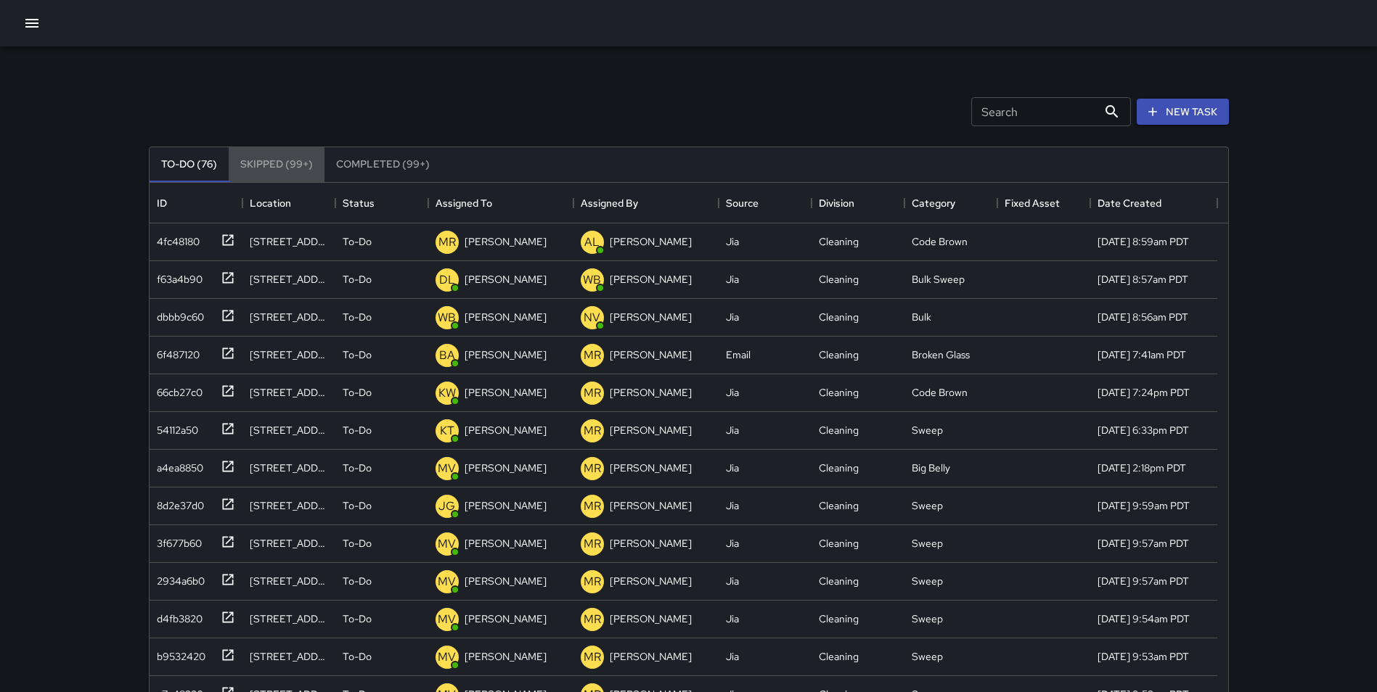
click at [271, 160] on button "Skipped (99+)" at bounding box center [277, 164] width 96 height 35
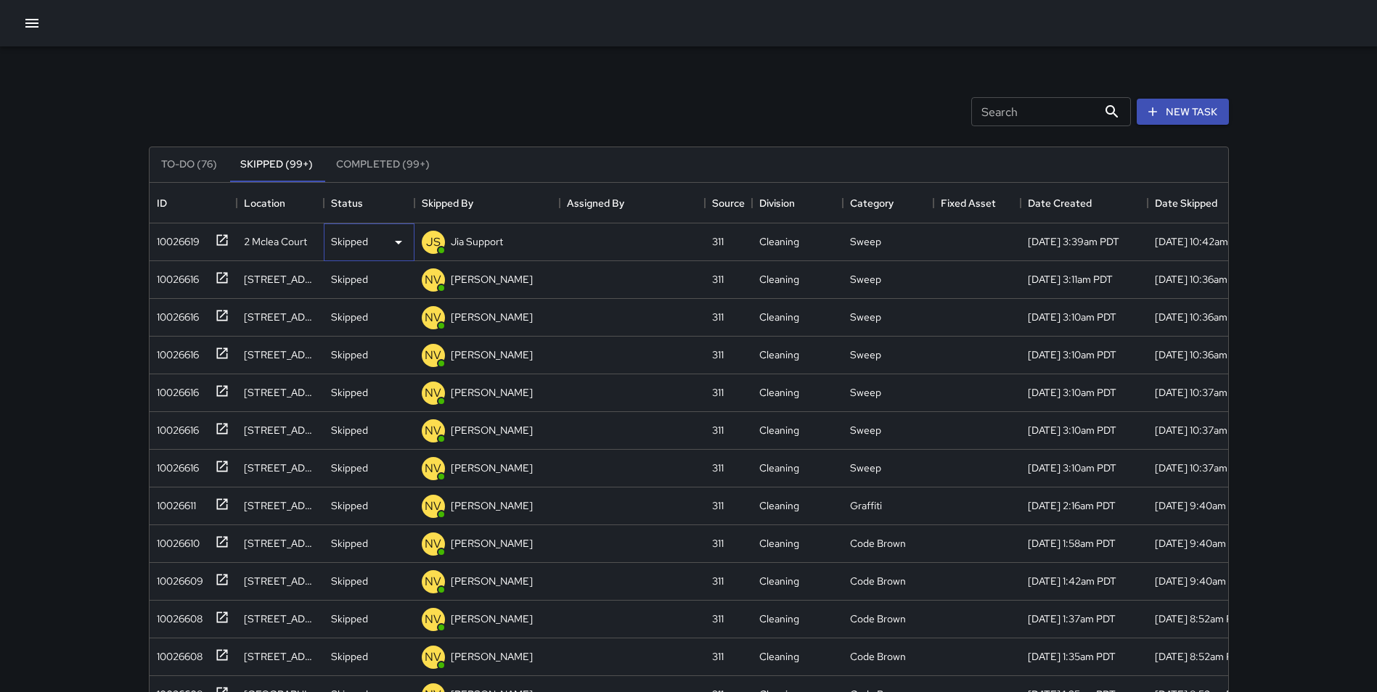
click at [400, 242] on icon at bounding box center [398, 243] width 7 height 4
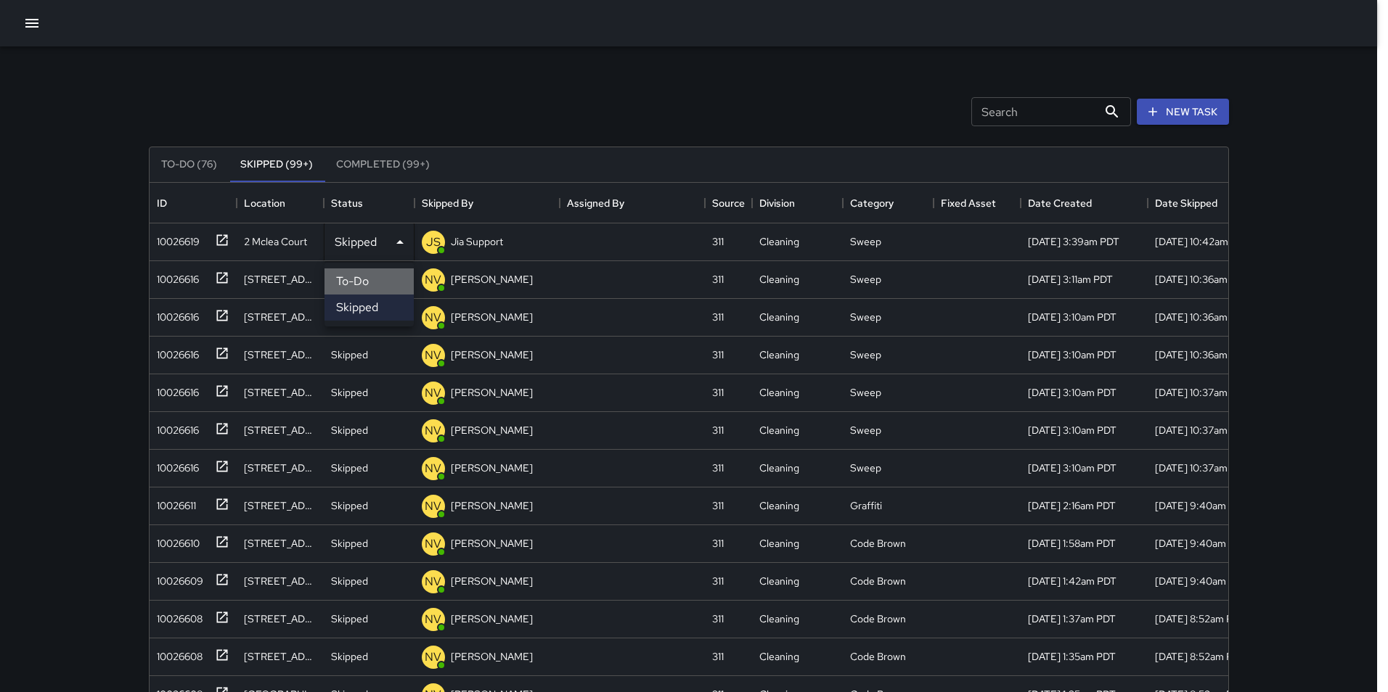
click at [384, 278] on li "To-Do" at bounding box center [368, 282] width 89 height 26
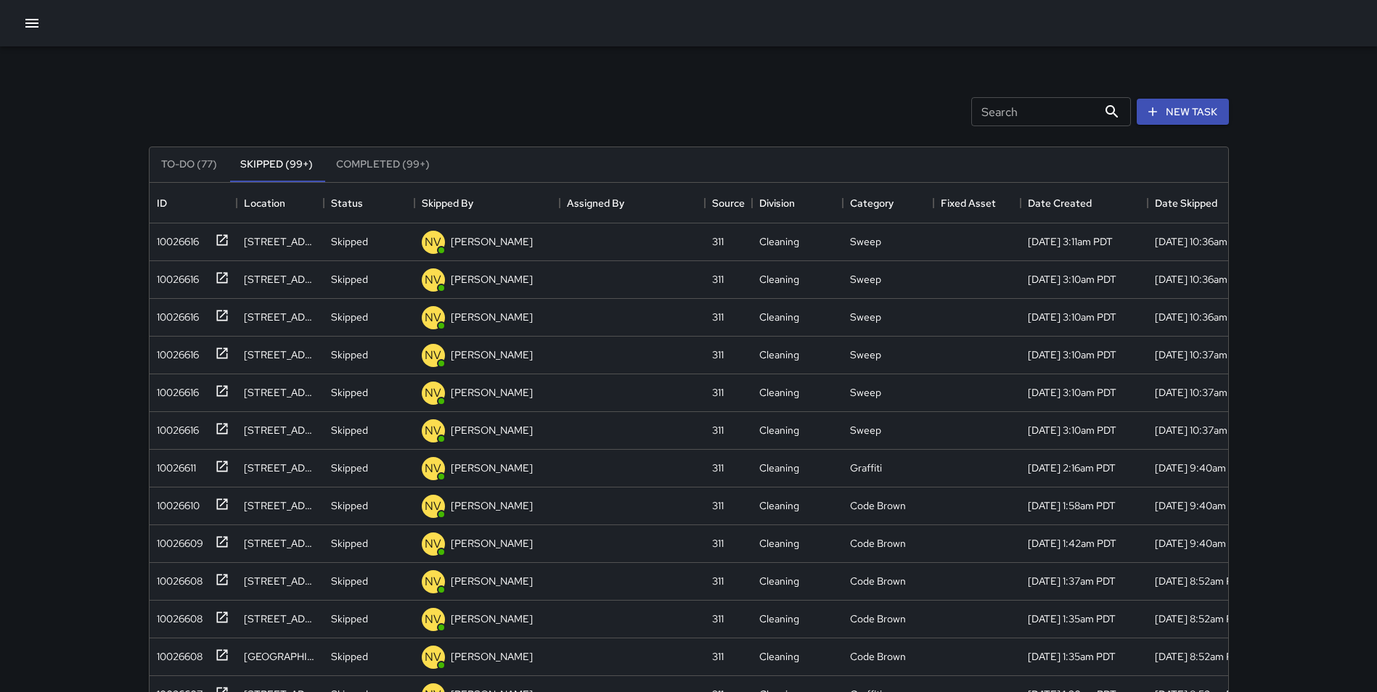
click at [325, 91] on div "Search Search New Task" at bounding box center [689, 111] width 1086 height 75
click at [187, 160] on button "To-Do (77)" at bounding box center [189, 164] width 79 height 35
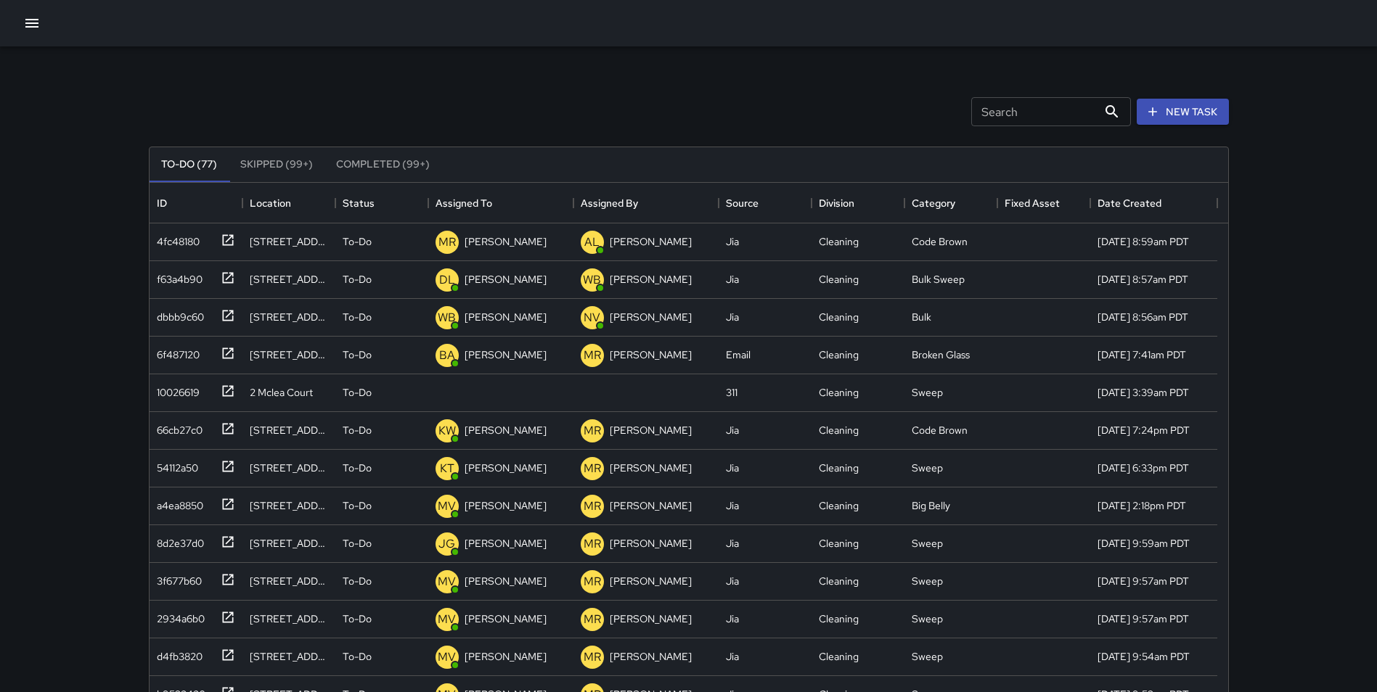
click at [782, 57] on div "Search Search New Task To-Do (77) Skipped (99+) Completed (99+) ID Location Sta…" at bounding box center [688, 451] width 1115 height 811
click at [45, 22] on button "button" at bounding box center [31, 23] width 29 height 29
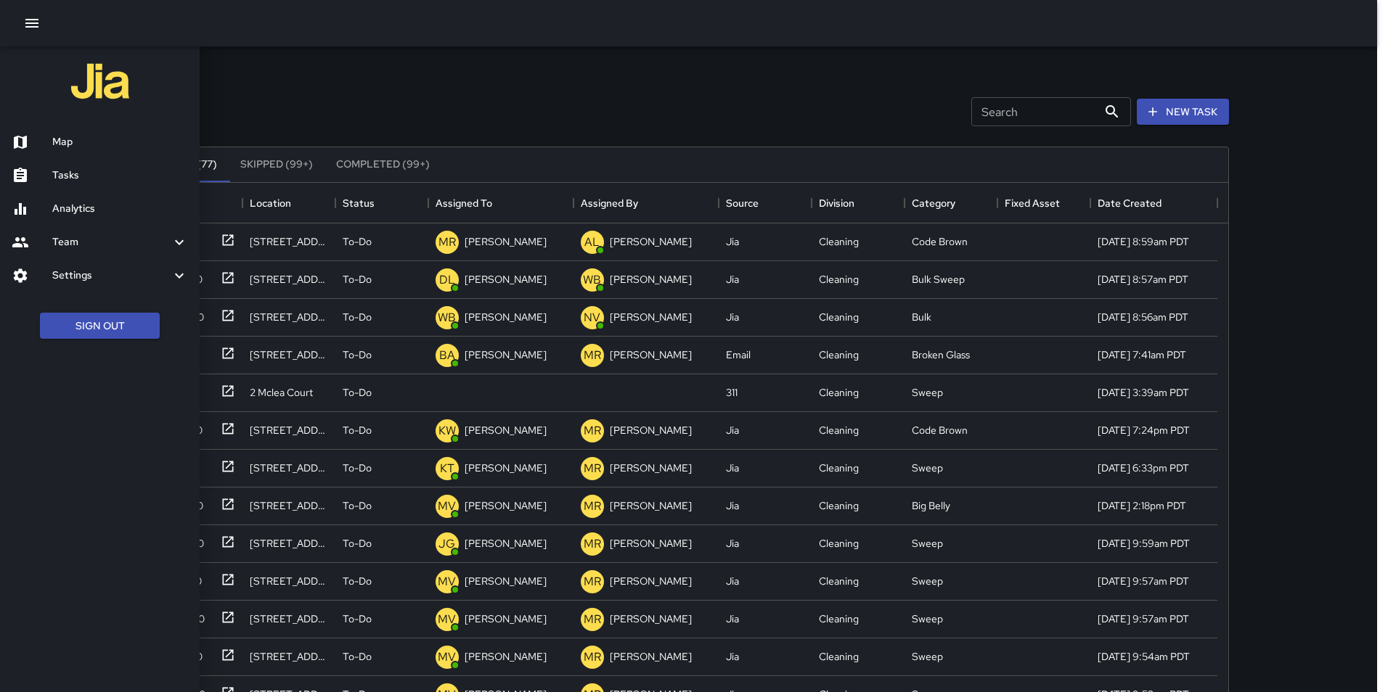
click at [298, 91] on div at bounding box center [694, 346] width 1388 height 692
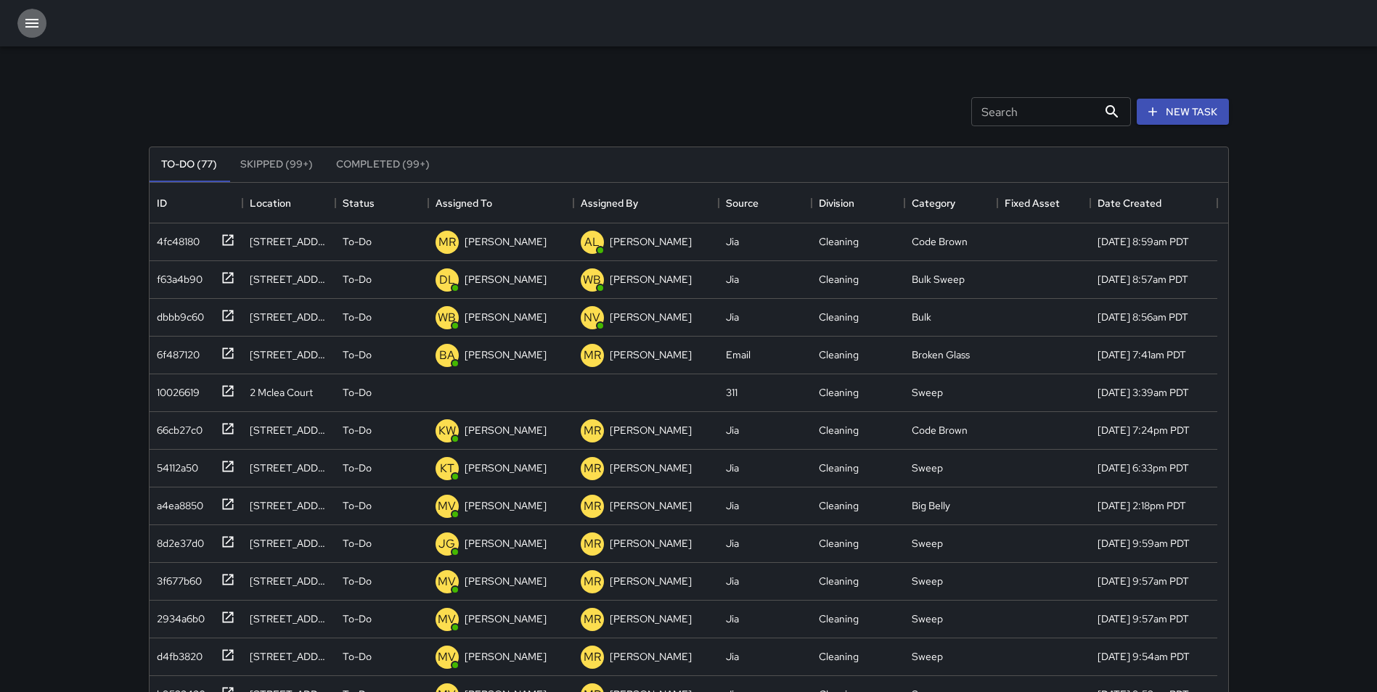
click at [34, 20] on icon "button" at bounding box center [31, 23] width 13 height 9
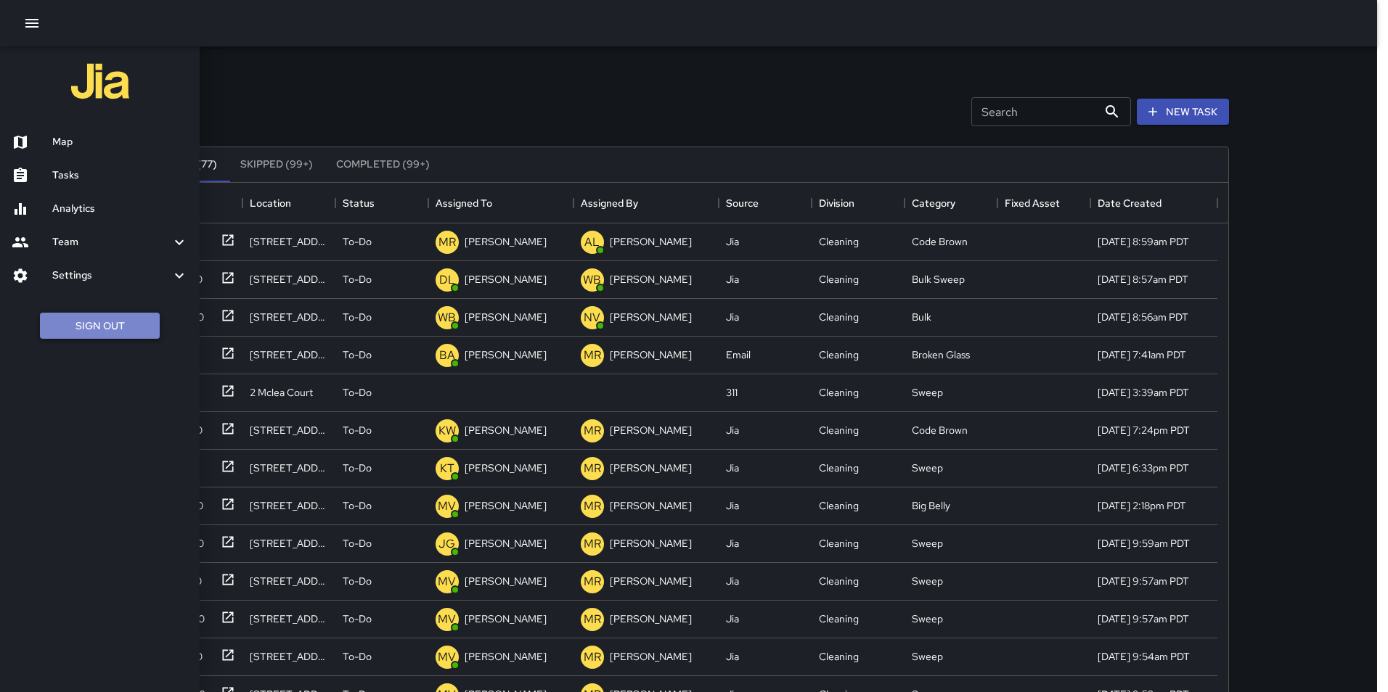
click at [109, 319] on button "Sign Out" at bounding box center [100, 326] width 120 height 27
